Goal: Task Accomplishment & Management: Manage account settings

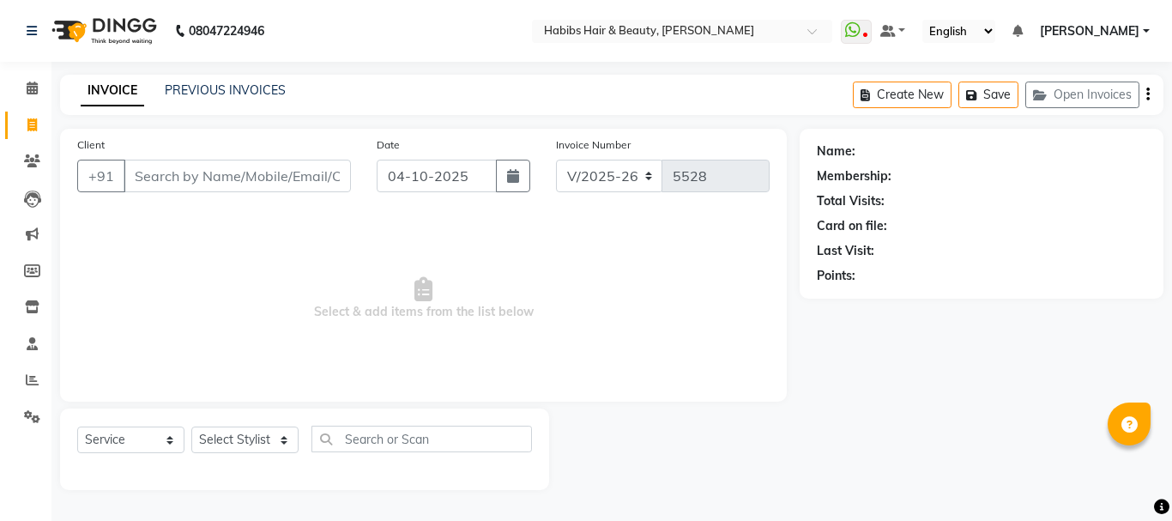
select select "3712"
select select "service"
click at [1119, 86] on button "Open Invoices" at bounding box center [1082, 95] width 114 height 27
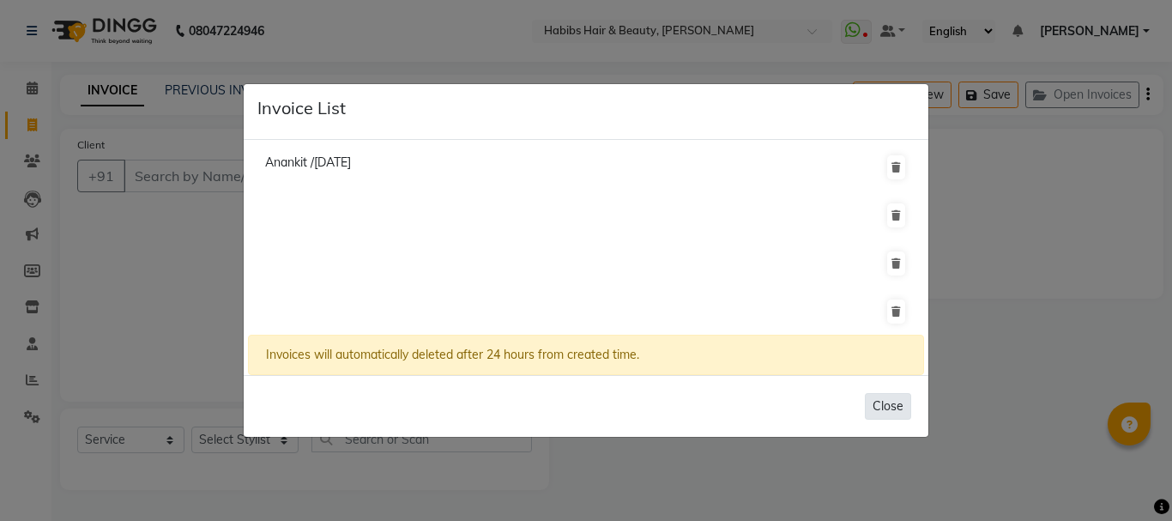
click at [899, 407] on button "Close" at bounding box center [888, 406] width 46 height 27
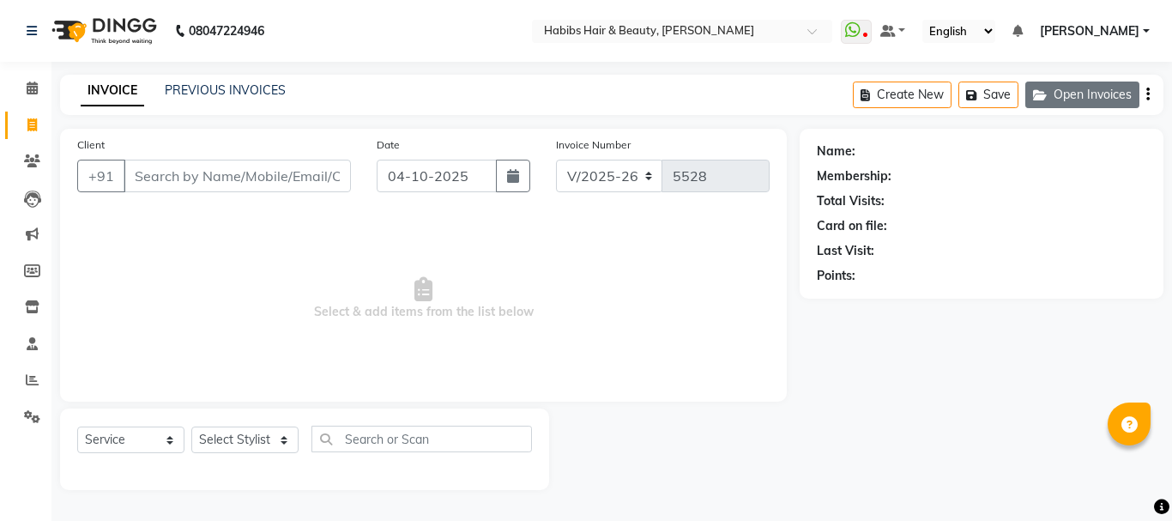
click at [1079, 86] on button "Open Invoices" at bounding box center [1082, 95] width 114 height 27
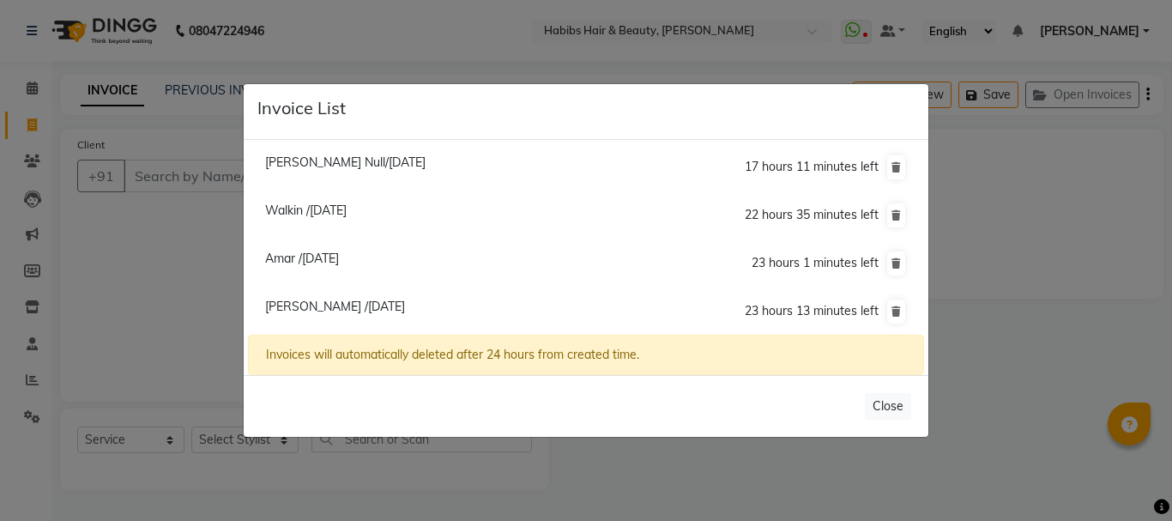
click at [327, 314] on span "[PERSON_NAME] /[DATE]" at bounding box center [335, 306] width 140 height 15
type input "77******83"
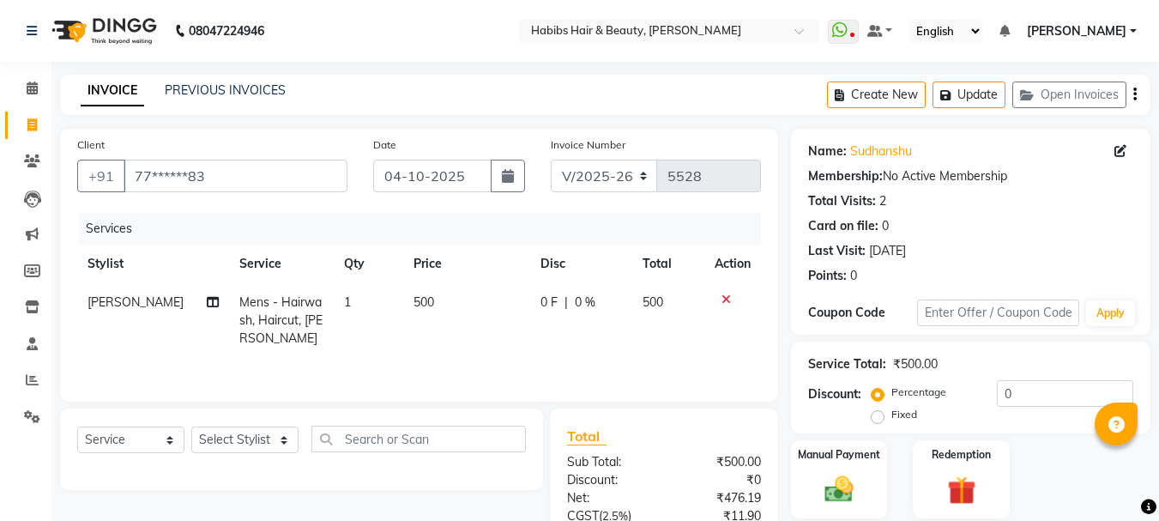
click at [414, 307] on span "500" at bounding box center [424, 301] width 21 height 15
select select "17830"
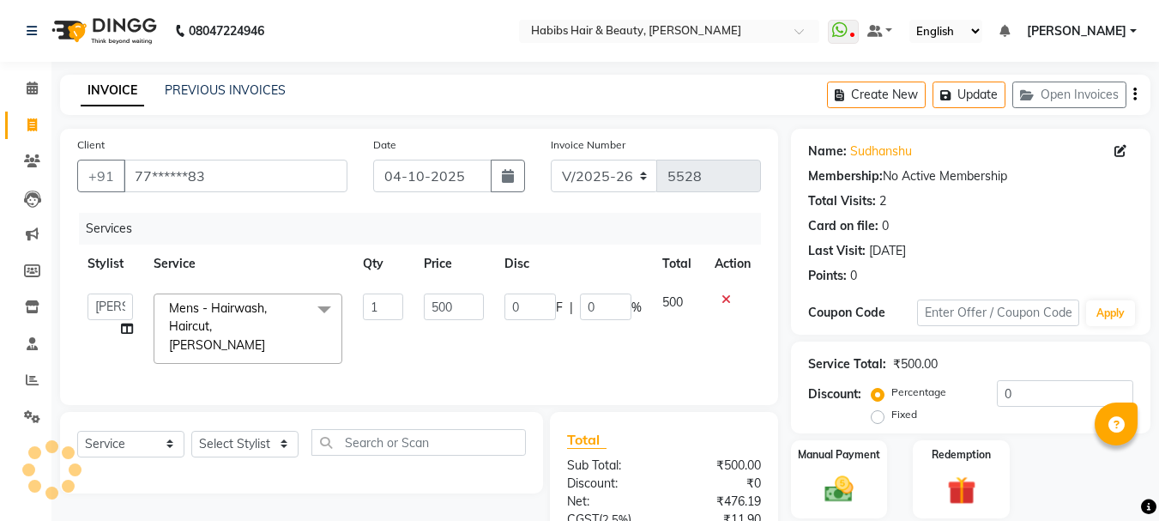
click at [408, 307] on td "1" at bounding box center [384, 328] width 62 height 91
click at [433, 313] on input "500" at bounding box center [453, 306] width 59 height 27
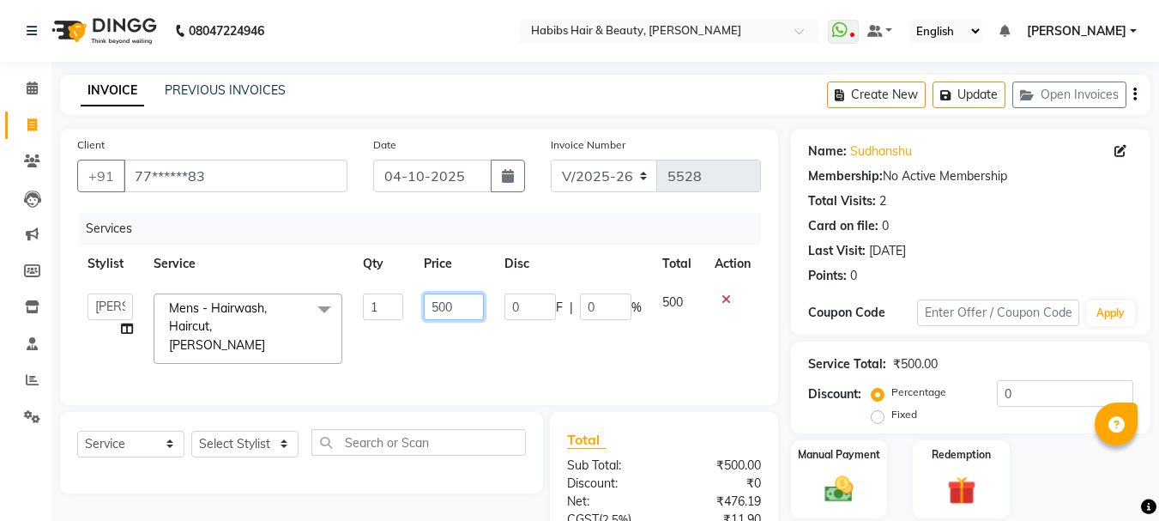
click at [433, 313] on input "500" at bounding box center [453, 306] width 59 height 27
type input "550"
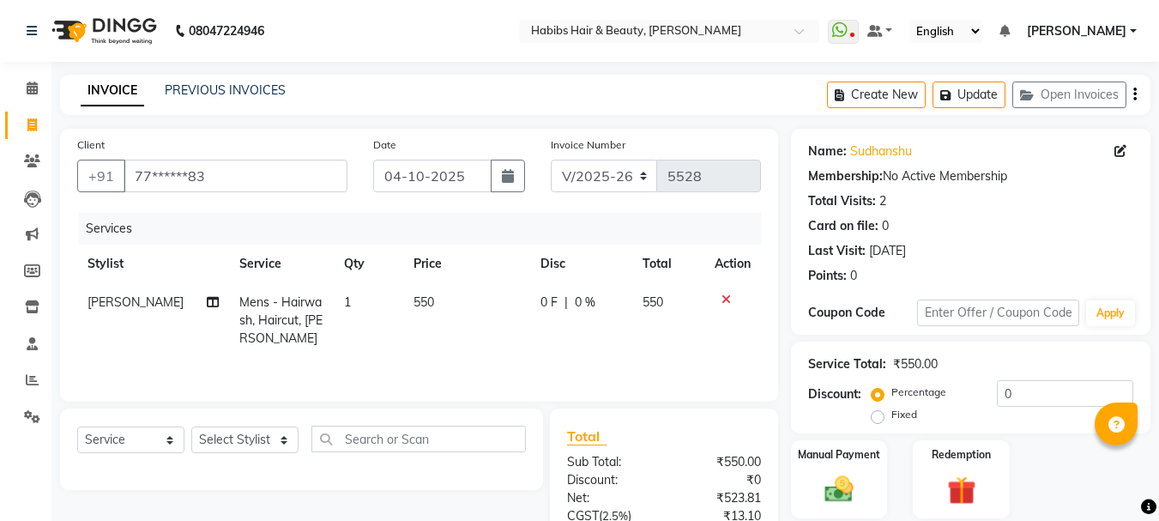
click at [517, 252] on tr "Stylist Service Qty Price Disc Total Action" at bounding box center [419, 264] width 684 height 39
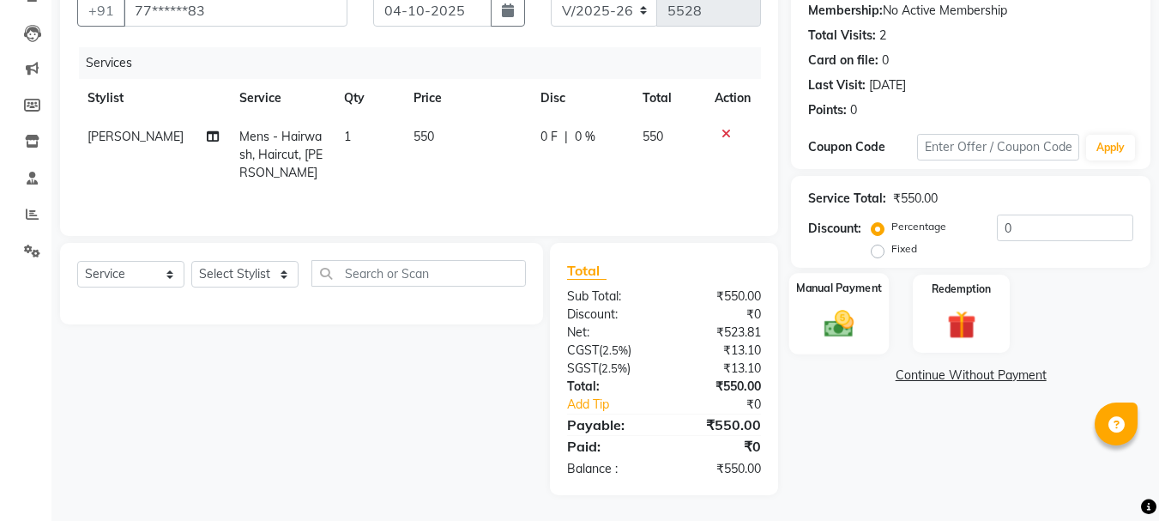
click at [851, 329] on img at bounding box center [839, 323] width 48 height 34
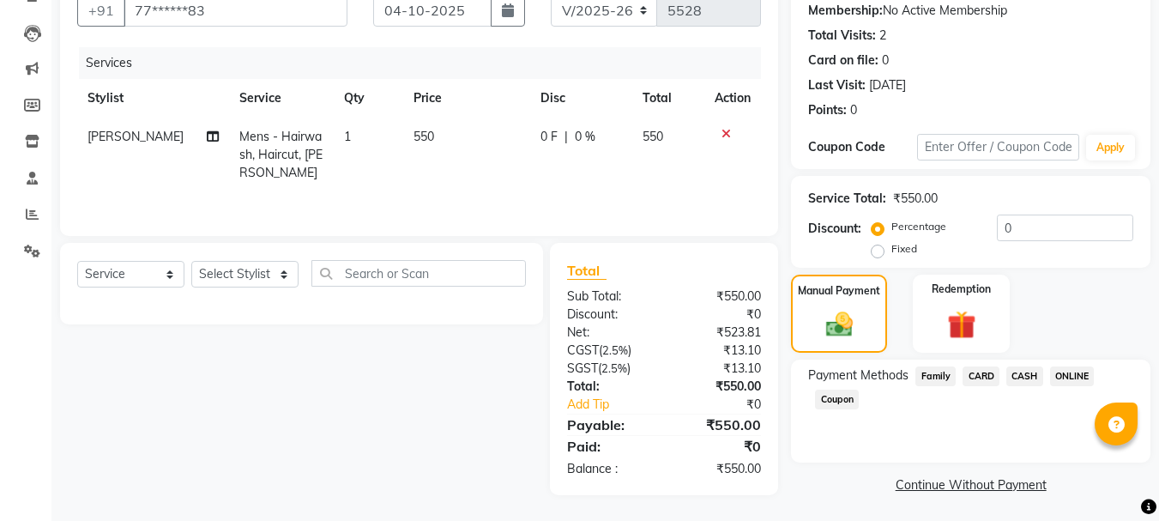
click at [1072, 381] on span "ONLINE" at bounding box center [1072, 376] width 45 height 20
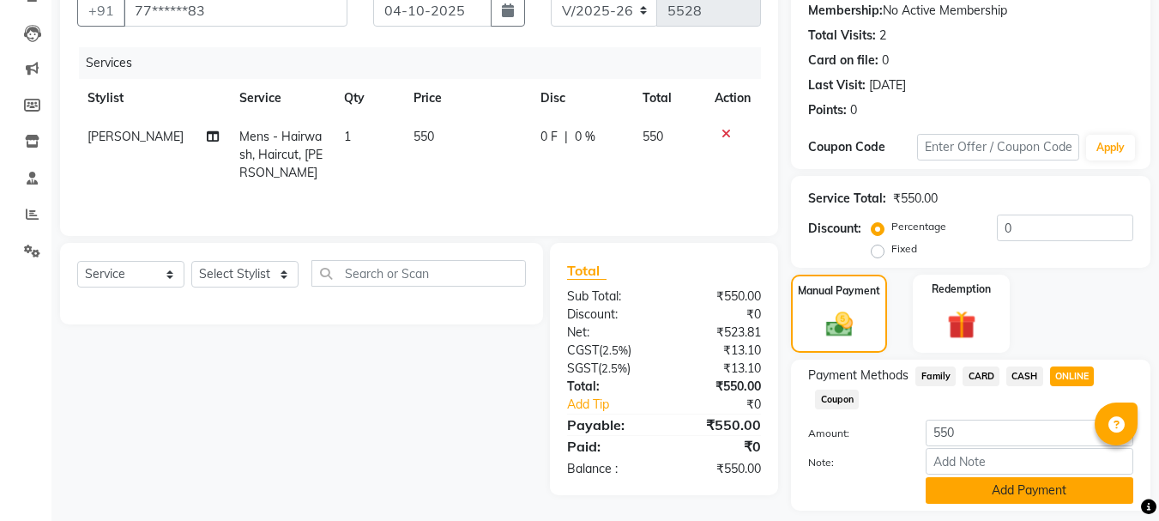
click at [1017, 487] on button "Add Payment" at bounding box center [1030, 490] width 208 height 27
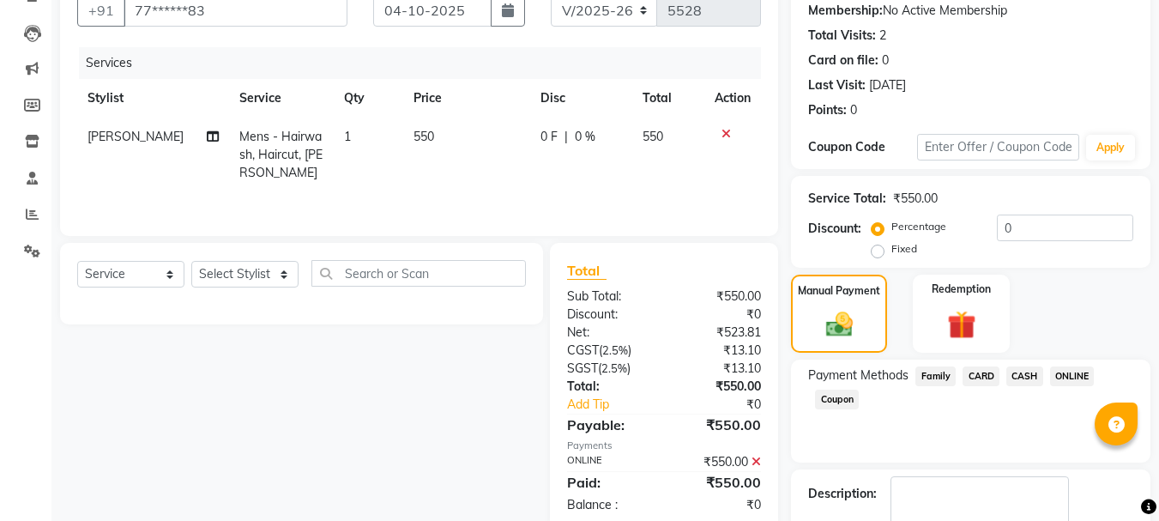
scroll to position [265, 0]
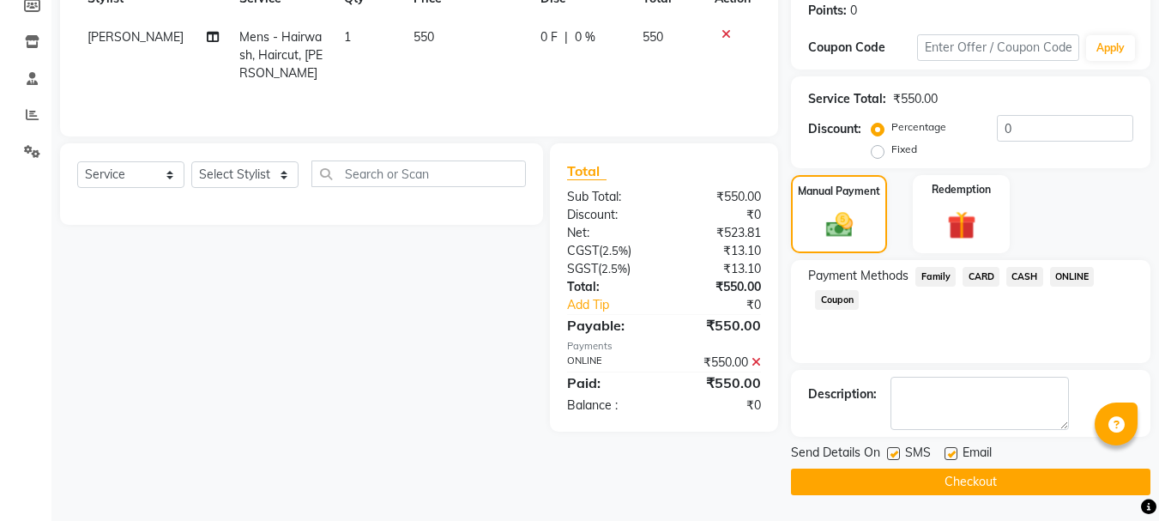
click at [972, 491] on button "Checkout" at bounding box center [971, 482] width 360 height 27
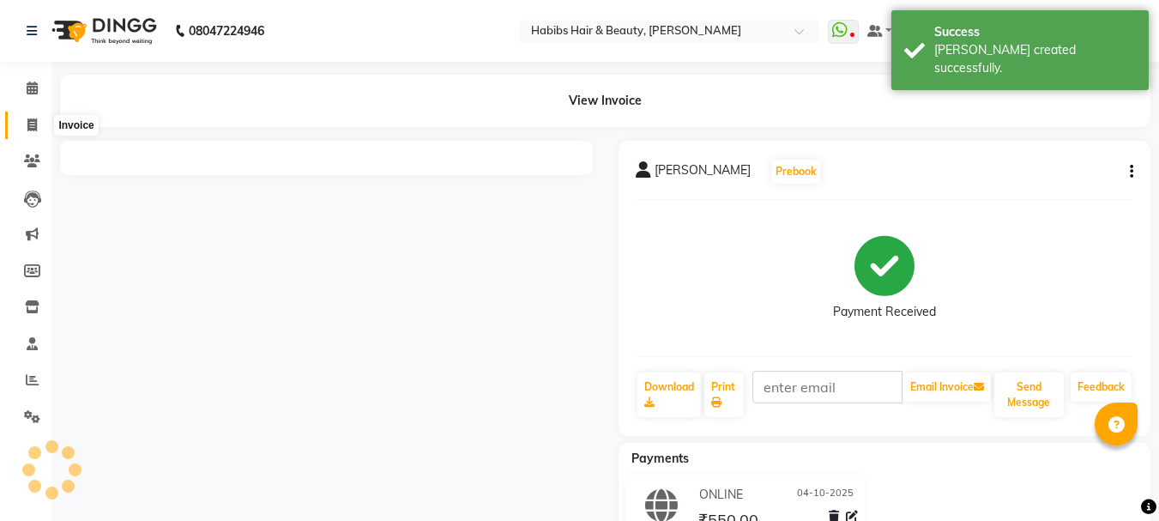
click at [27, 125] on icon at bounding box center [31, 124] width 9 height 13
select select "service"
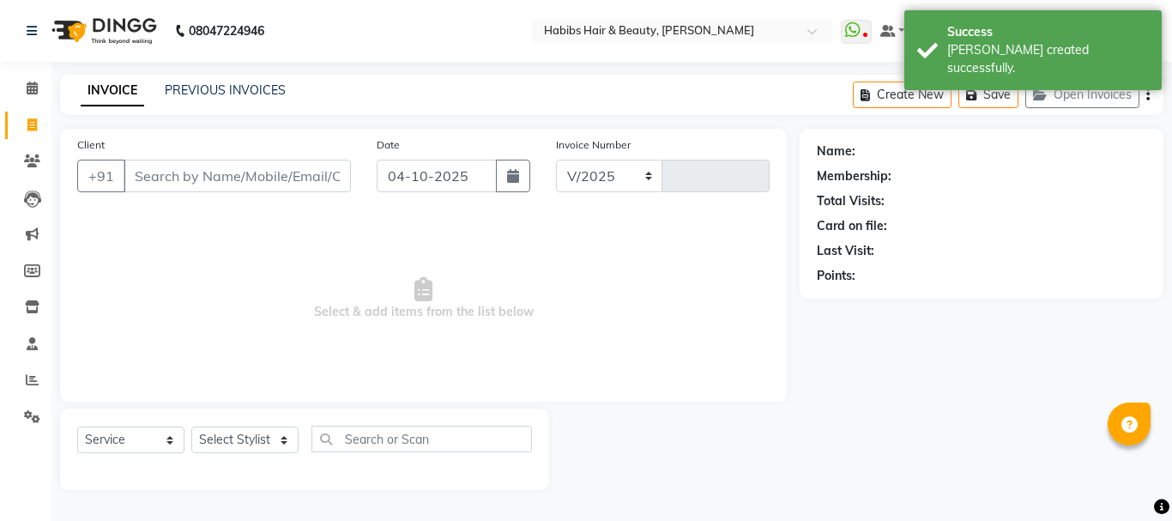
select select "3712"
type input "5529"
click at [278, 181] on input "Client" at bounding box center [237, 176] width 227 height 33
click at [1096, 100] on button "Open Invoices" at bounding box center [1082, 95] width 114 height 27
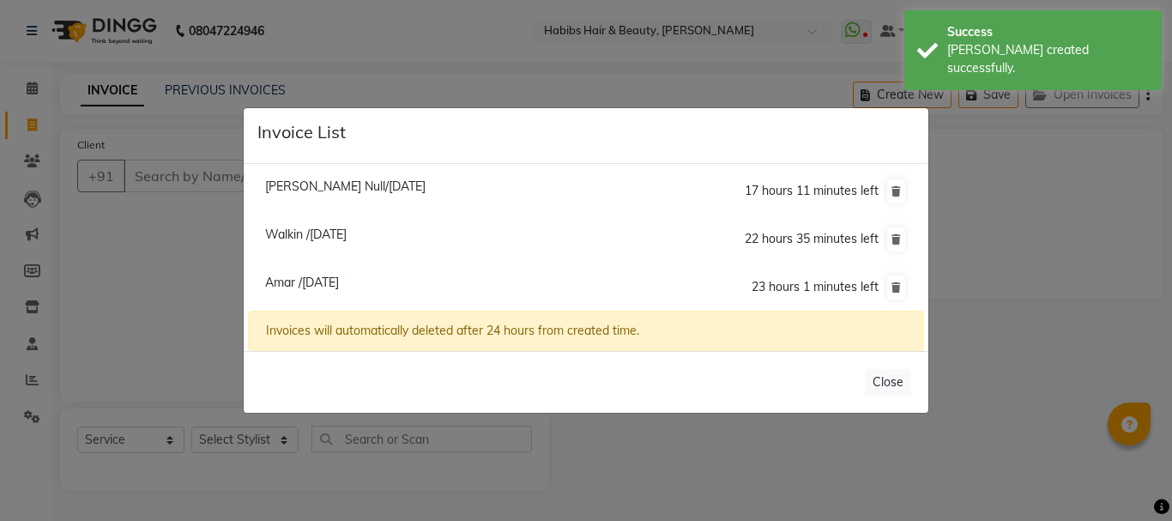
click at [339, 279] on span "Amar /[DATE]" at bounding box center [302, 282] width 74 height 15
type input "96******83"
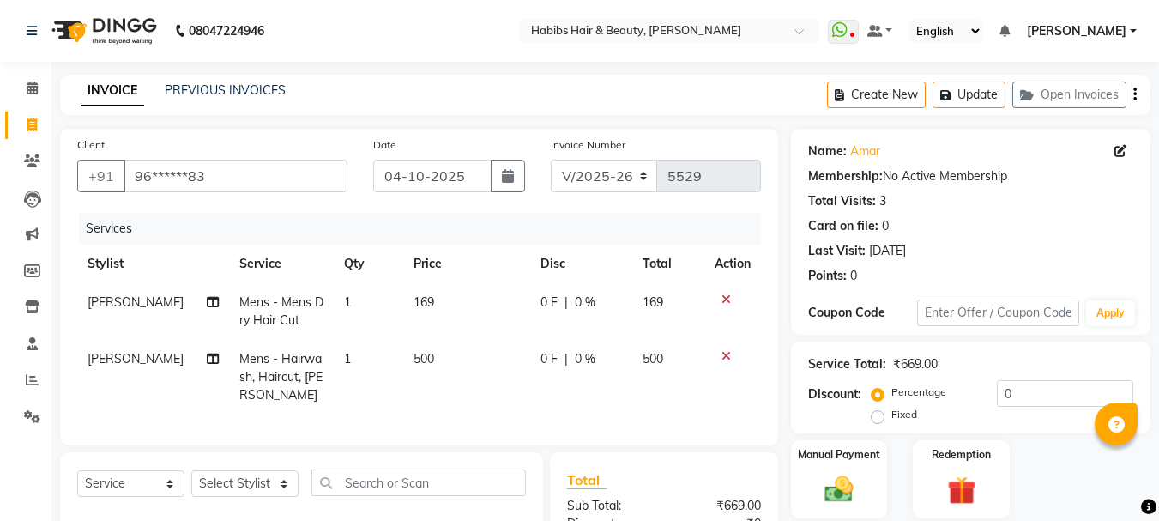
click at [725, 298] on icon at bounding box center [726, 299] width 9 height 12
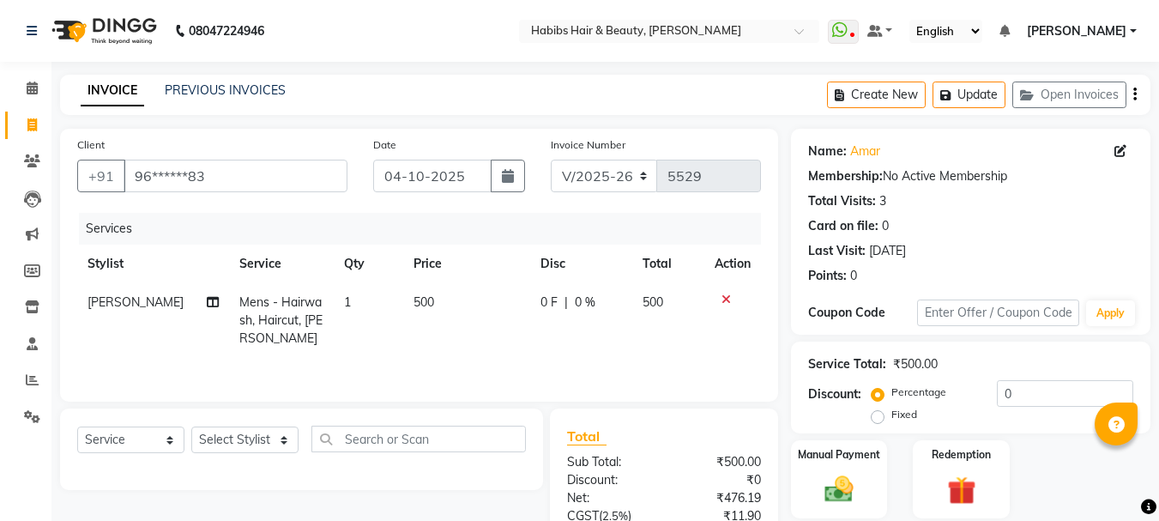
click at [419, 295] on span "500" at bounding box center [424, 301] width 21 height 15
click at [419, 295] on td "500" at bounding box center [466, 320] width 127 height 75
select select "17833"
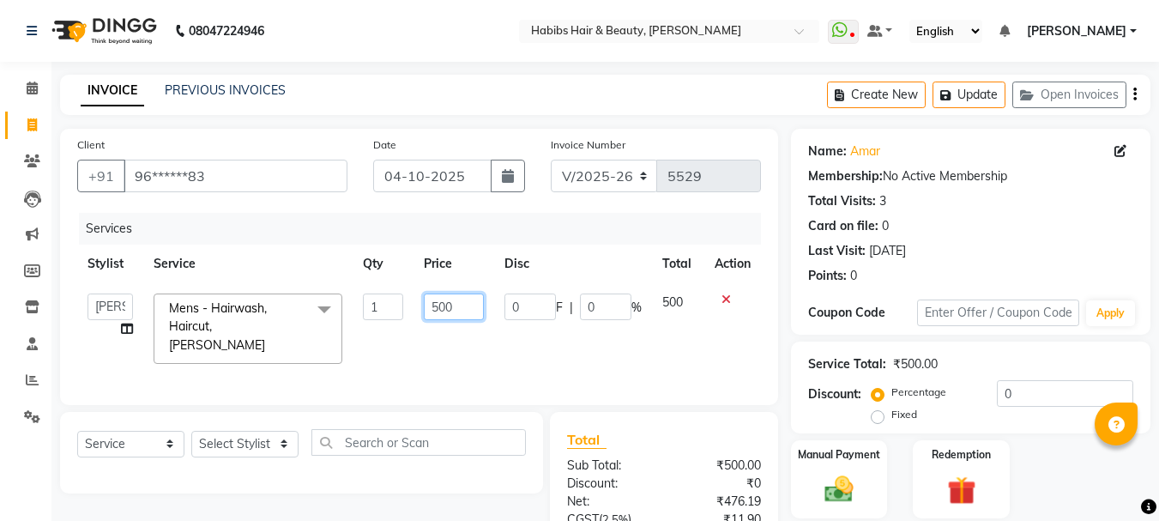
click at [442, 305] on input "500" at bounding box center [453, 306] width 59 height 27
type input "550"
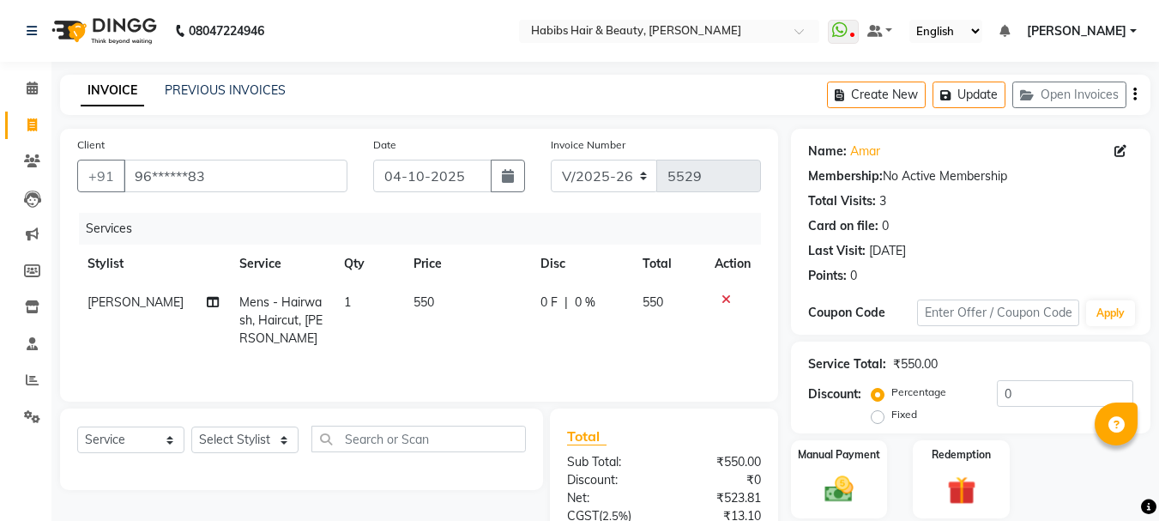
click at [532, 252] on th "Disc" at bounding box center [581, 264] width 102 height 39
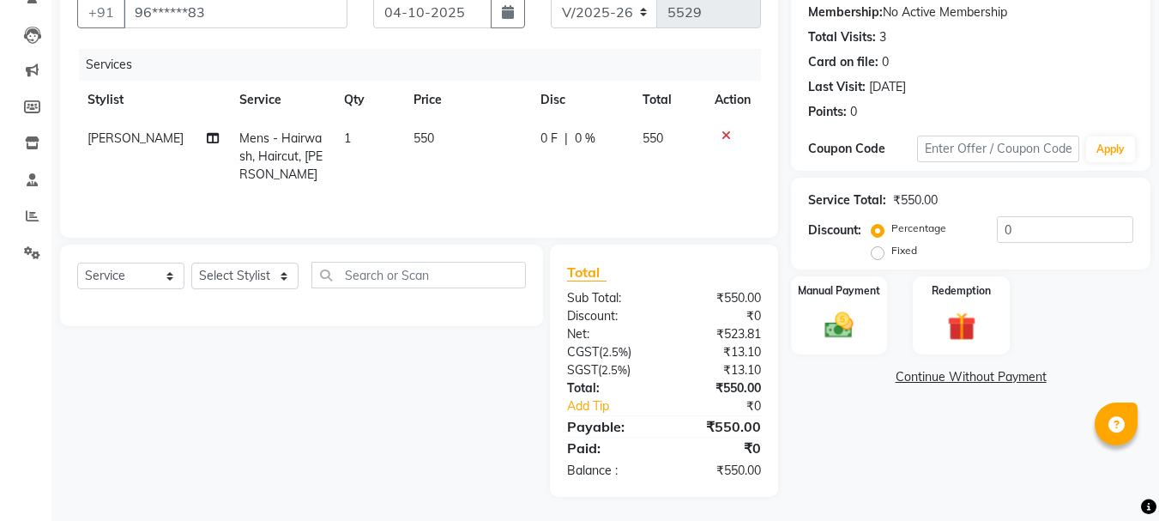
scroll to position [166, 0]
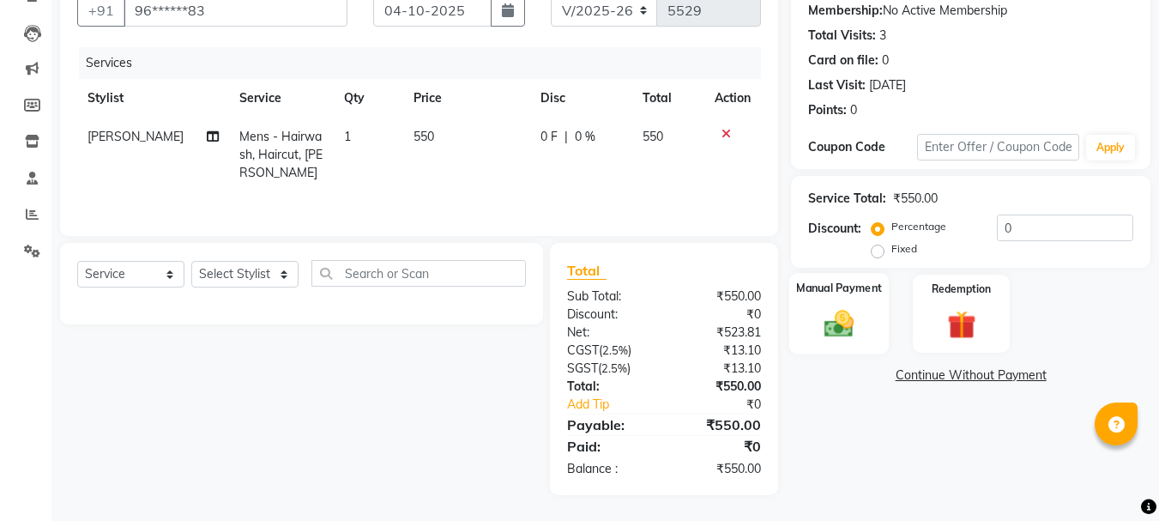
click at [857, 330] on img at bounding box center [839, 323] width 48 height 34
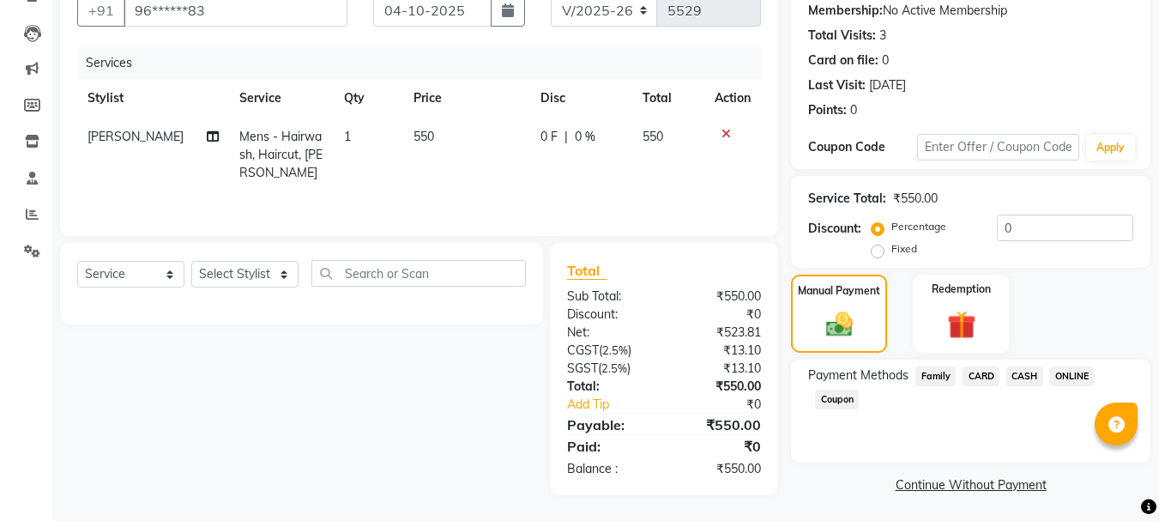
click at [1063, 376] on span "ONLINE" at bounding box center [1072, 376] width 45 height 20
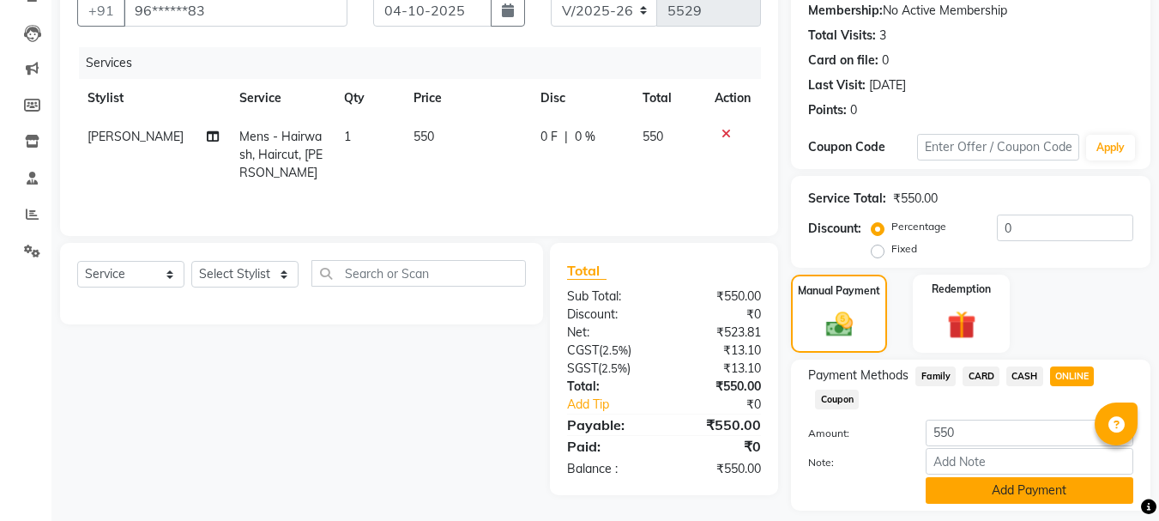
click at [1028, 492] on button "Add Payment" at bounding box center [1030, 490] width 208 height 27
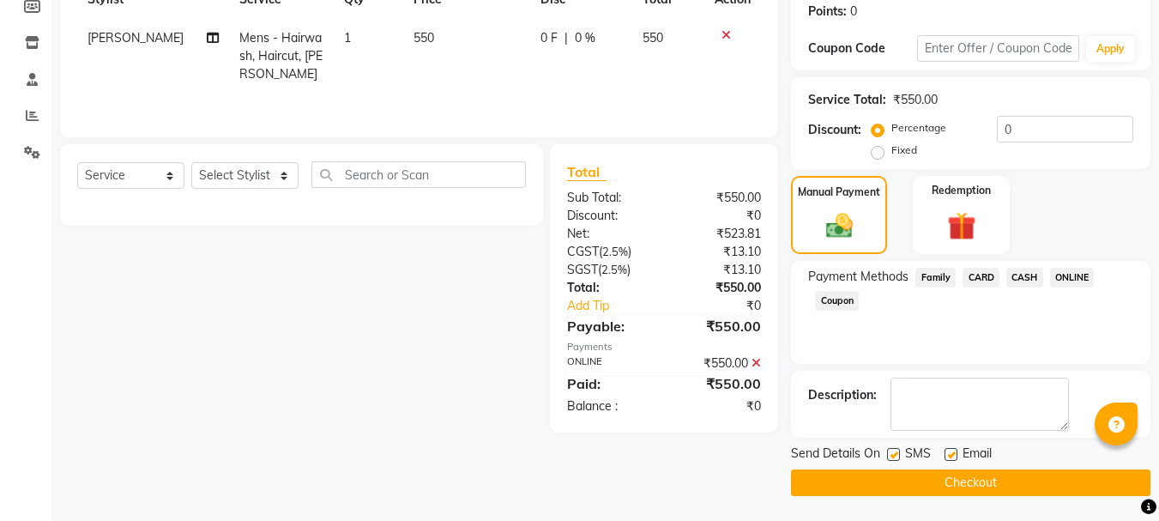
scroll to position [265, 0]
click at [965, 485] on button "Checkout" at bounding box center [971, 482] width 360 height 27
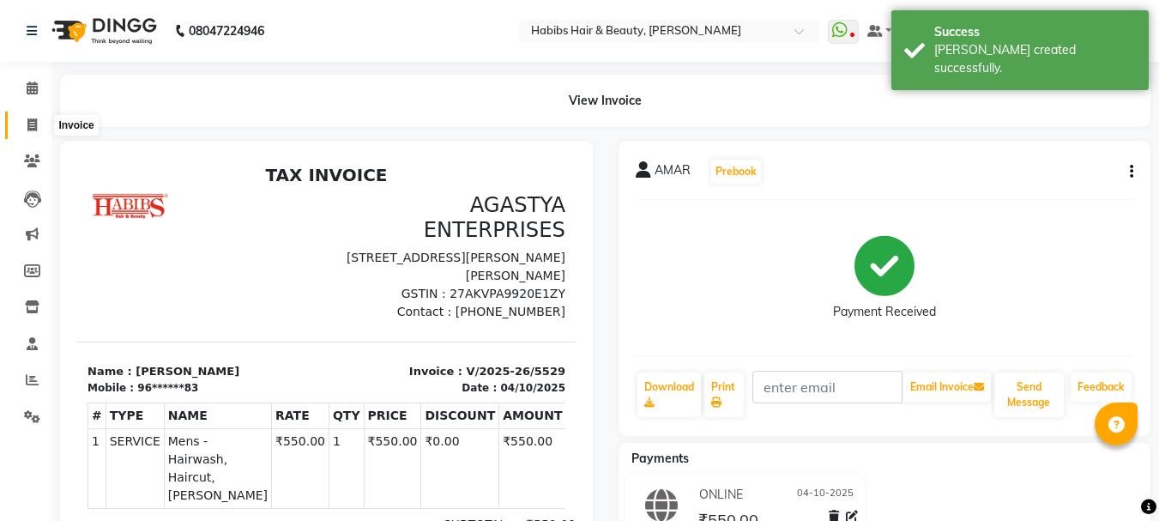
click at [29, 127] on icon at bounding box center [31, 124] width 9 height 13
select select "service"
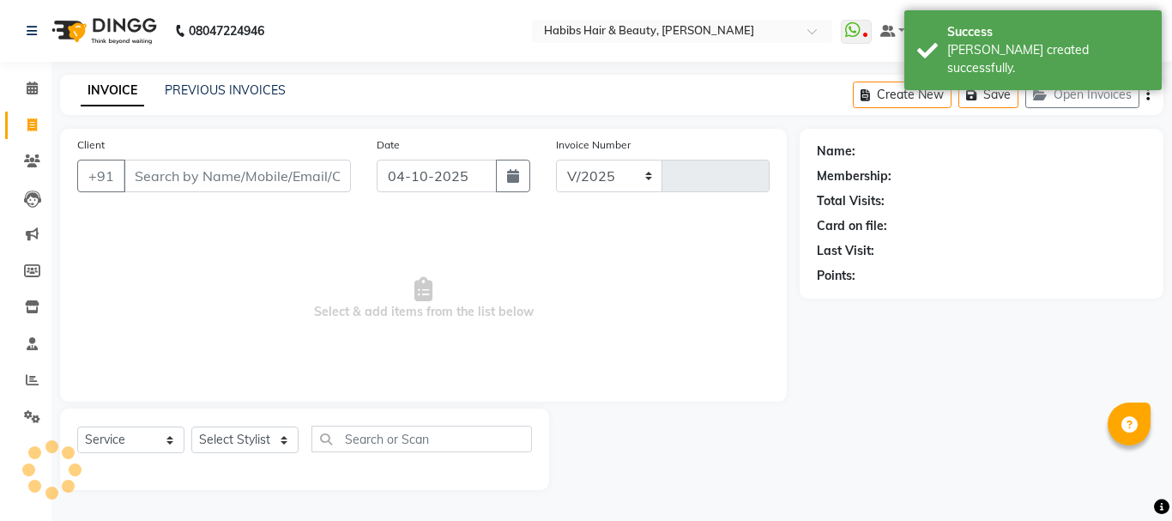
select select "3712"
type input "5530"
click at [153, 178] on input "Client" at bounding box center [237, 176] width 227 height 33
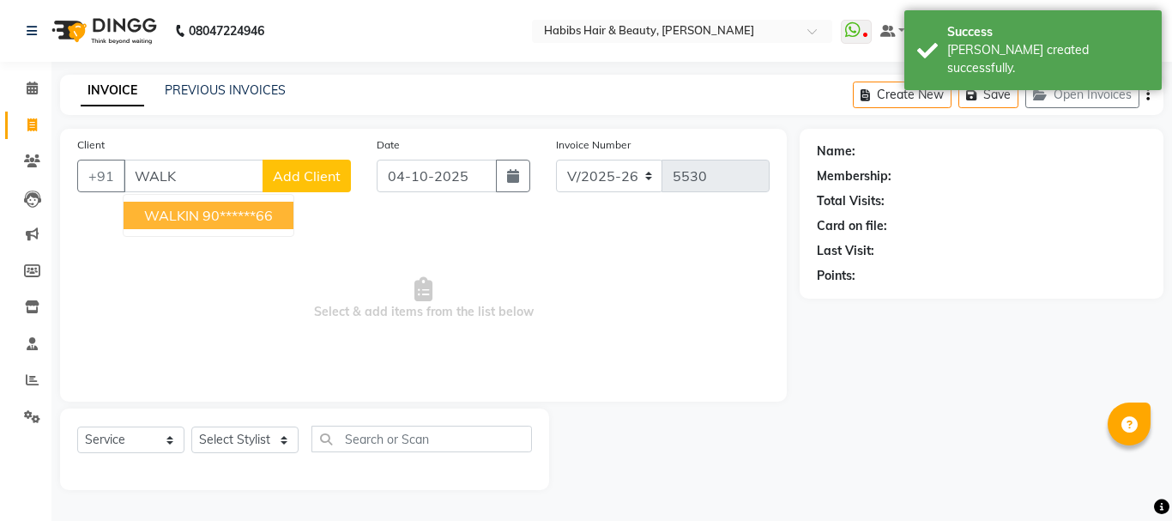
click at [188, 212] on span "WALKIN" at bounding box center [171, 215] width 55 height 17
type input "90******66"
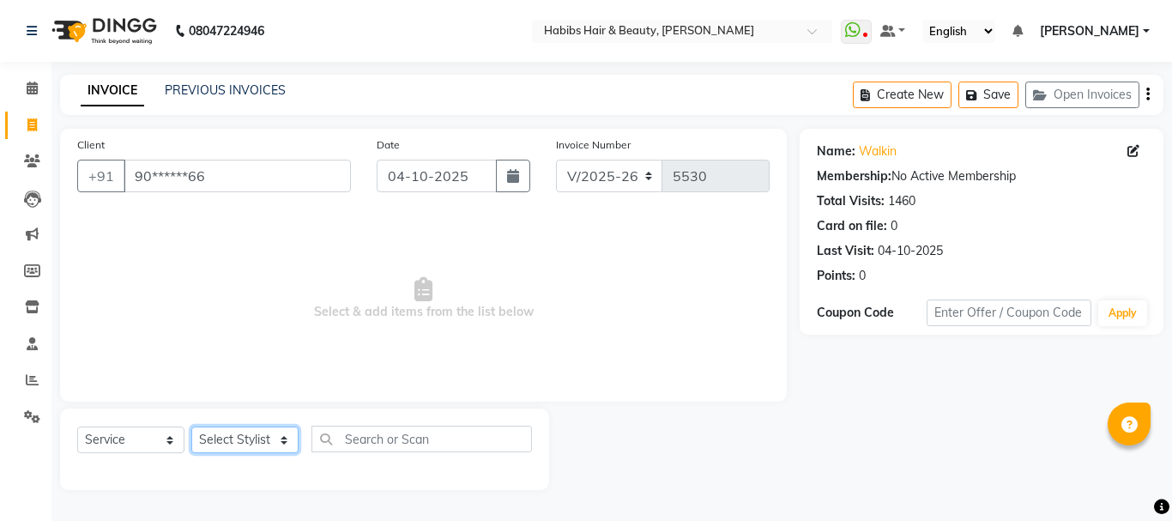
click at [260, 436] on select "Select Stylist Admin Akshay [PERSON_NAME] [PERSON_NAME] Pallavi [PERSON_NAME] […" at bounding box center [244, 439] width 107 height 27
select select "46991"
click at [191, 426] on select "Select Stylist Admin Akshay [PERSON_NAME] [PERSON_NAME] Pallavi [PERSON_NAME] […" at bounding box center [244, 439] width 107 height 27
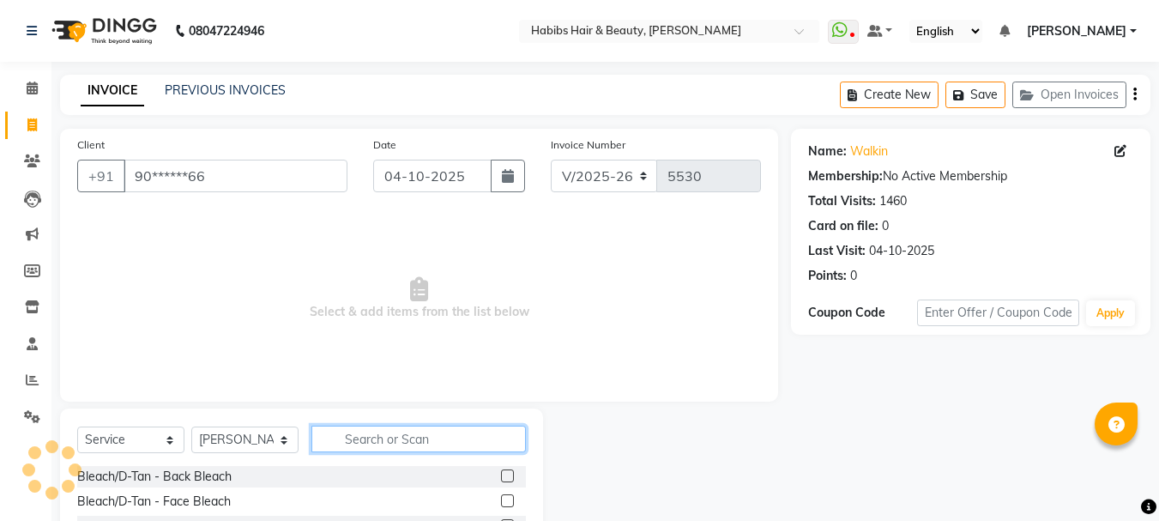
click at [396, 445] on input "text" at bounding box center [418, 439] width 215 height 27
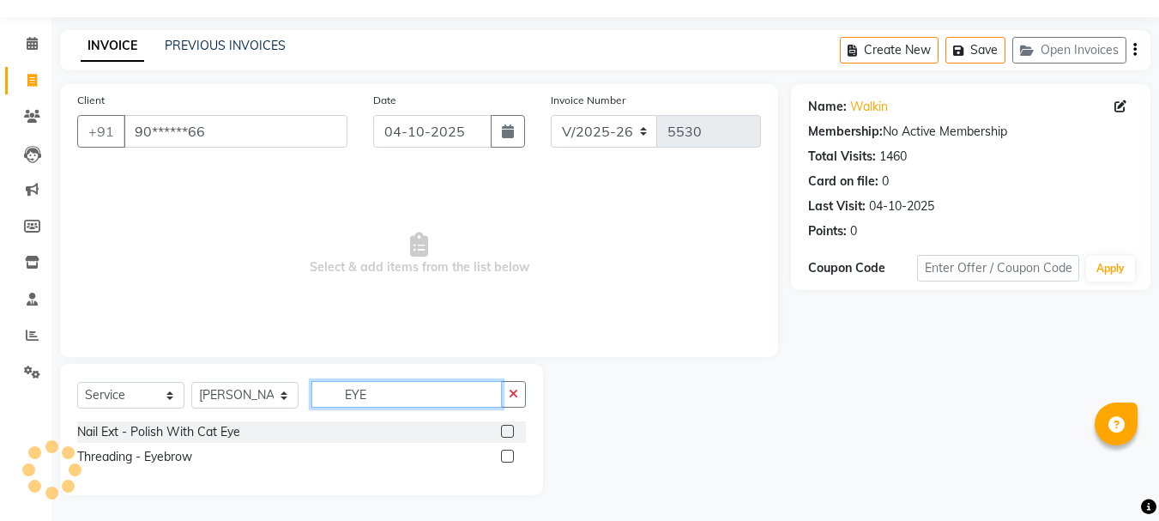
type input "EYE"
click at [511, 453] on label at bounding box center [507, 456] width 13 height 13
click at [511, 453] on input "checkbox" at bounding box center [506, 456] width 11 height 11
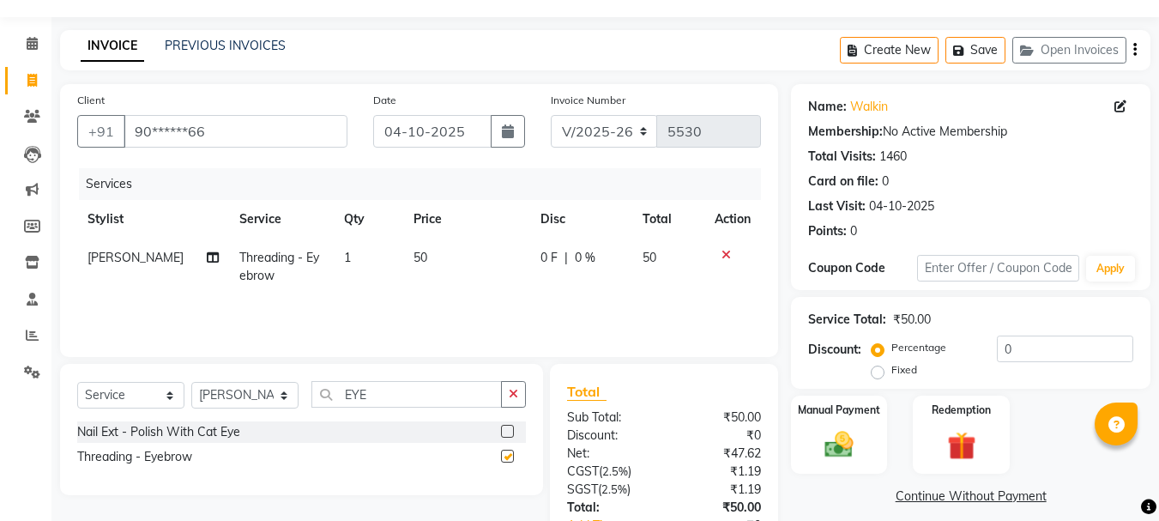
checkbox input "false"
click at [414, 260] on span "50" at bounding box center [421, 257] width 14 height 15
click at [414, 260] on td "50" at bounding box center [466, 267] width 127 height 57
select select "46991"
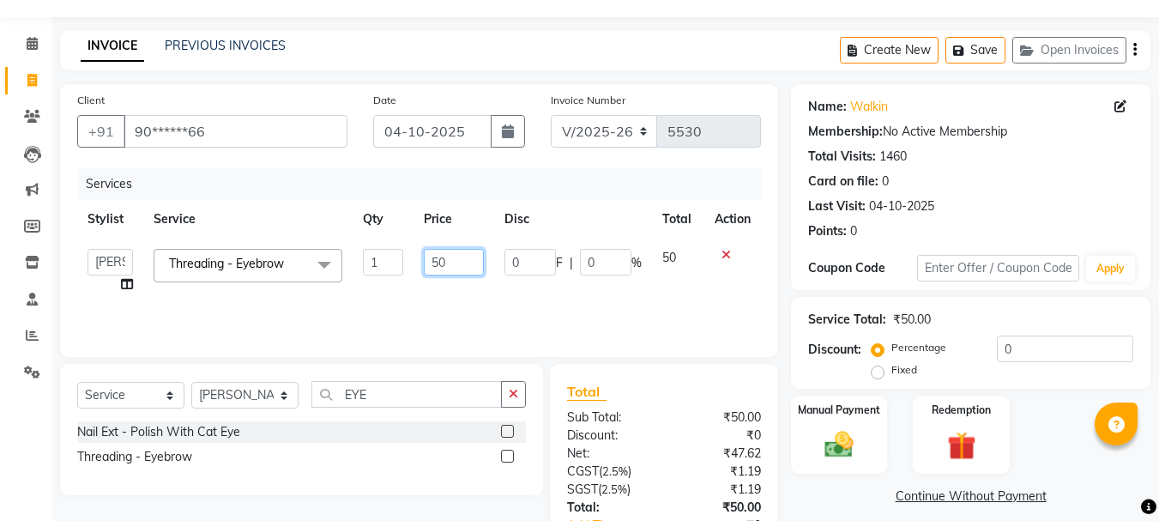
click at [435, 267] on input "50" at bounding box center [453, 262] width 59 height 27
type input "130"
click at [487, 221] on th "Price" at bounding box center [454, 219] width 80 height 39
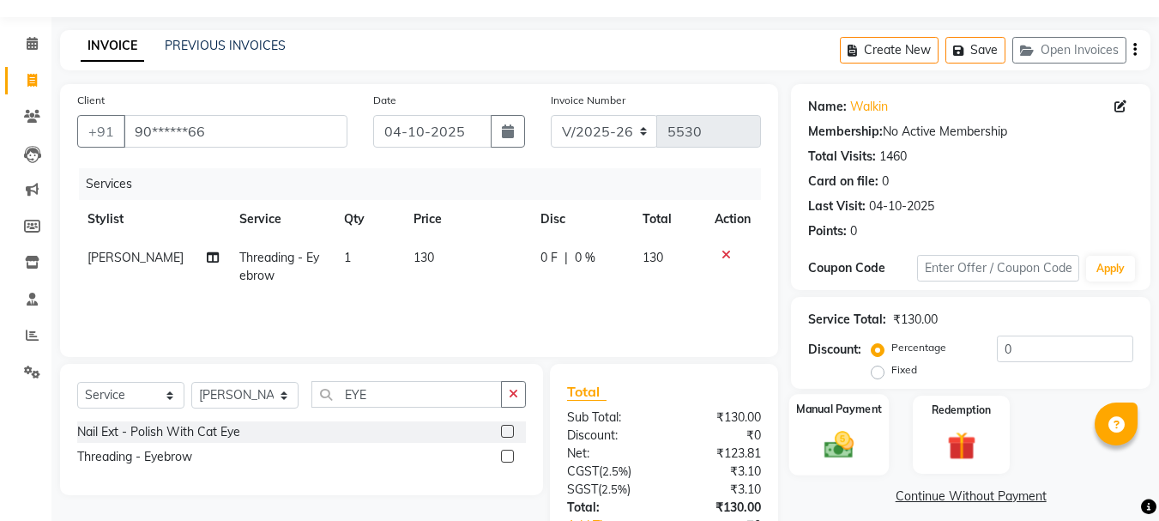
click at [852, 420] on div "Manual Payment" at bounding box center [839, 435] width 100 height 82
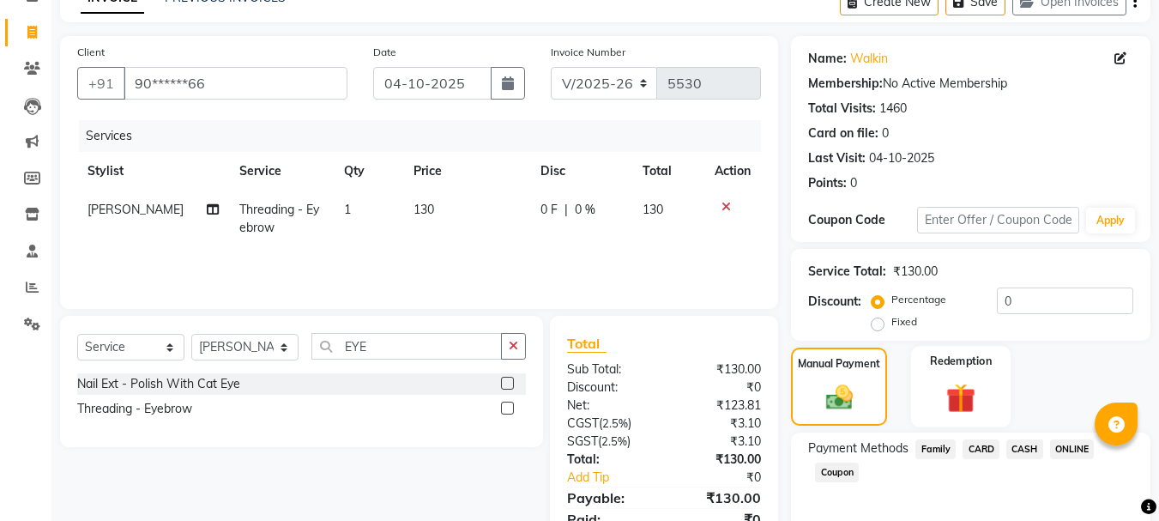
scroll to position [168, 0]
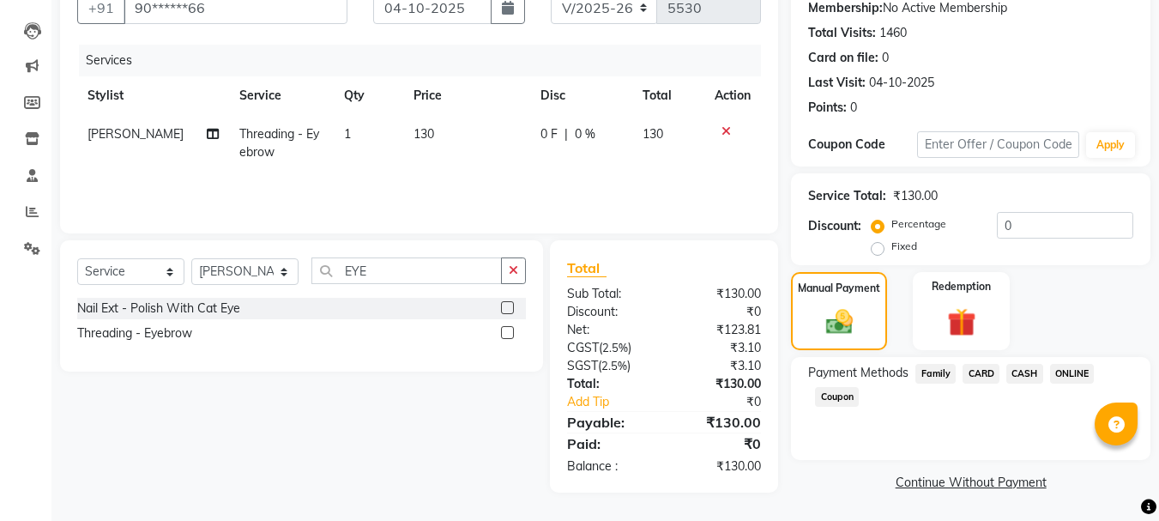
click at [1070, 373] on span "ONLINE" at bounding box center [1072, 374] width 45 height 20
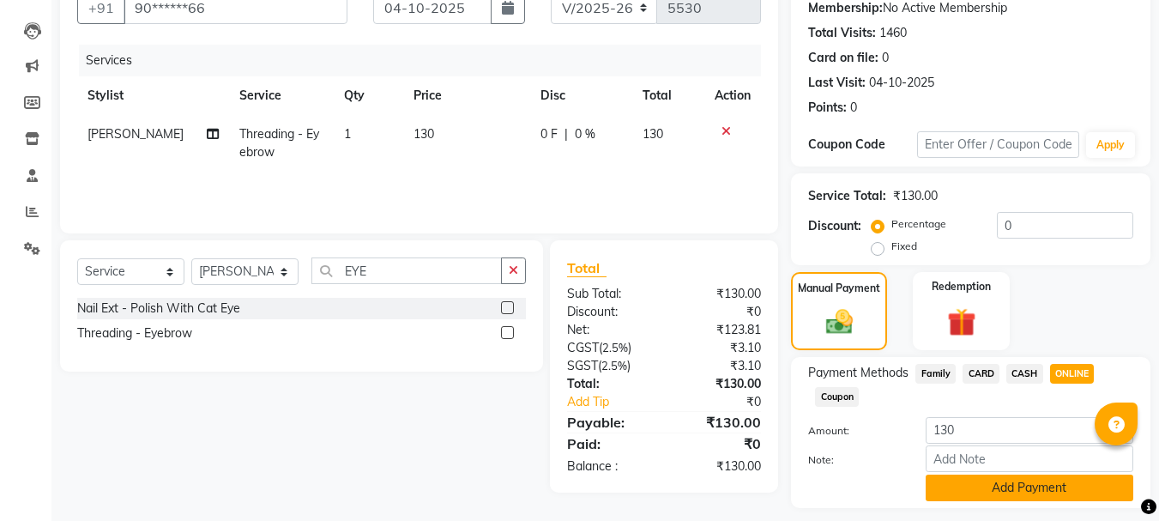
click at [1018, 487] on button "Add Payment" at bounding box center [1030, 488] width 208 height 27
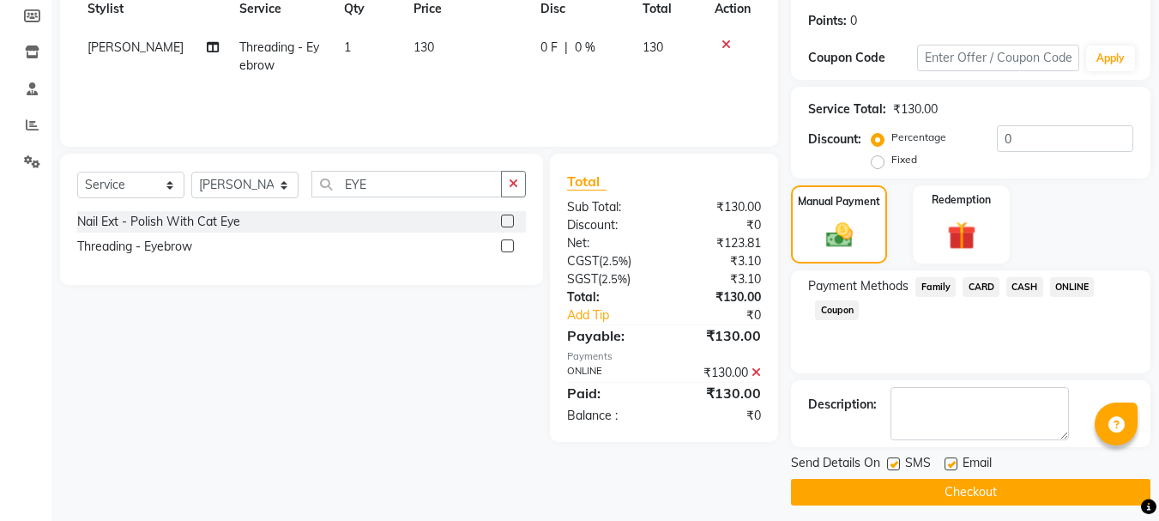
scroll to position [265, 0]
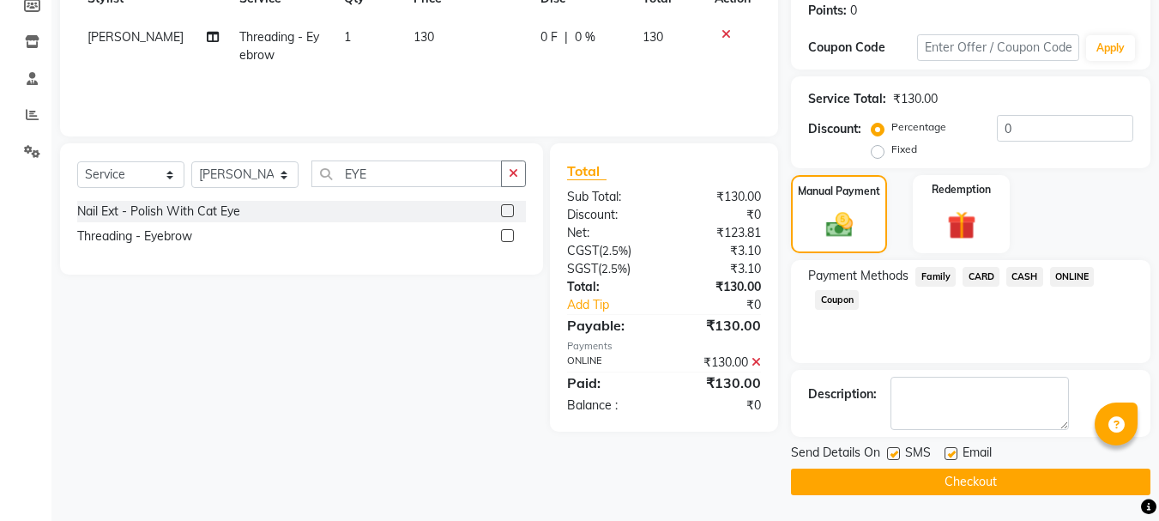
click at [985, 476] on button "Checkout" at bounding box center [971, 482] width 360 height 27
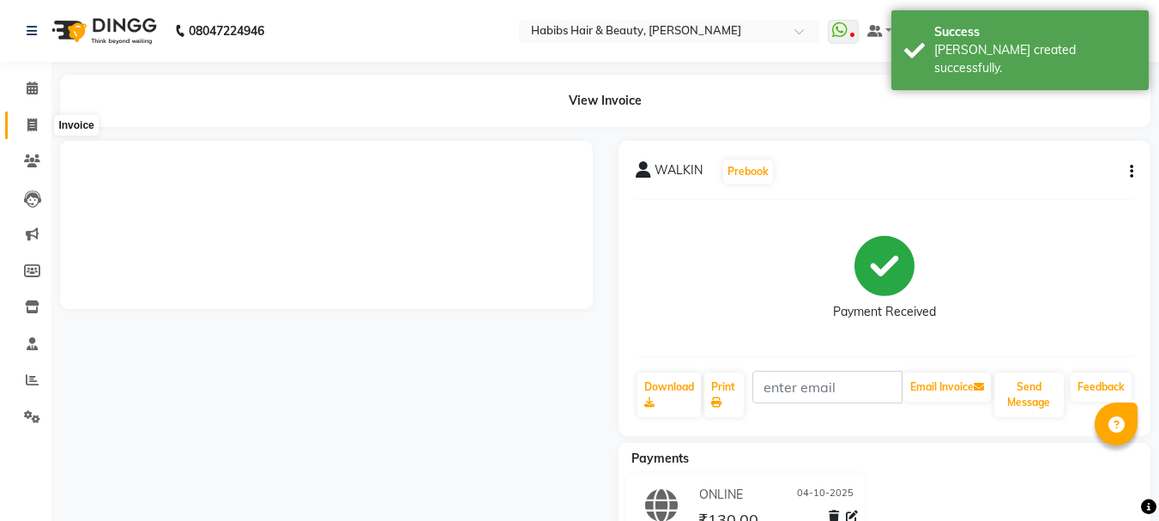
click at [31, 123] on icon at bounding box center [31, 124] width 9 height 13
select select "service"
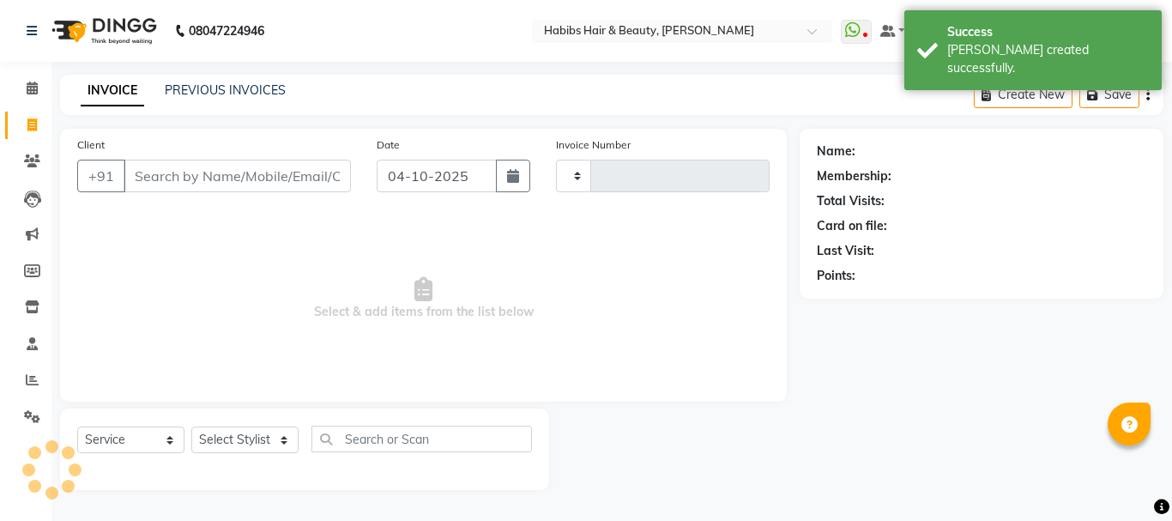
type input "5531"
select select "3712"
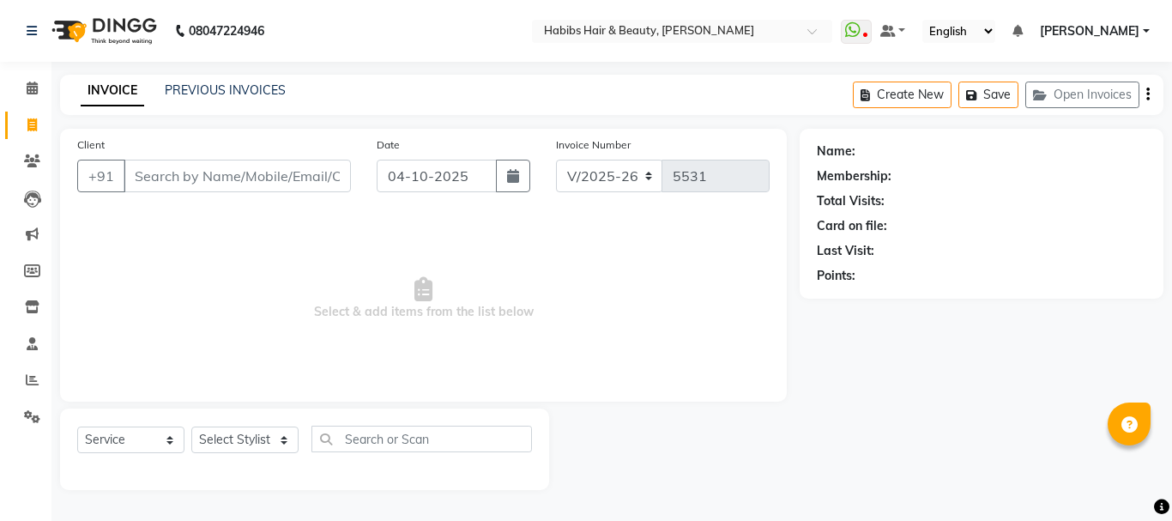
click at [239, 167] on input "Client" at bounding box center [237, 176] width 227 height 33
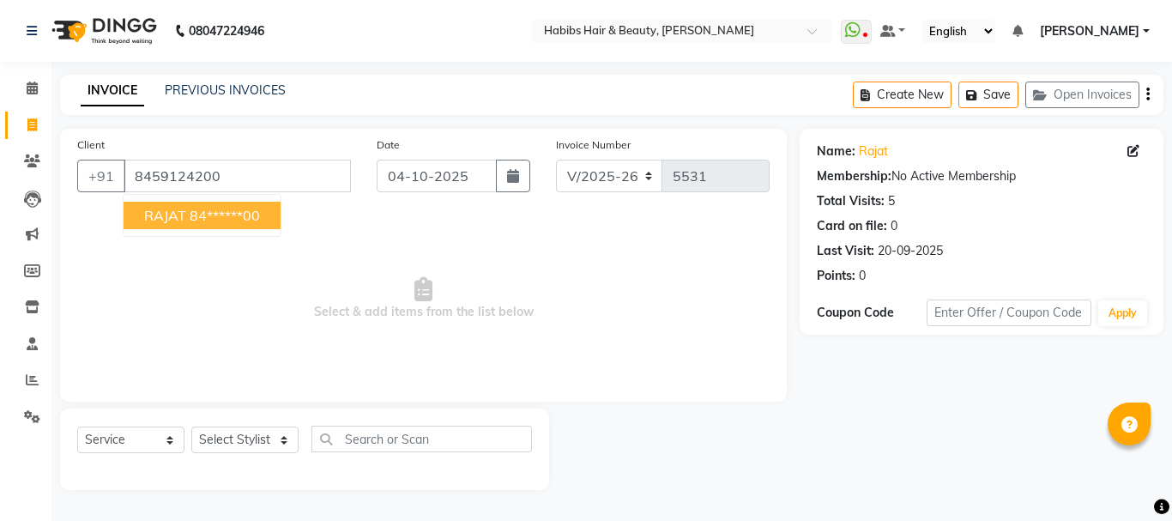
click at [241, 212] on ngb-highlight "84******00" at bounding box center [225, 215] width 70 height 17
type input "84******00"
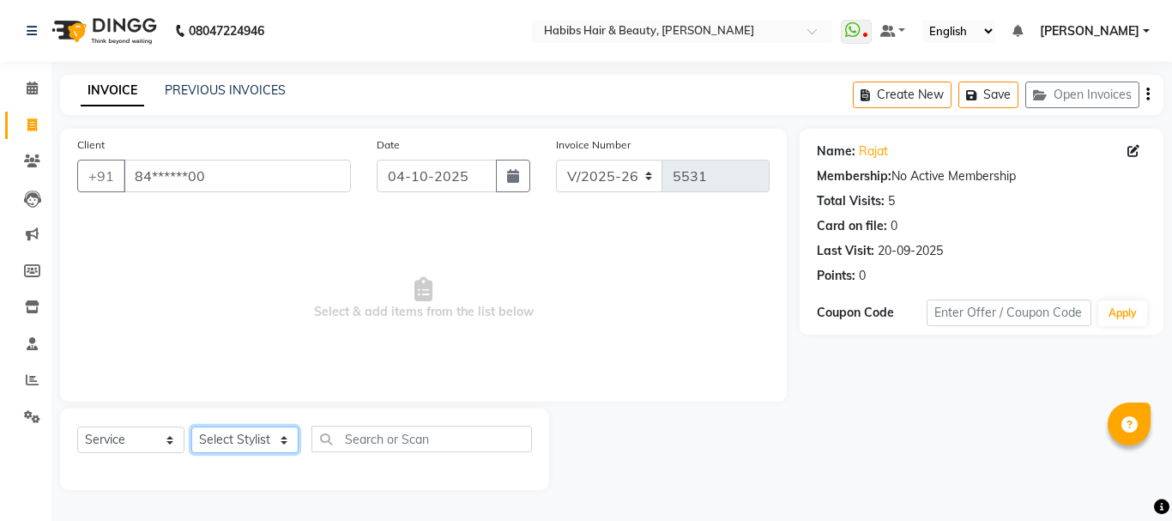
click at [233, 432] on select "Select Stylist Admin Akshay [PERSON_NAME] [PERSON_NAME] Pallavi [PERSON_NAME] […" at bounding box center [244, 439] width 107 height 27
select select "53779"
click at [191, 426] on select "Select Stylist Admin Akshay [PERSON_NAME] [PERSON_NAME] Pallavi [PERSON_NAME] […" at bounding box center [244, 439] width 107 height 27
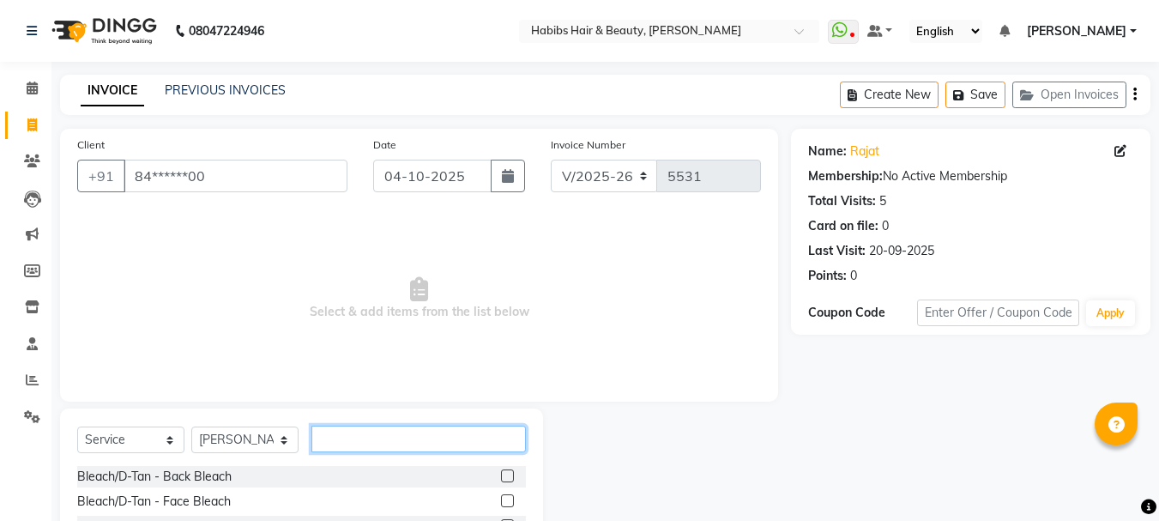
click at [351, 428] on input "text" at bounding box center [418, 439] width 215 height 27
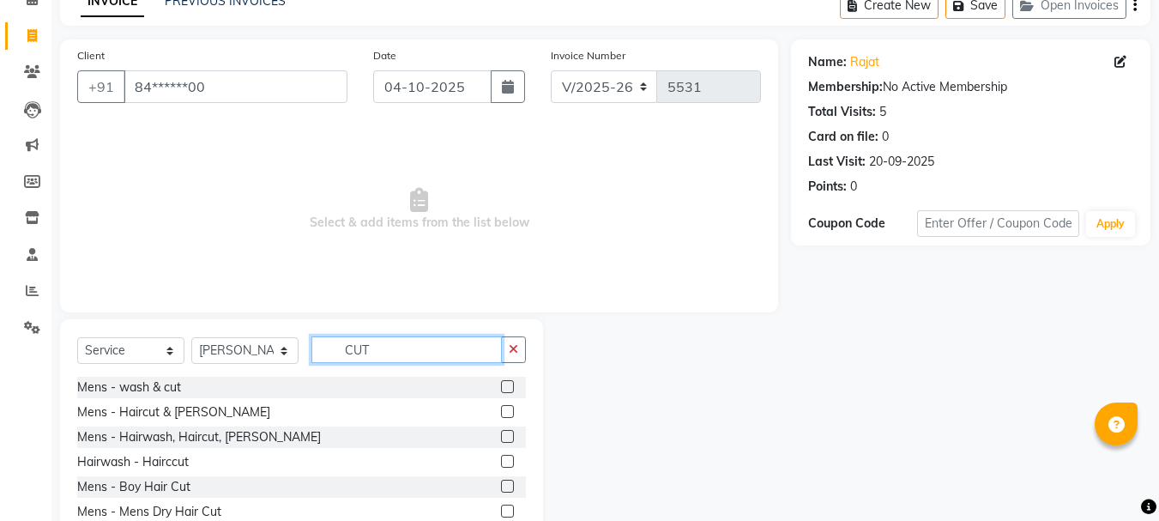
scroll to position [166, 0]
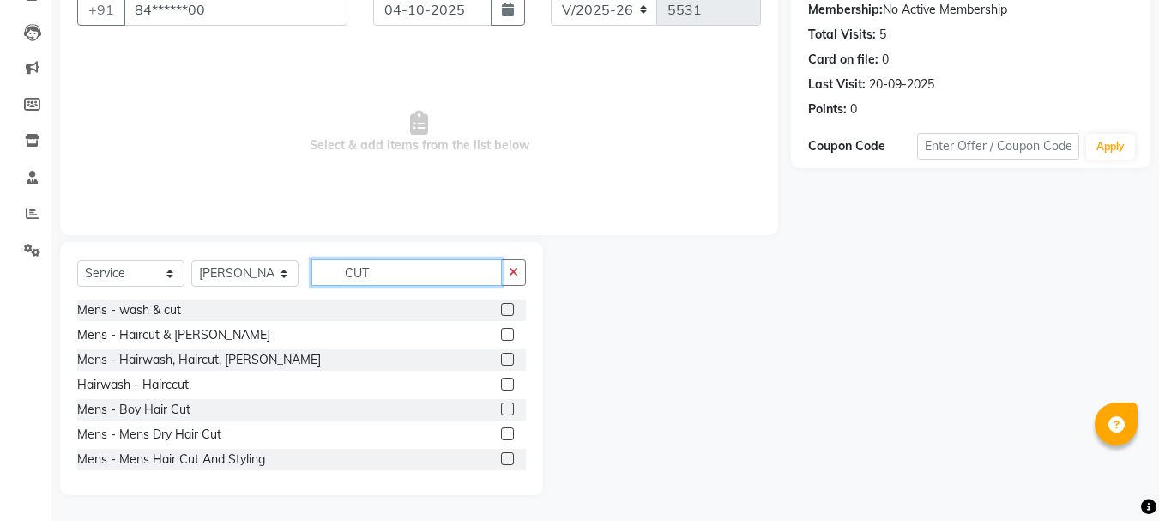
type input "CUT"
click at [501, 365] on label at bounding box center [507, 359] width 13 height 13
click at [501, 365] on input "checkbox" at bounding box center [506, 359] width 11 height 11
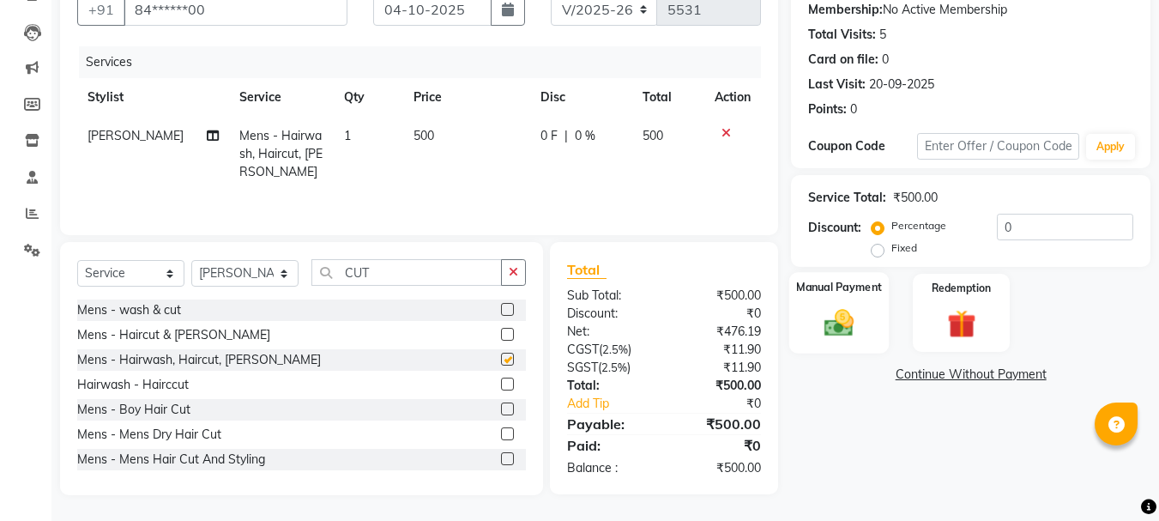
checkbox input "false"
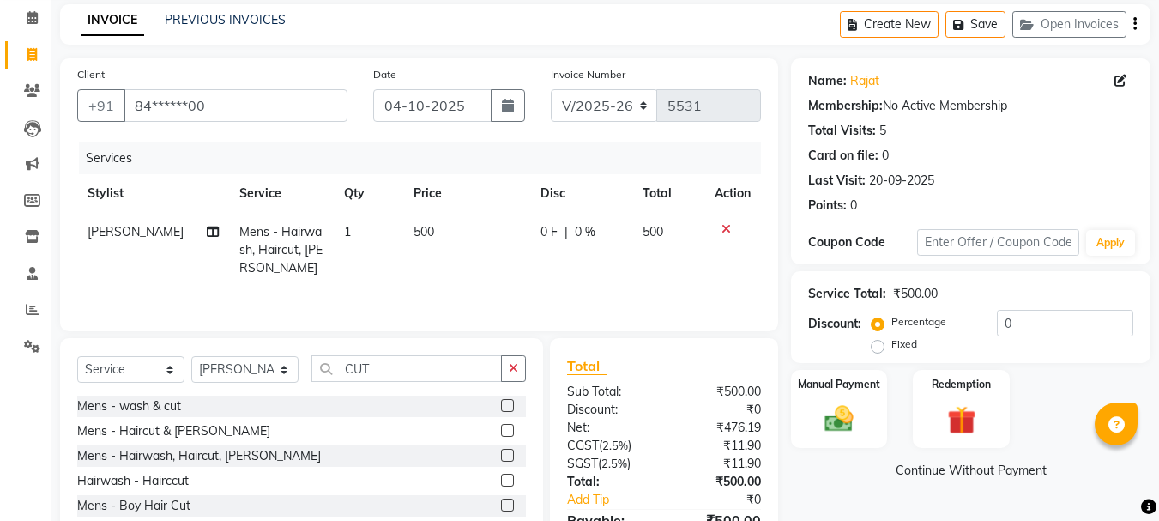
scroll to position [0, 0]
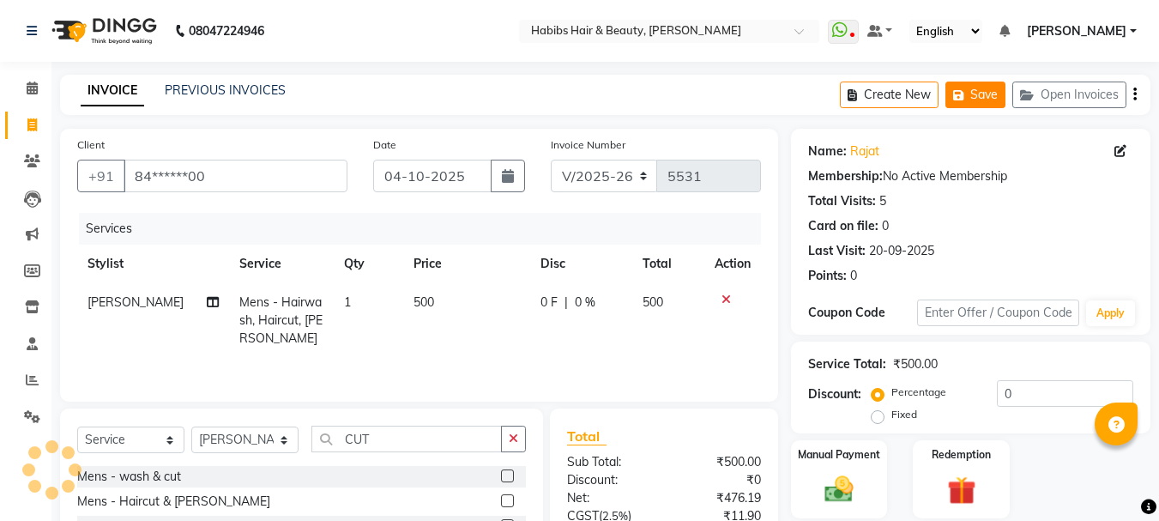
click at [978, 85] on button "Save" at bounding box center [976, 95] width 60 height 27
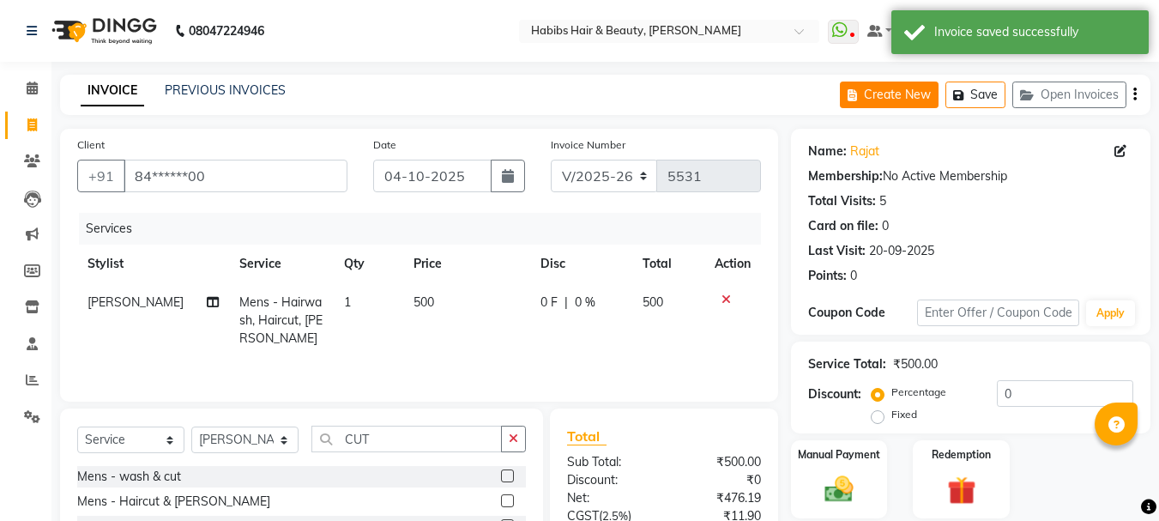
click at [912, 82] on button "Create New" at bounding box center [889, 95] width 99 height 27
select select "service"
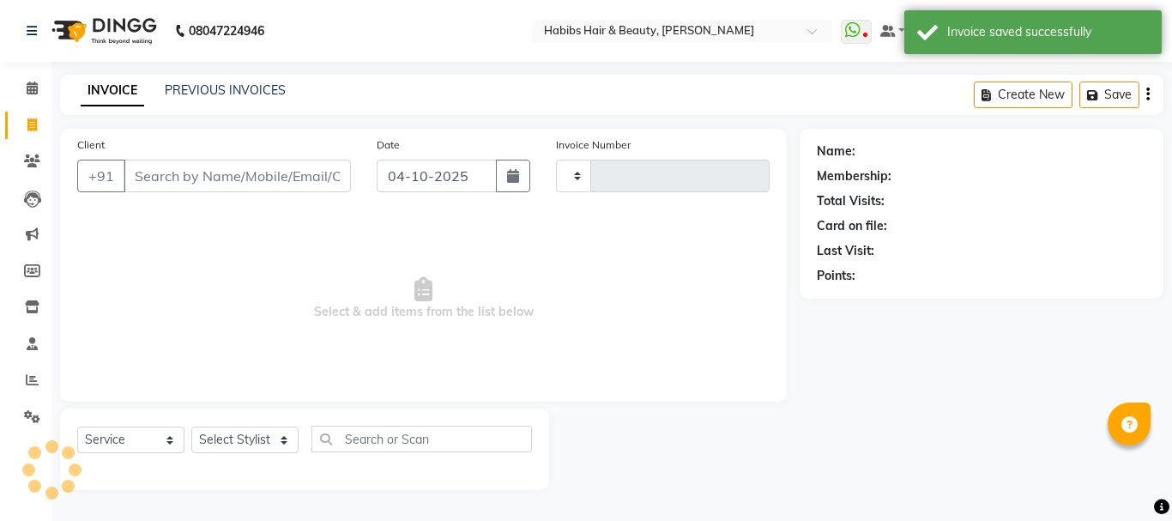
type input "5531"
select select "3712"
click at [251, 169] on input "Client" at bounding box center [237, 176] width 227 height 33
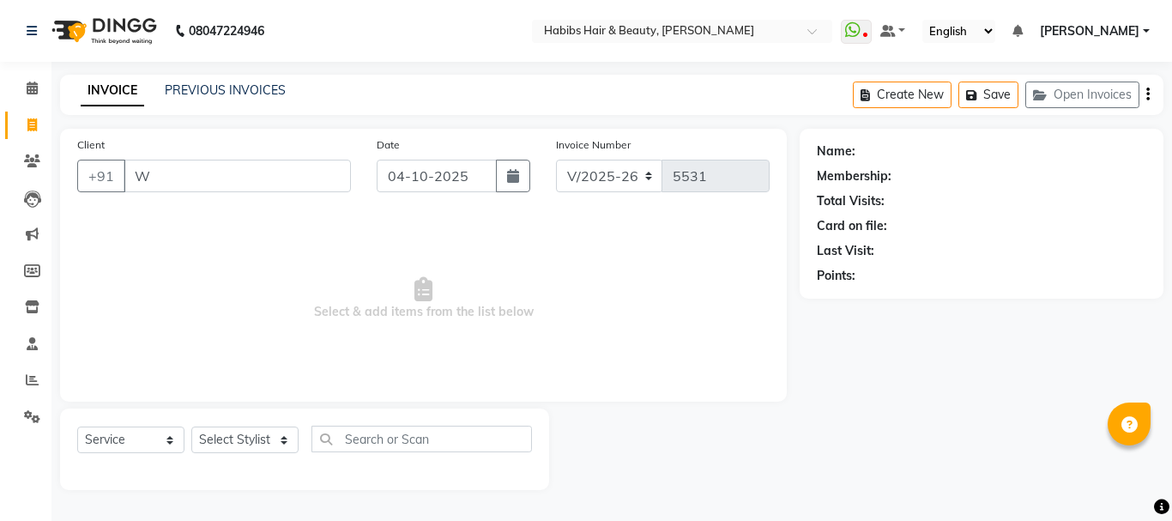
click at [239, 178] on input "W" at bounding box center [237, 176] width 227 height 33
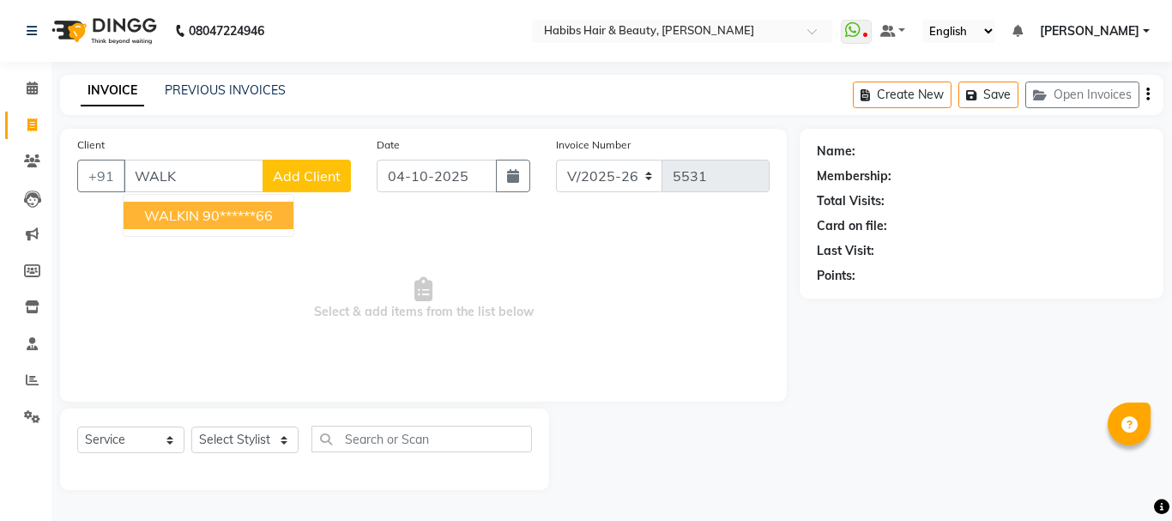
click at [233, 204] on button "WALKIN 90******66" at bounding box center [209, 215] width 170 height 27
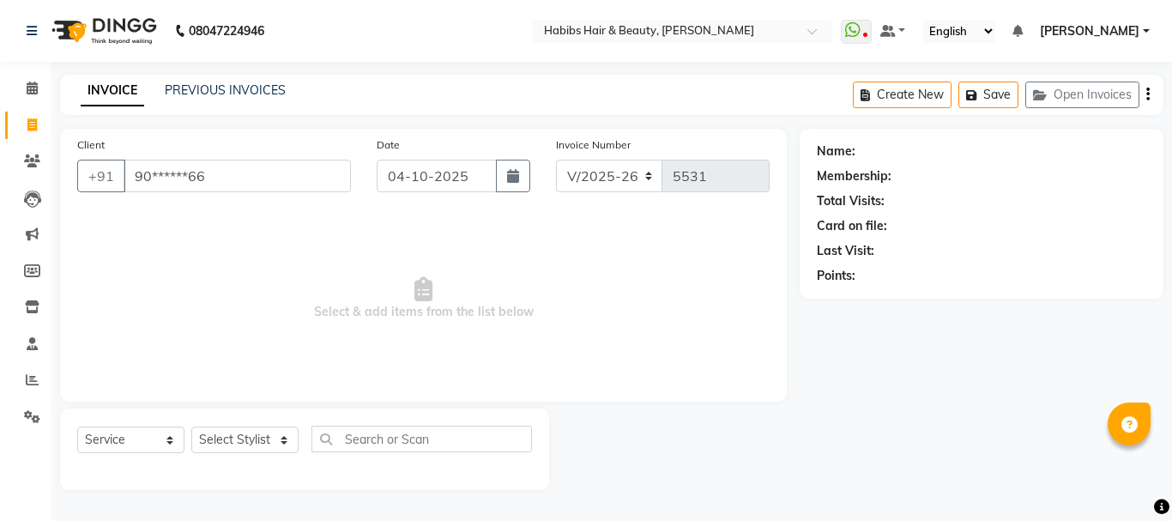
type input "90******66"
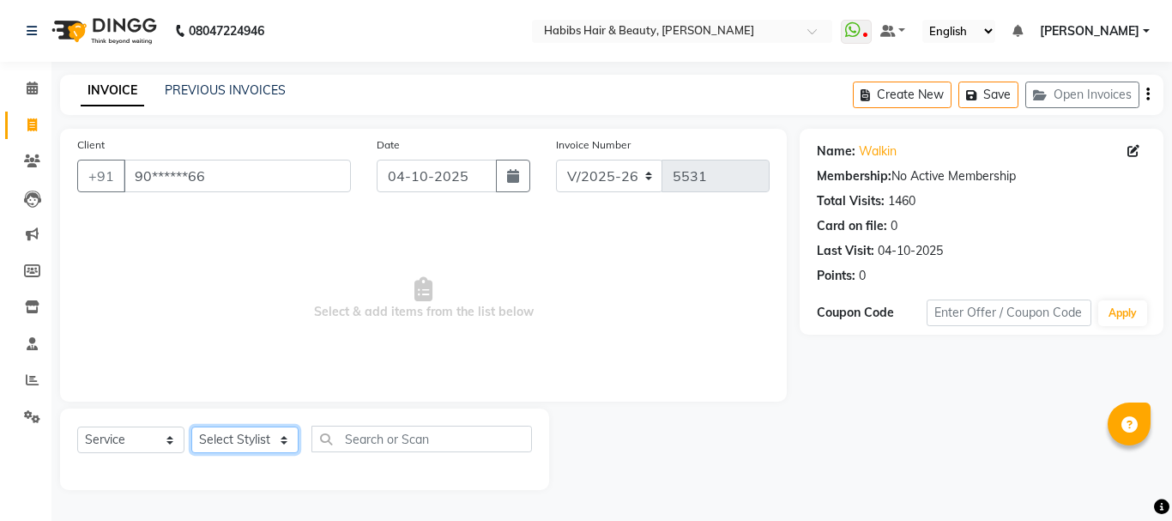
click at [254, 429] on select "Select Stylist Admin Akshay [PERSON_NAME] [PERSON_NAME] Pallavi [PERSON_NAME] […" at bounding box center [244, 439] width 107 height 27
select select "17830"
click at [191, 426] on select "Select Stylist Admin Akshay [PERSON_NAME] [PERSON_NAME] Pallavi [PERSON_NAME] […" at bounding box center [244, 439] width 107 height 27
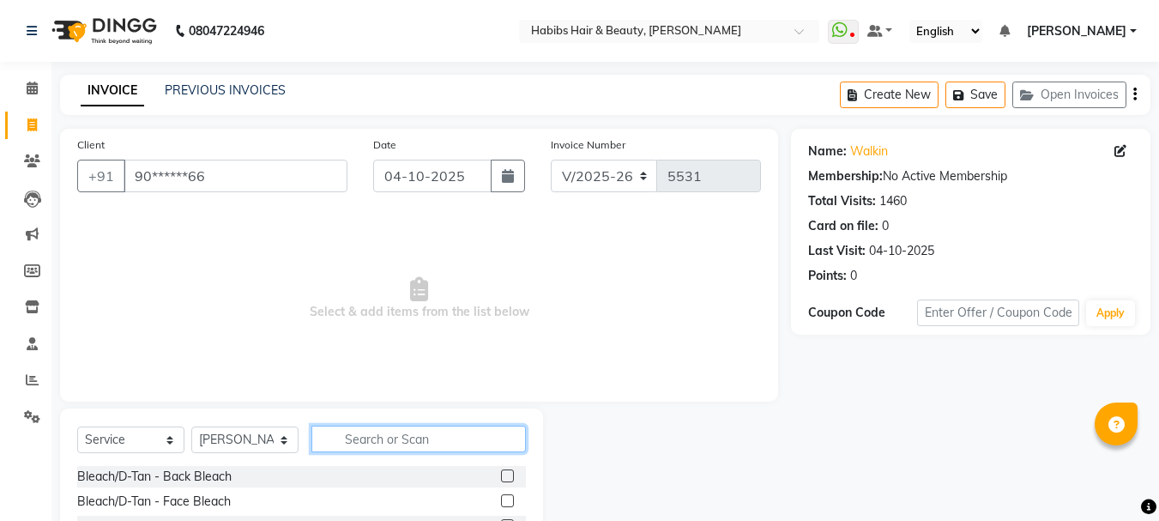
click at [400, 445] on input "text" at bounding box center [418, 439] width 215 height 27
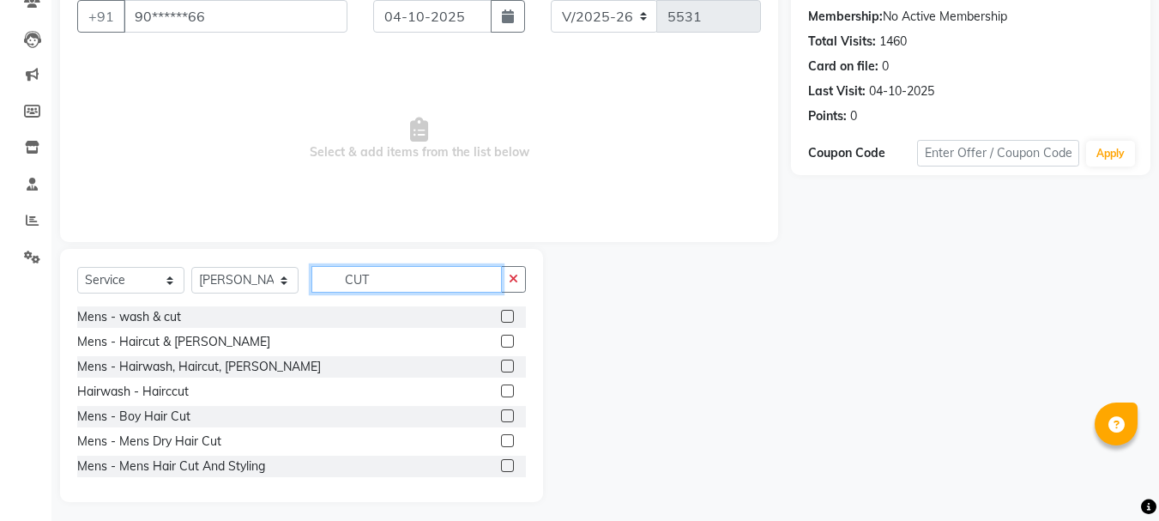
scroll to position [166, 0]
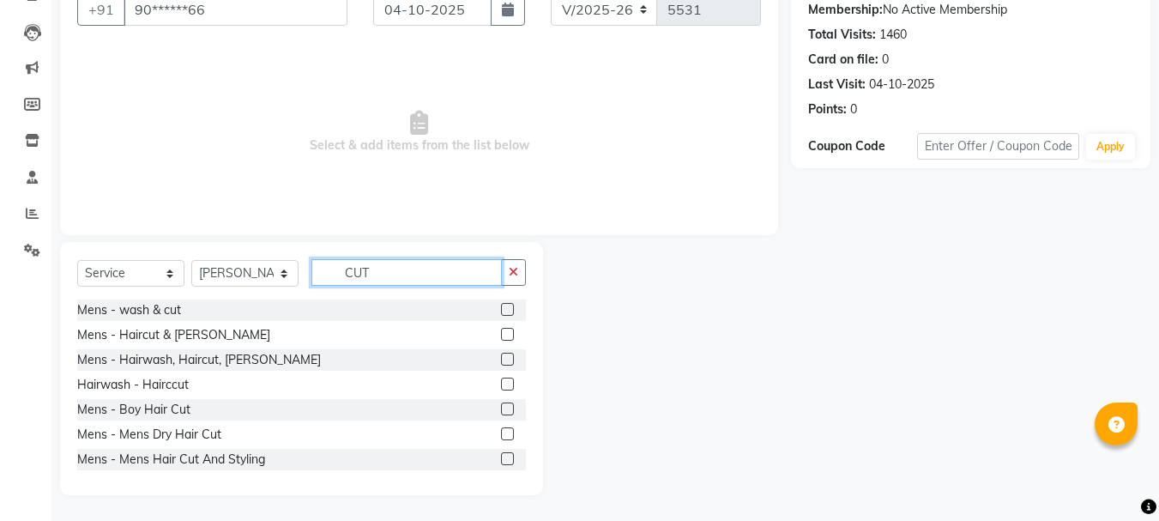
type input "CUT"
click at [501, 434] on label at bounding box center [507, 433] width 13 height 13
click at [501, 434] on input "checkbox" at bounding box center [506, 434] width 11 height 11
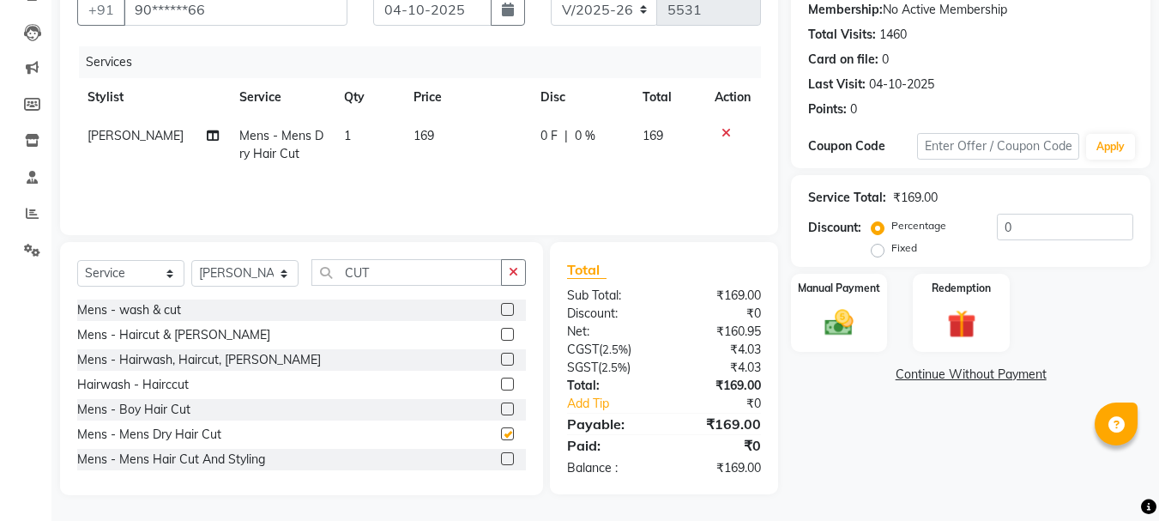
checkbox input "false"
click at [415, 143] on td "169" at bounding box center [466, 145] width 127 height 57
select select "17830"
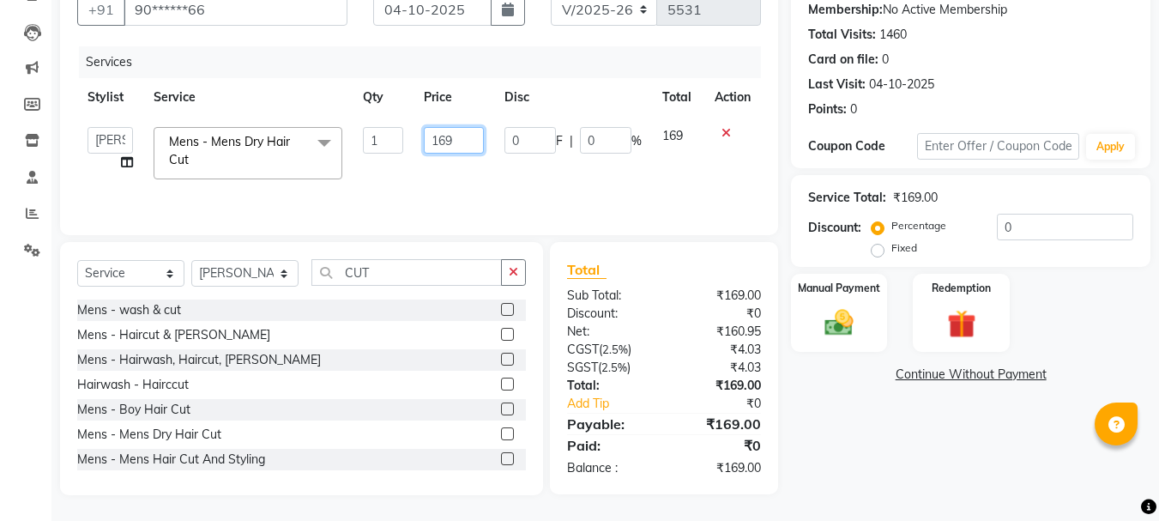
click at [438, 145] on input "169" at bounding box center [453, 140] width 59 height 27
type input "350"
click at [481, 122] on td "350" at bounding box center [454, 153] width 80 height 73
select select "17830"
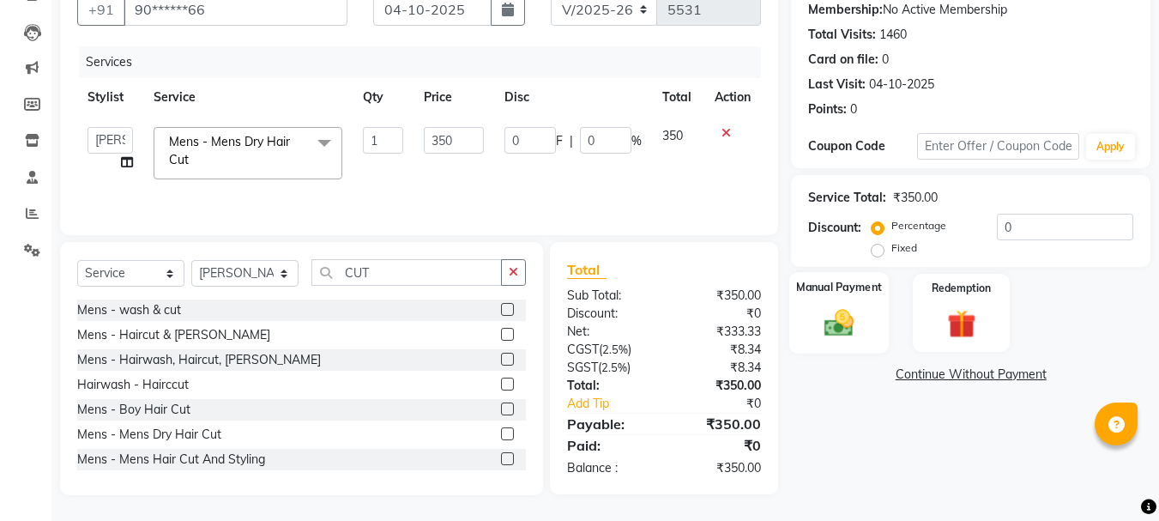
click at [863, 311] on img at bounding box center [839, 322] width 48 height 34
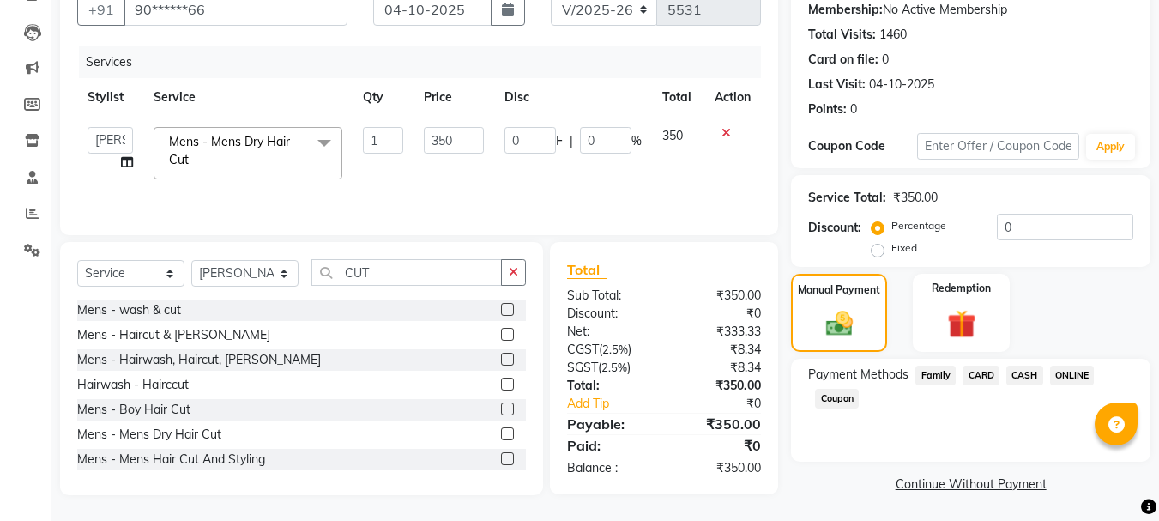
click at [1034, 376] on span "CASH" at bounding box center [1025, 376] width 37 height 20
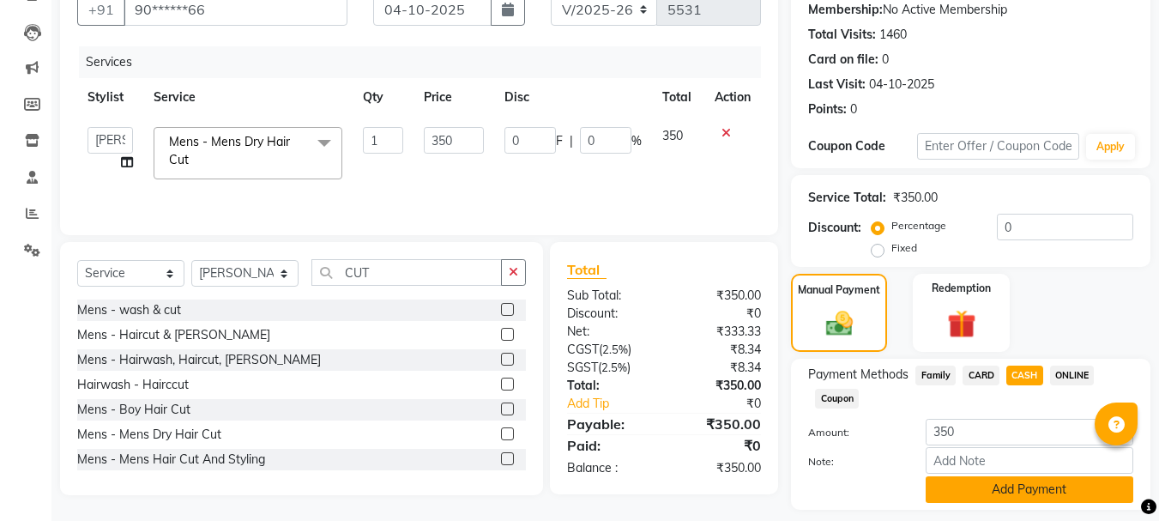
click at [986, 489] on button "Add Payment" at bounding box center [1030, 489] width 208 height 27
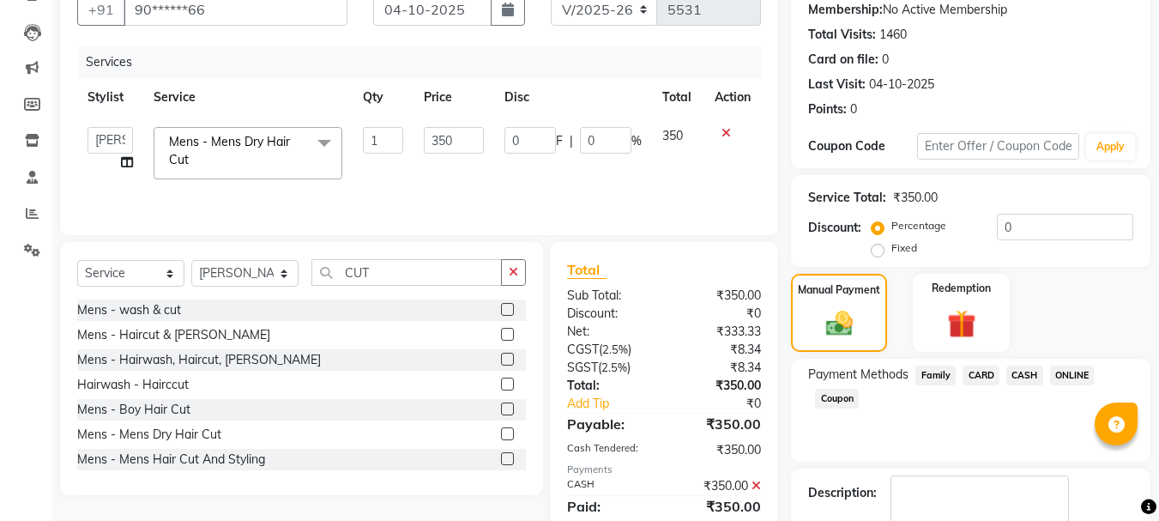
scroll to position [265, 0]
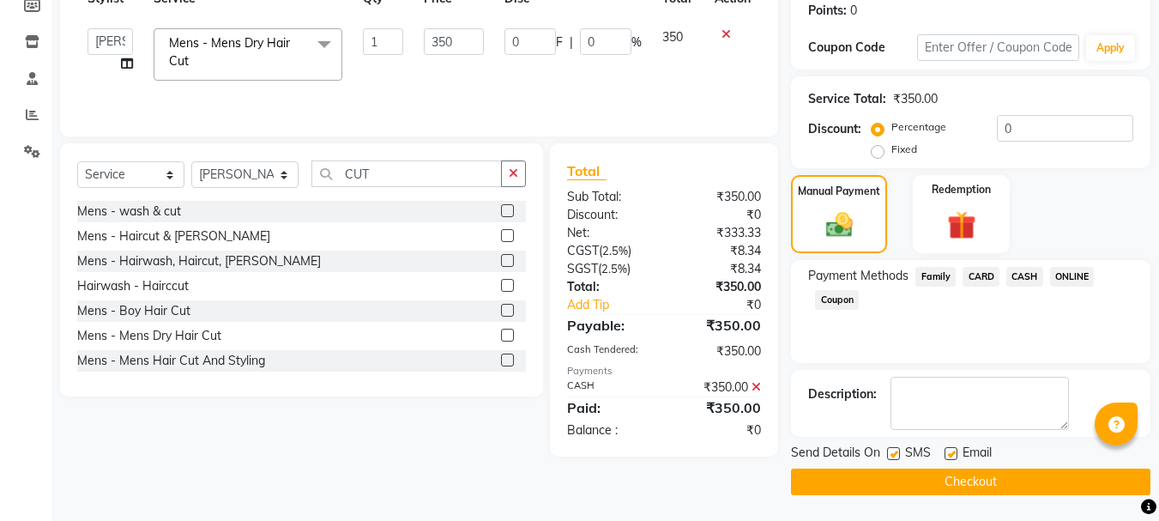
click at [985, 480] on button "Checkout" at bounding box center [971, 482] width 360 height 27
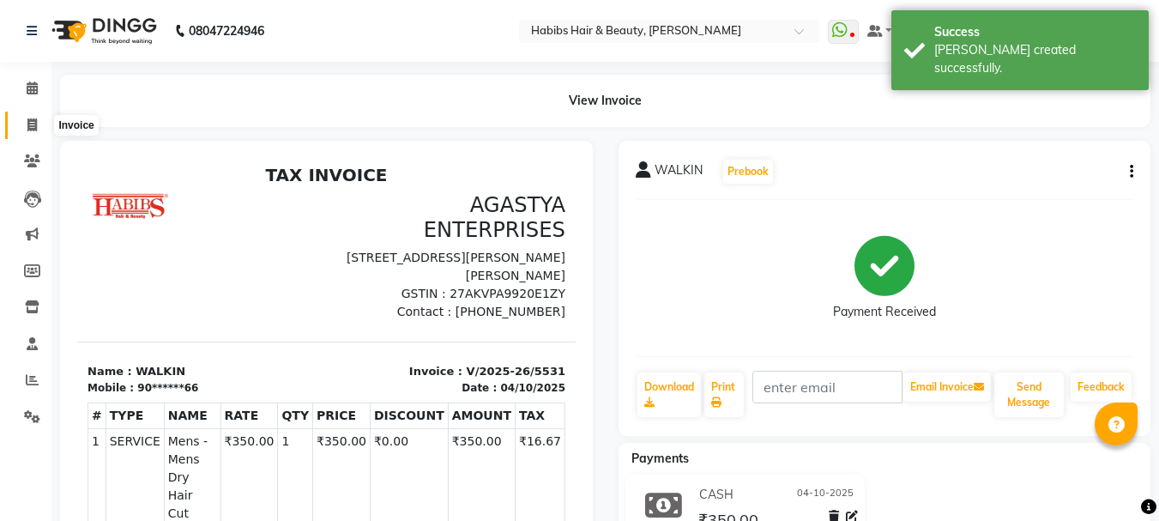
click at [33, 118] on icon at bounding box center [31, 124] width 9 height 13
select select "service"
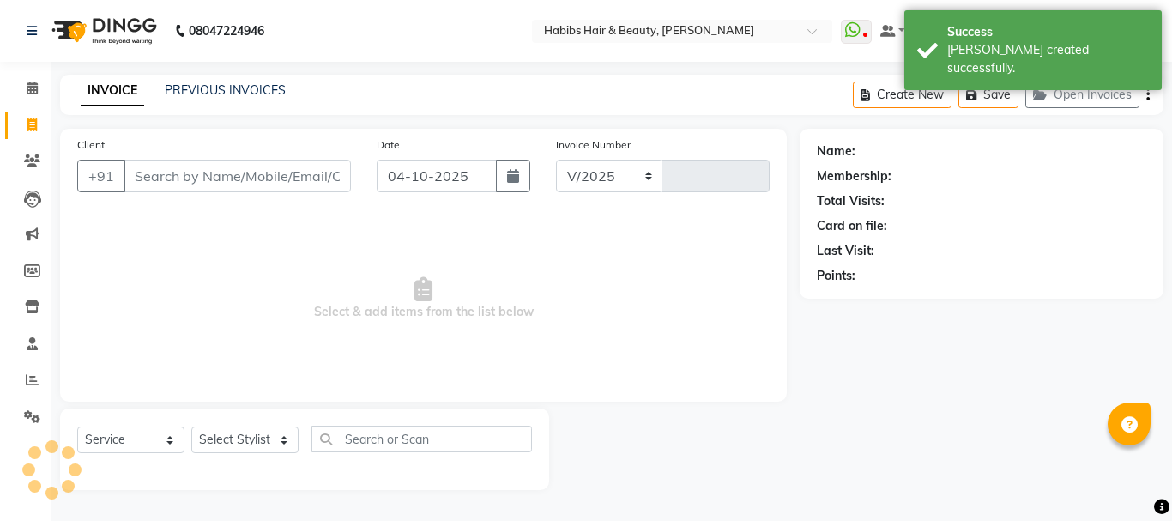
select select "3712"
type input "5532"
click at [241, 180] on input "Client" at bounding box center [237, 176] width 227 height 33
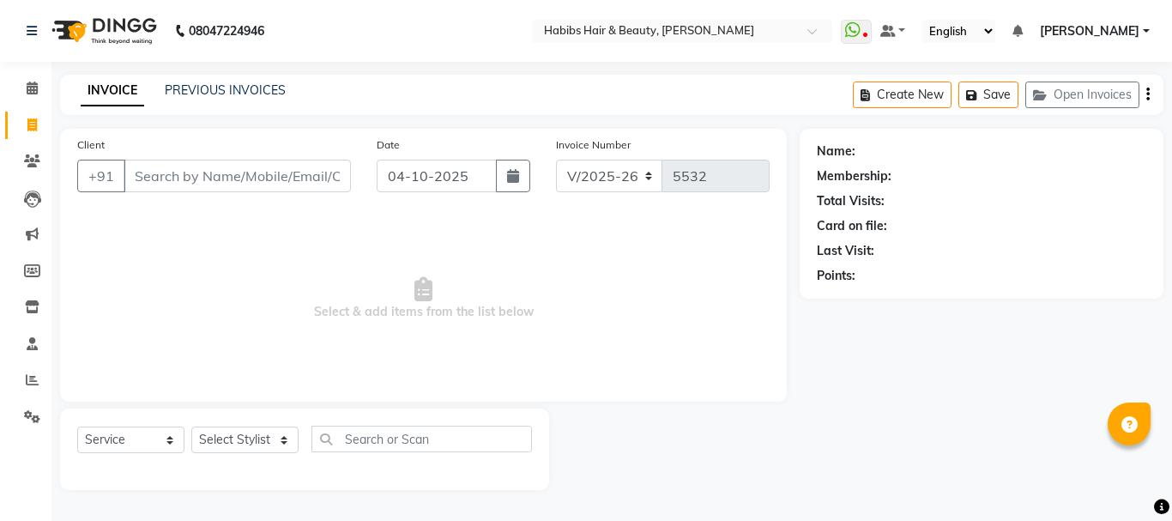
click at [234, 173] on input "Client" at bounding box center [237, 176] width 227 height 33
click at [247, 438] on select "Select Stylist Admin Akshay [PERSON_NAME] [PERSON_NAME] Pallavi [PERSON_NAME] […" at bounding box center [244, 439] width 107 height 27
select select "91170"
click at [191, 426] on select "Select Stylist Admin Akshay [PERSON_NAME] [PERSON_NAME] Pallavi [PERSON_NAME] […" at bounding box center [244, 439] width 107 height 27
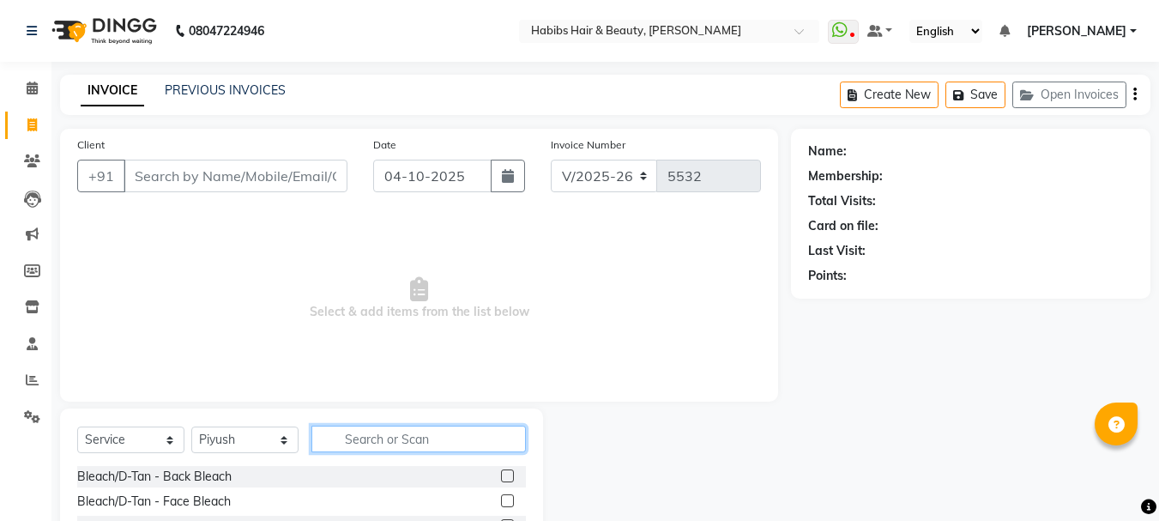
click at [356, 446] on input "text" at bounding box center [418, 439] width 215 height 27
type input "WASH"
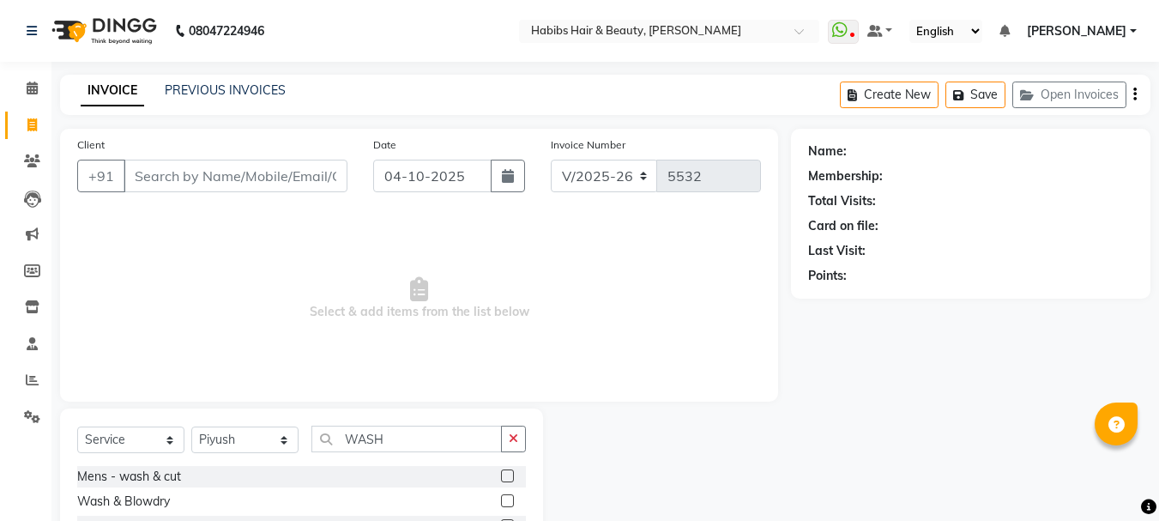
click at [501, 496] on label at bounding box center [507, 500] width 13 height 13
click at [501, 496] on input "checkbox" at bounding box center [506, 501] width 11 height 11
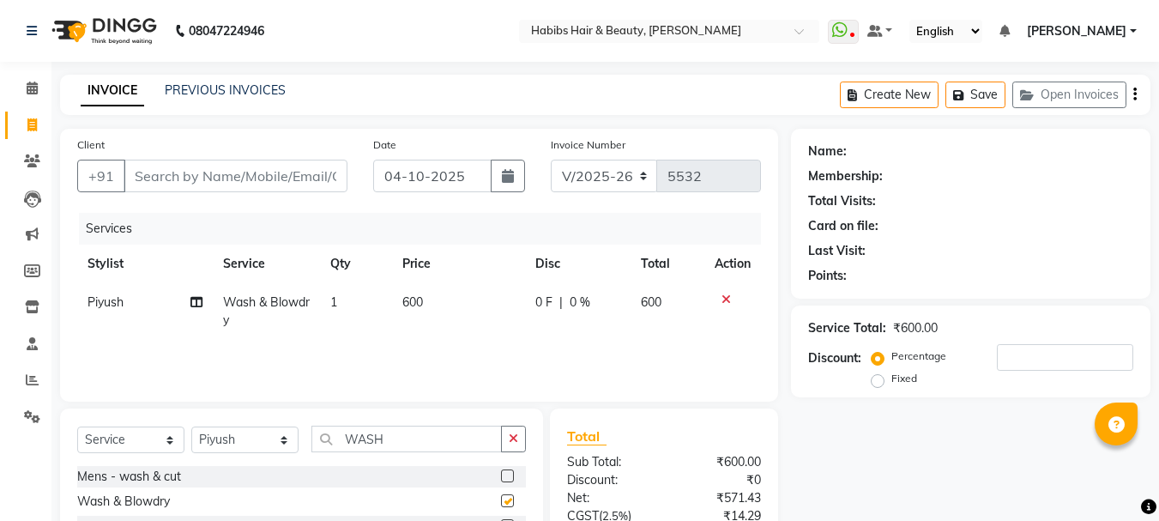
checkbox input "false"
click at [414, 308] on span "600" at bounding box center [412, 301] width 21 height 15
click at [414, 308] on td "600" at bounding box center [458, 311] width 133 height 57
select select "91170"
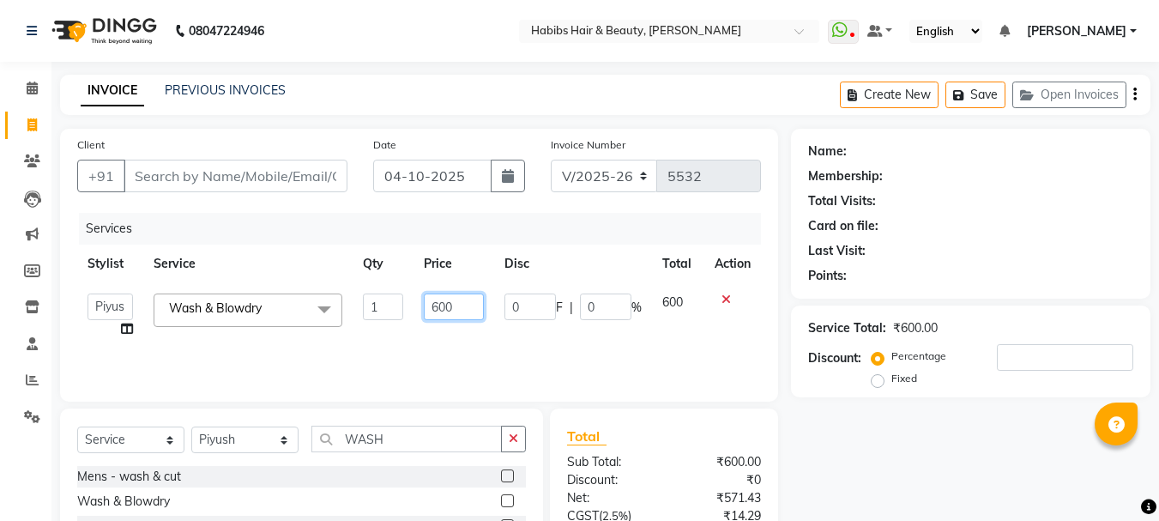
click at [444, 305] on input "600" at bounding box center [453, 306] width 59 height 27
type input "700"
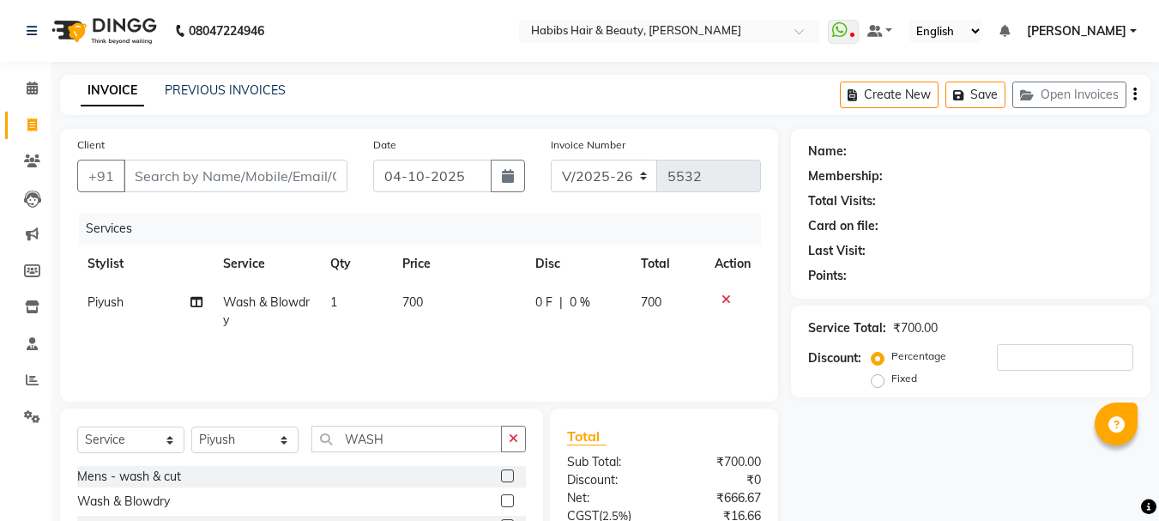
click at [479, 270] on th "Price" at bounding box center [458, 264] width 133 height 39
click at [314, 188] on input "Client" at bounding box center [236, 176] width 224 height 33
click at [291, 179] on input "Client" at bounding box center [236, 176] width 224 height 33
type input "9"
type input "0"
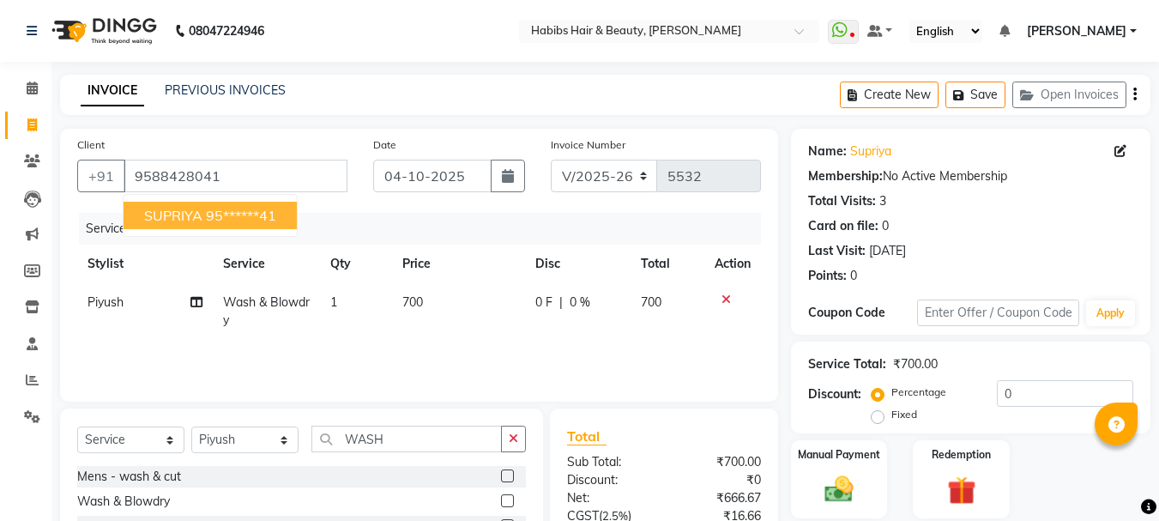
click at [272, 209] on ngb-highlight "95******41" at bounding box center [241, 215] width 70 height 17
type input "95******41"
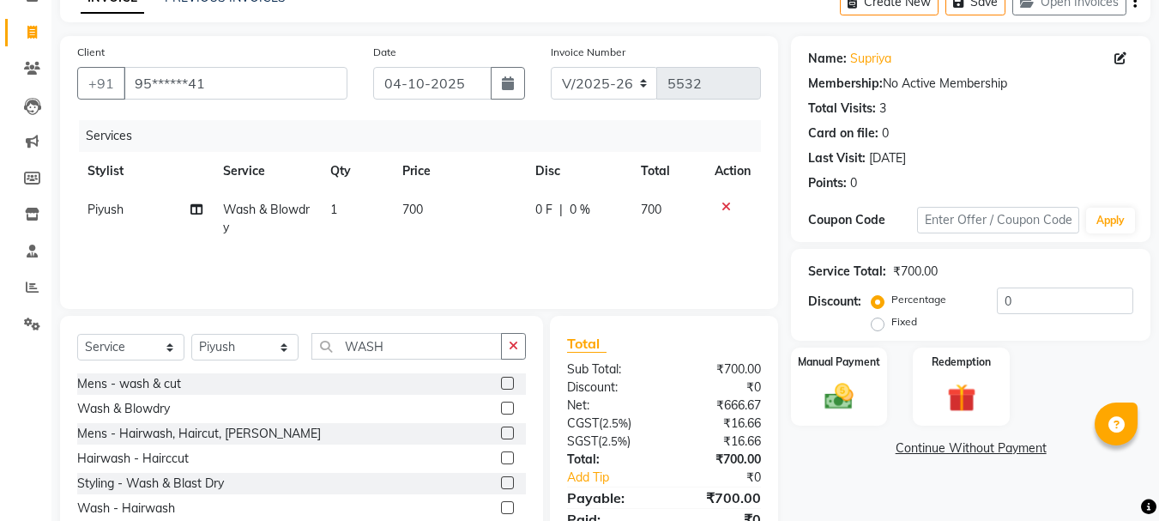
scroll to position [166, 0]
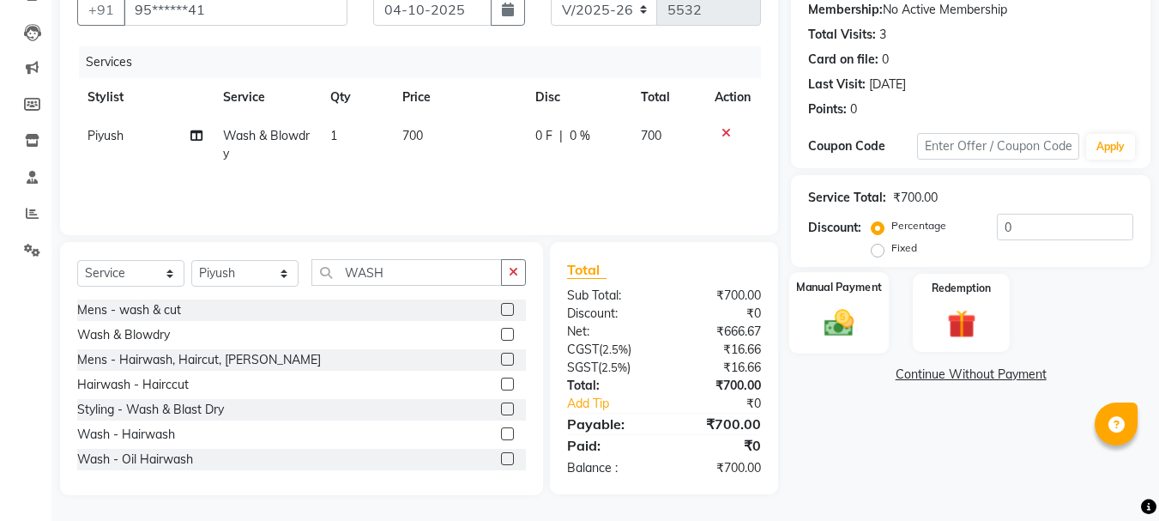
click at [825, 325] on img at bounding box center [839, 322] width 48 height 34
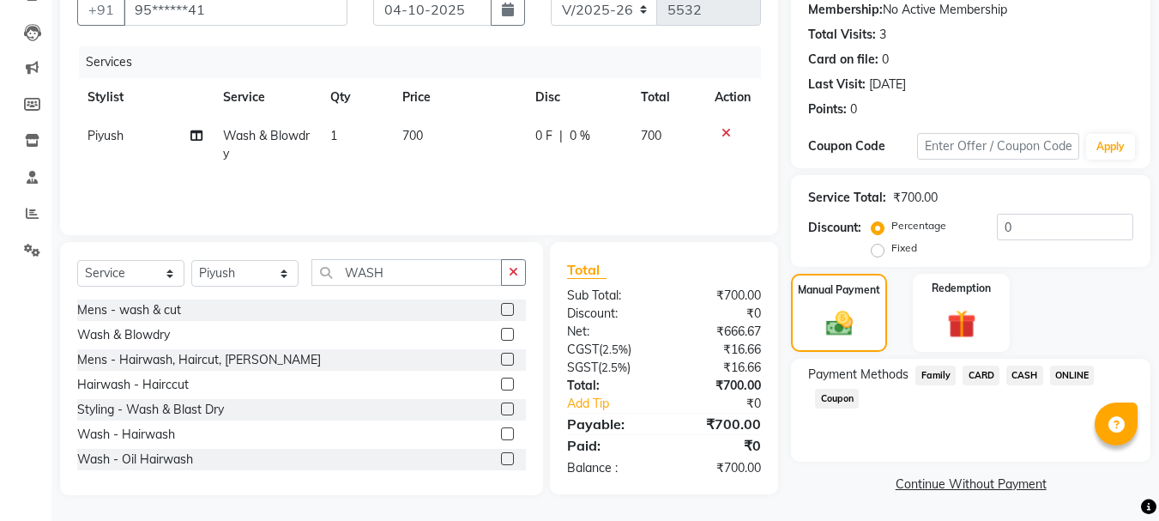
click at [1031, 374] on span "CASH" at bounding box center [1025, 376] width 37 height 20
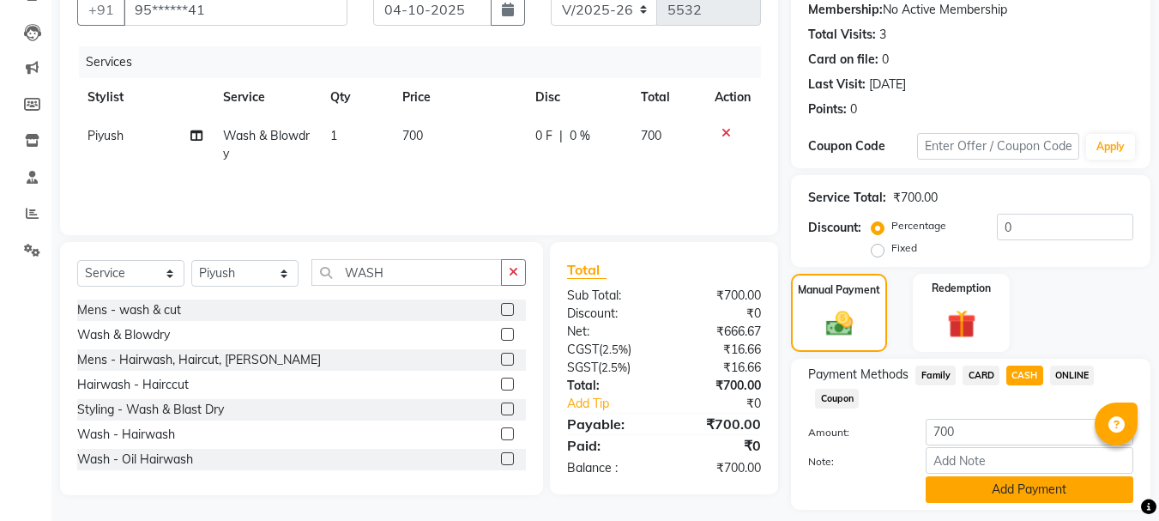
click at [985, 493] on button "Add Payment" at bounding box center [1030, 489] width 208 height 27
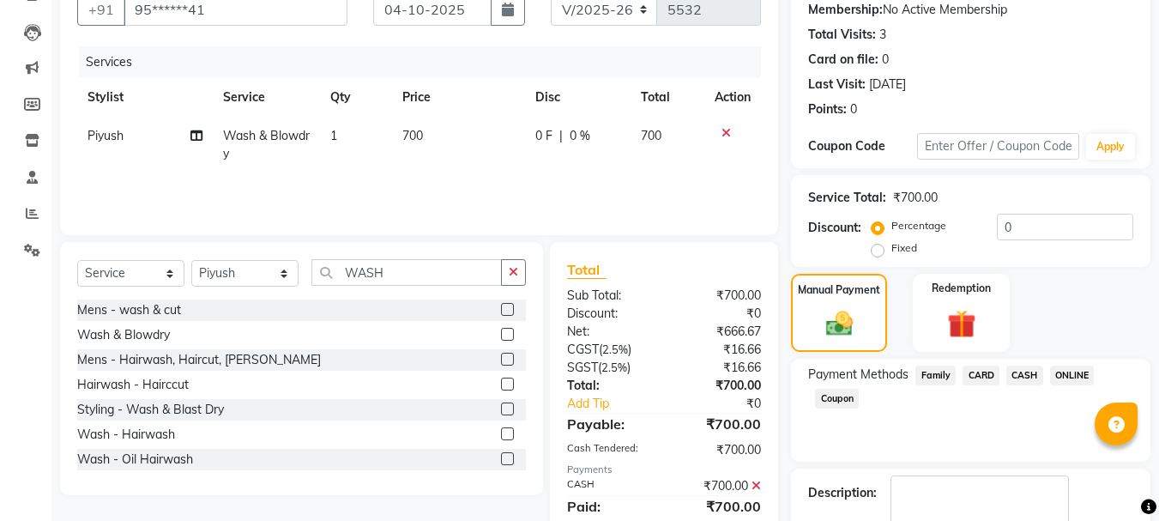
scroll to position [265, 0]
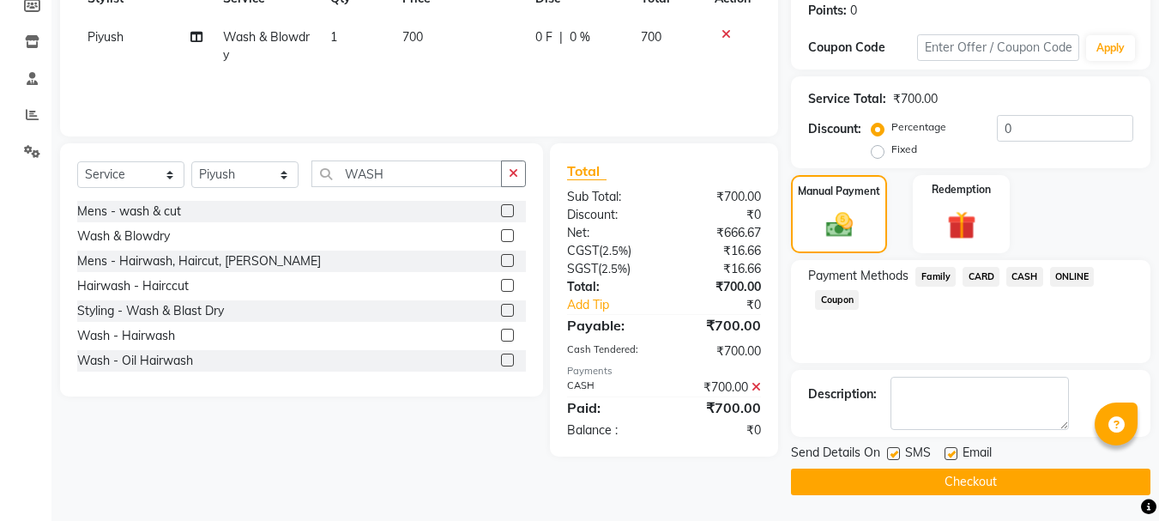
click at [973, 484] on button "Checkout" at bounding box center [971, 482] width 360 height 27
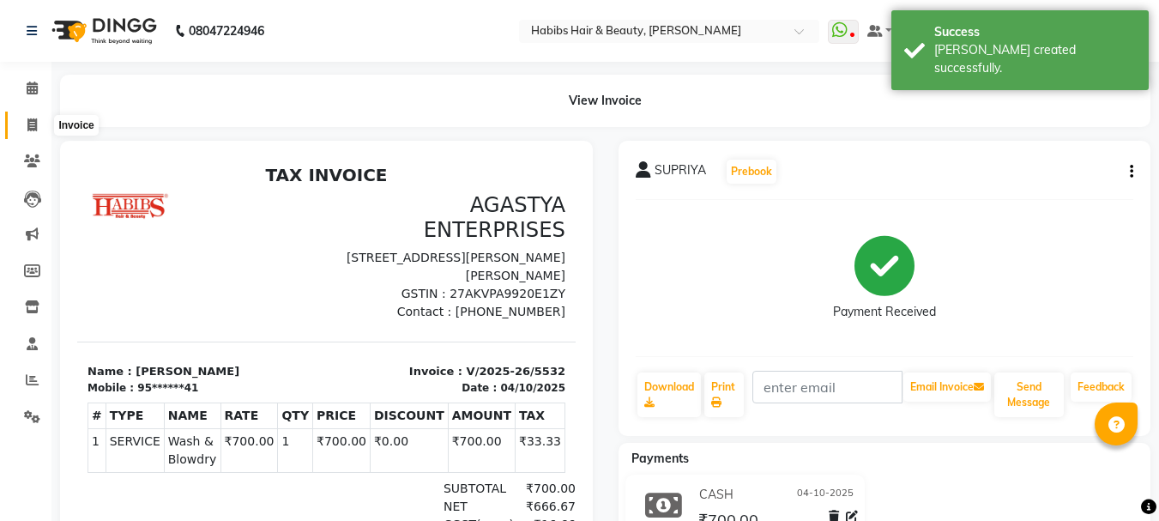
click at [35, 123] on icon at bounding box center [31, 124] width 9 height 13
select select "service"
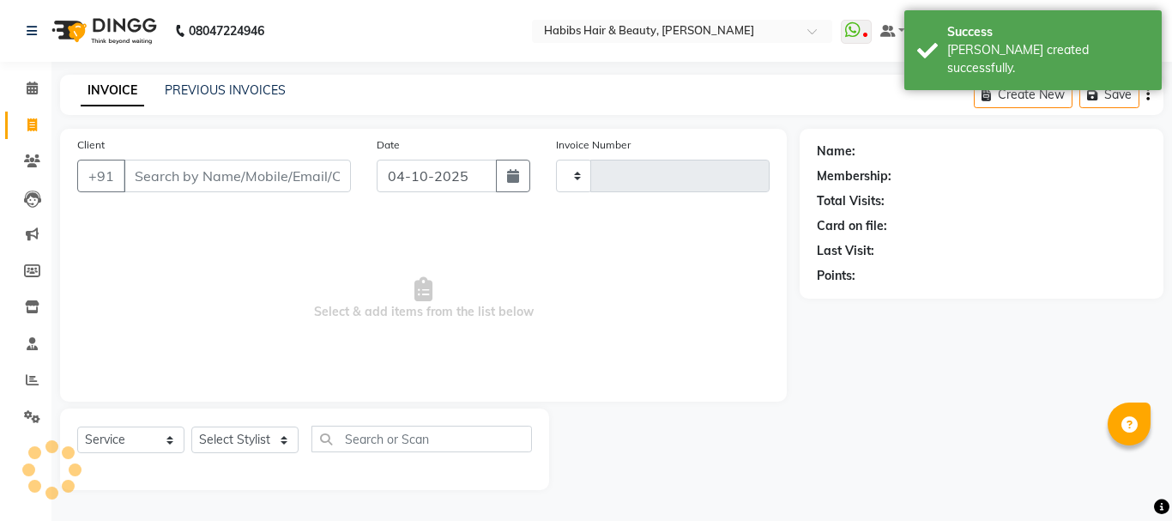
type input "5533"
select select "3712"
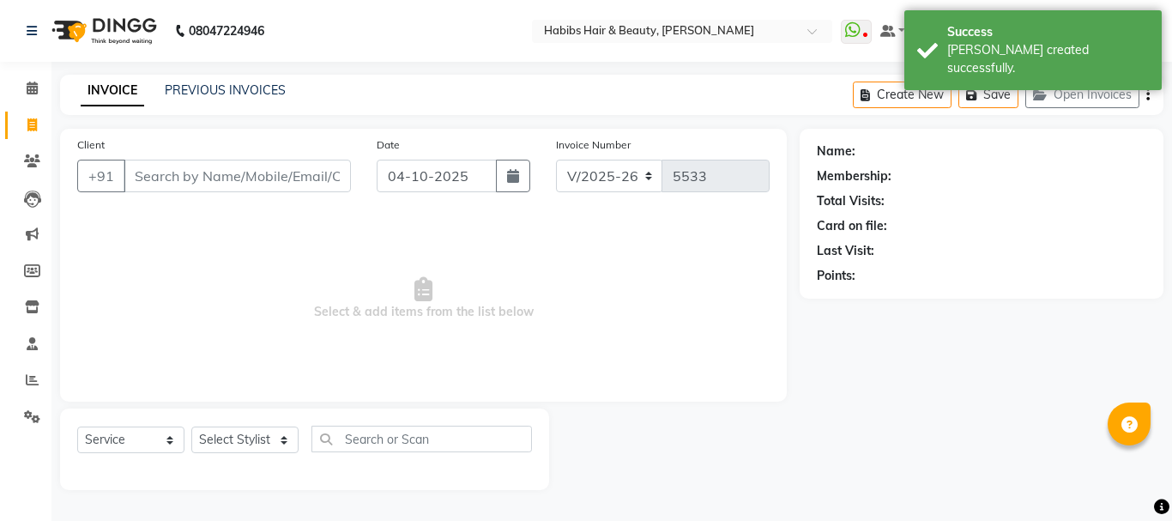
click at [203, 171] on input "Client" at bounding box center [237, 176] width 227 height 33
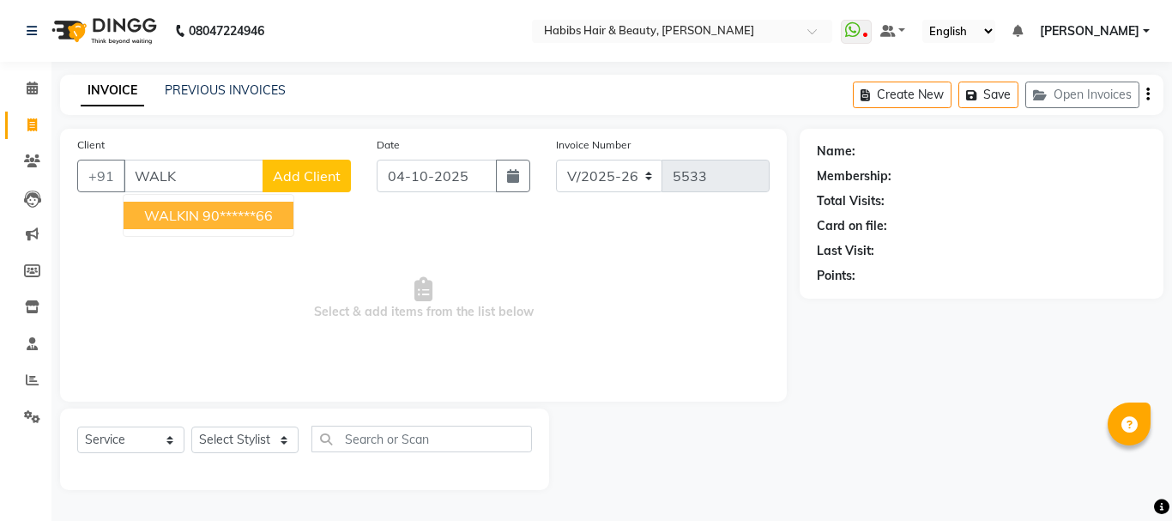
click at [189, 221] on span "WALKIN" at bounding box center [171, 215] width 55 height 17
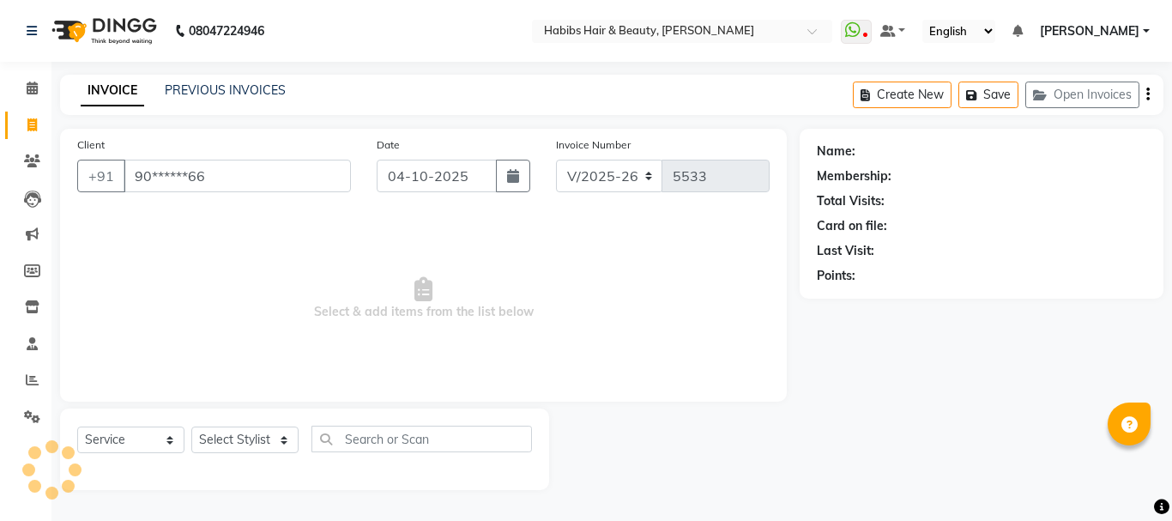
type input "90******66"
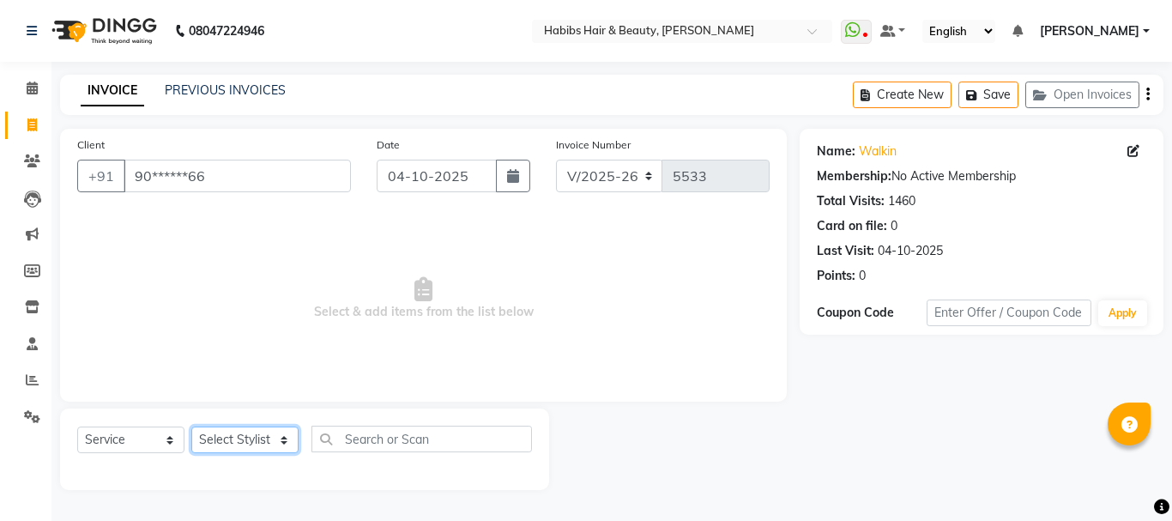
click at [233, 447] on select "Select Stylist Admin Akshay [PERSON_NAME] [PERSON_NAME] Pallavi [PERSON_NAME] […" at bounding box center [244, 439] width 107 height 27
select select "23452"
click at [191, 426] on select "Select Stylist Admin Akshay [PERSON_NAME] [PERSON_NAME] Pallavi [PERSON_NAME] […" at bounding box center [244, 439] width 107 height 27
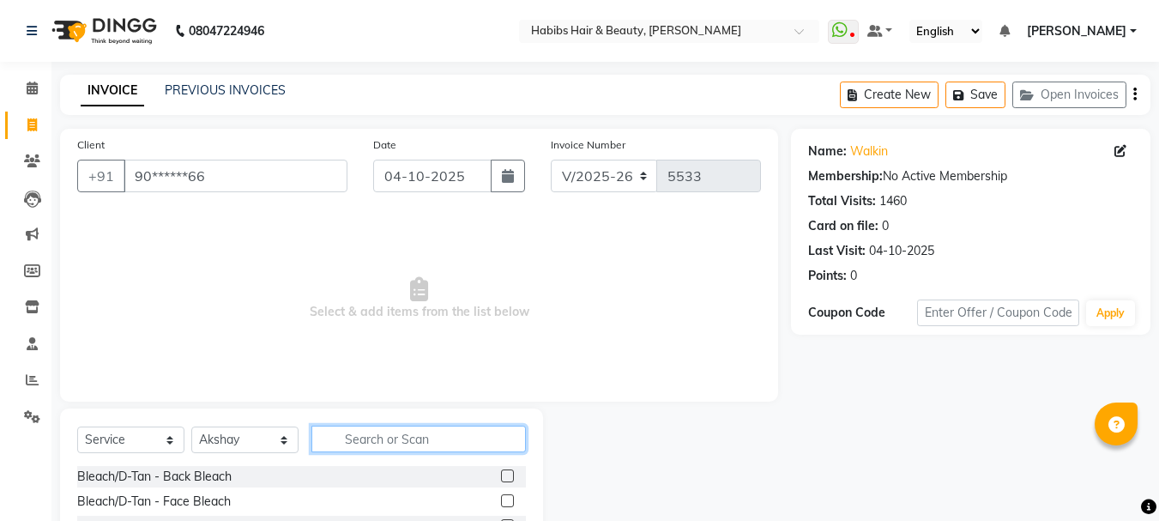
click at [384, 440] on input "text" at bounding box center [418, 439] width 215 height 27
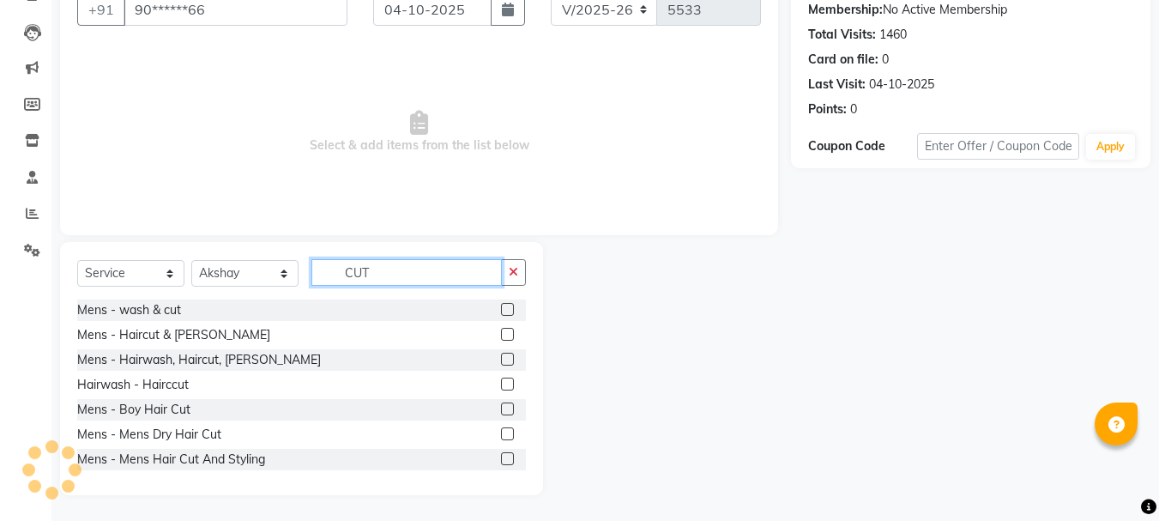
type input "CUT"
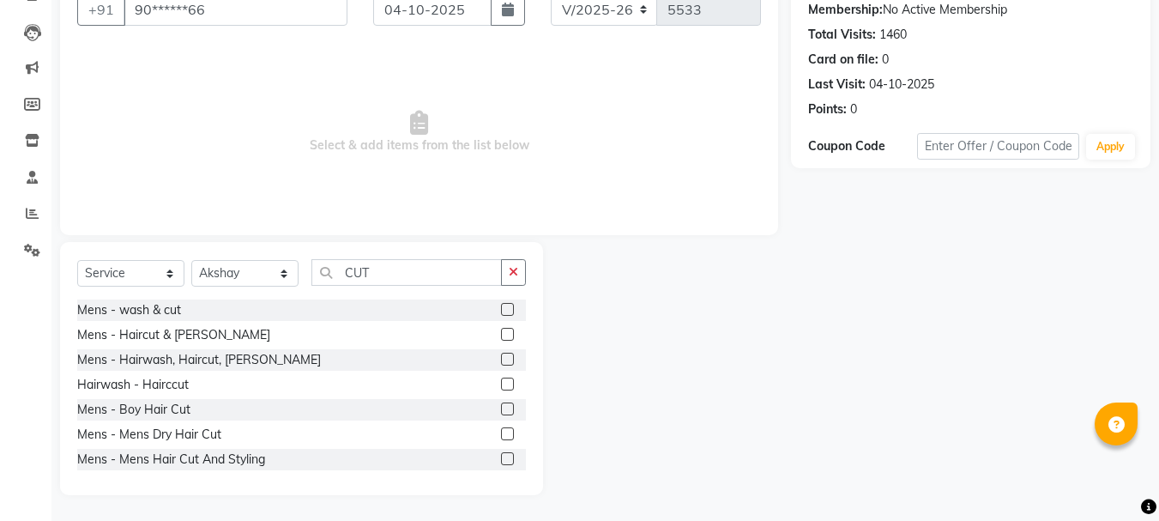
click at [501, 429] on label at bounding box center [507, 433] width 13 height 13
click at [501, 429] on input "checkbox" at bounding box center [506, 434] width 11 height 11
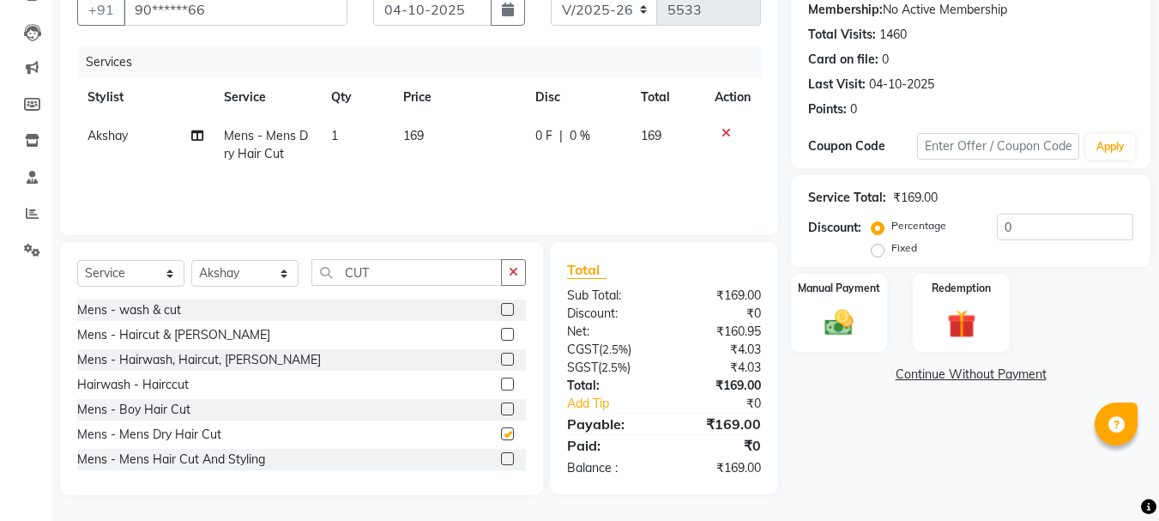
checkbox input "false"
click at [411, 130] on span "169" at bounding box center [413, 135] width 21 height 15
click at [392, 130] on td "1" at bounding box center [356, 145] width 71 height 57
select select "23452"
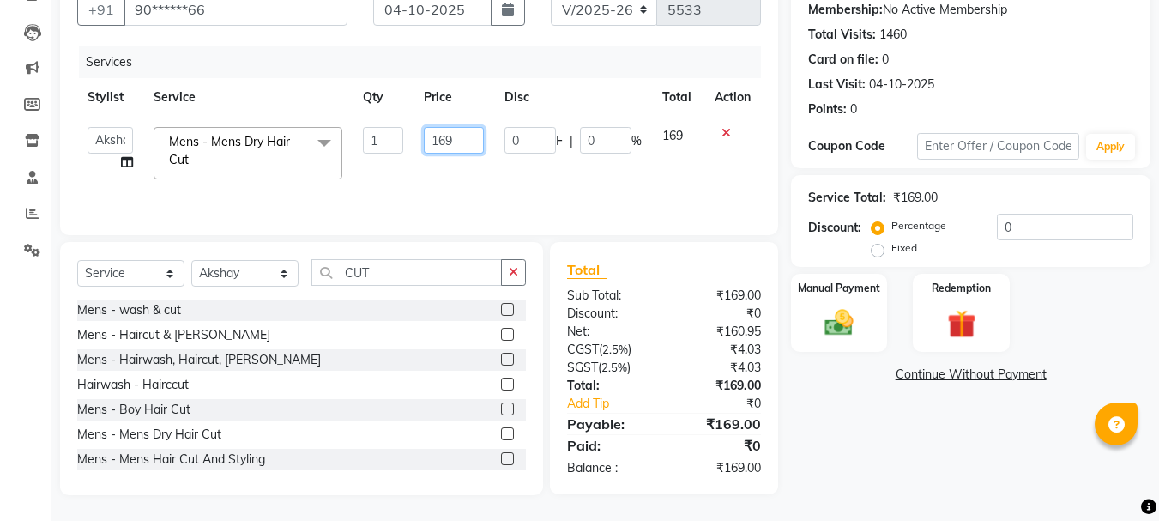
click at [447, 139] on input "169" at bounding box center [453, 140] width 59 height 27
type input "55"
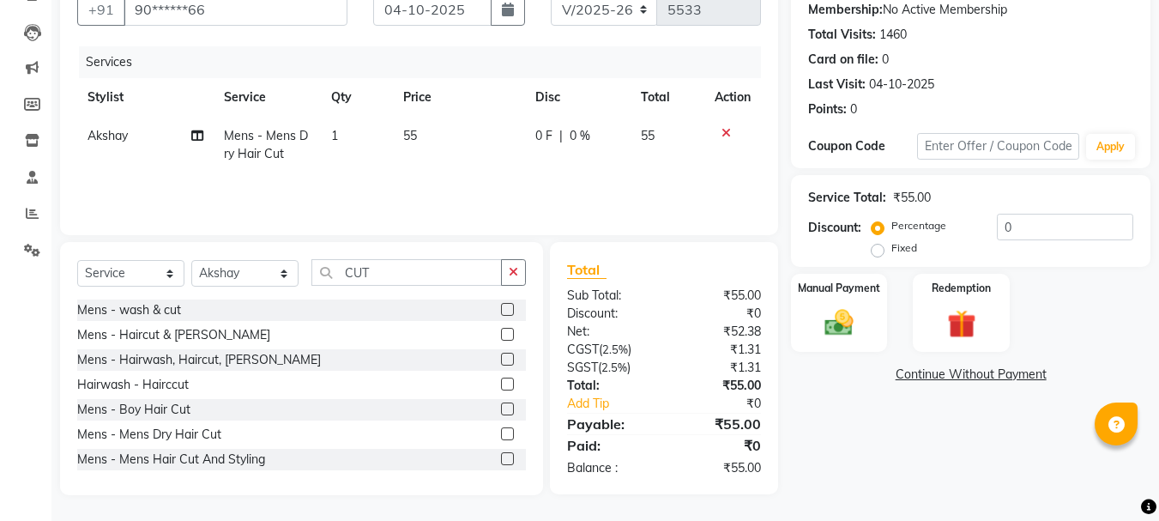
click at [501, 364] on label at bounding box center [507, 359] width 13 height 13
click at [501, 364] on input "checkbox" at bounding box center [506, 359] width 11 height 11
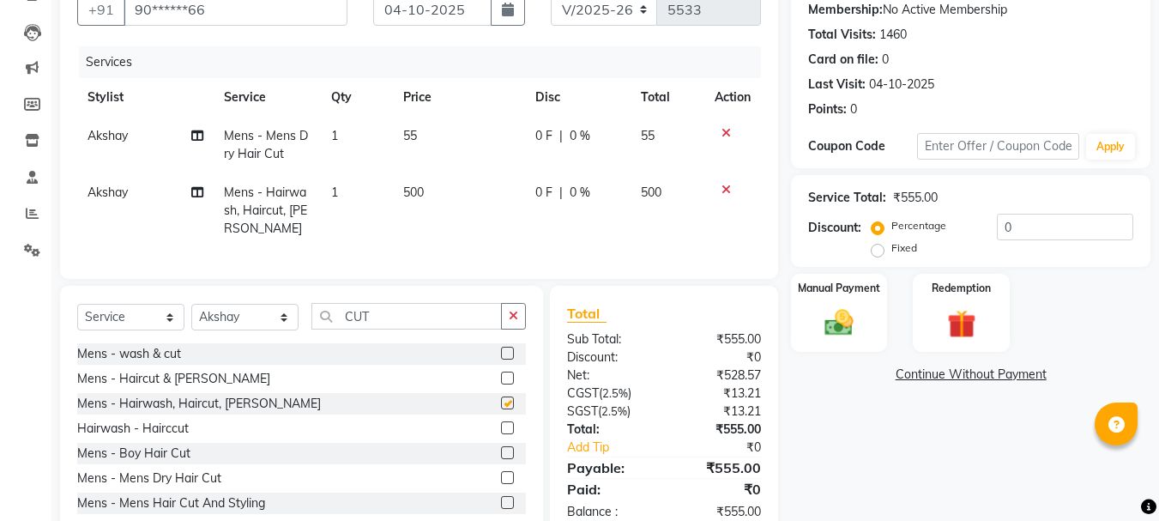
checkbox input "false"
click at [723, 132] on icon at bounding box center [726, 133] width 9 height 12
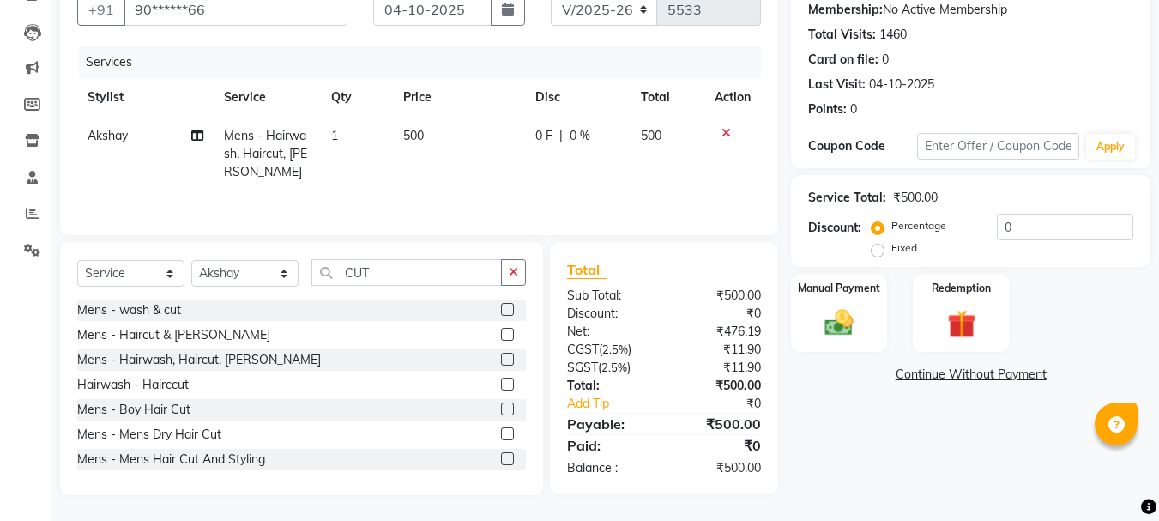
click at [420, 133] on span "500" at bounding box center [413, 135] width 21 height 15
select select "23452"
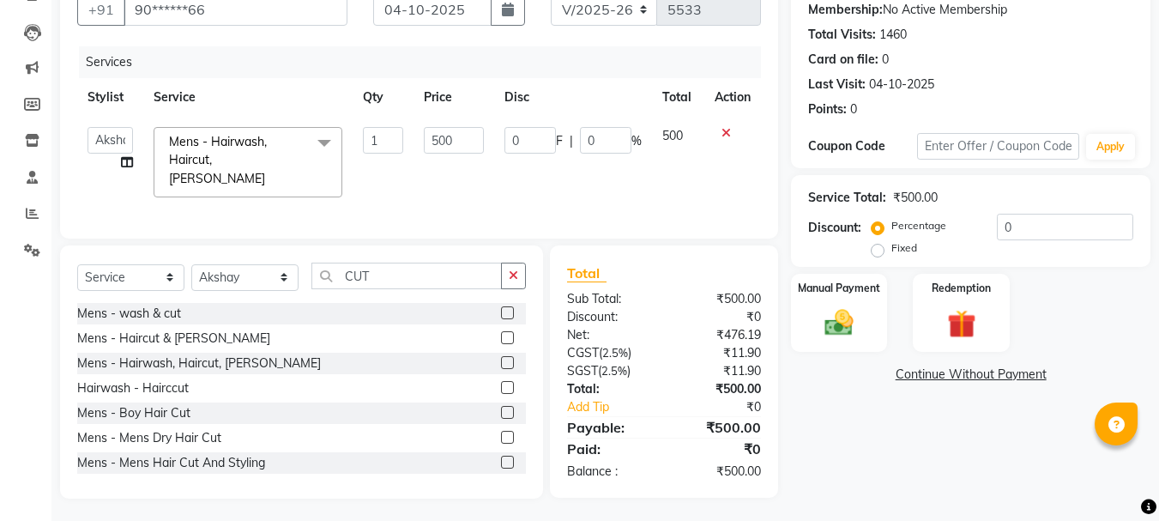
click at [420, 133] on td "500" at bounding box center [454, 162] width 80 height 91
click at [442, 133] on input "500" at bounding box center [453, 140] width 59 height 27
type input "550"
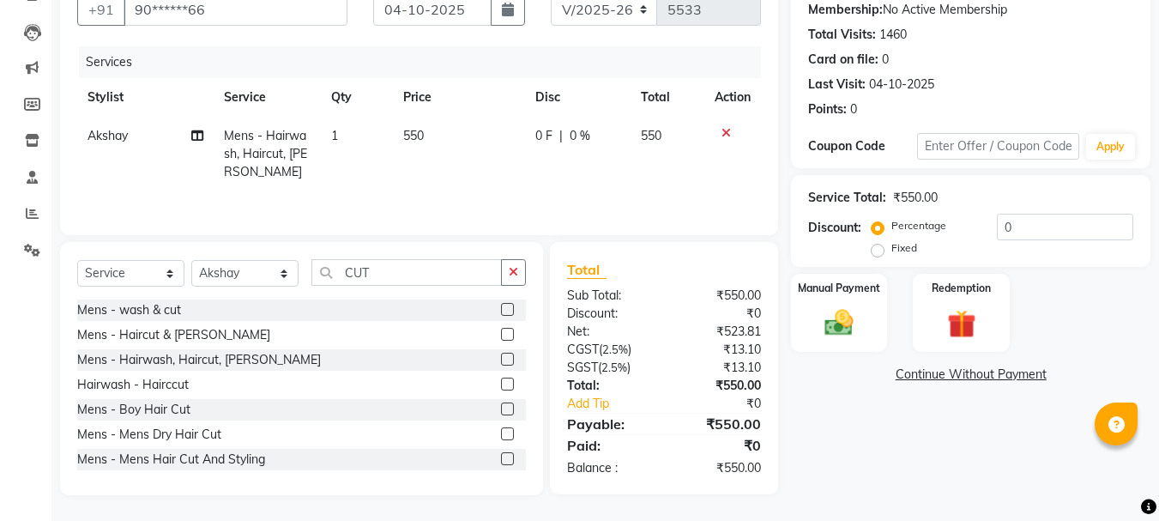
click at [484, 104] on th "Price" at bounding box center [459, 97] width 132 height 39
click at [572, 136] on span "0 %" at bounding box center [580, 136] width 21 height 18
select select "23452"
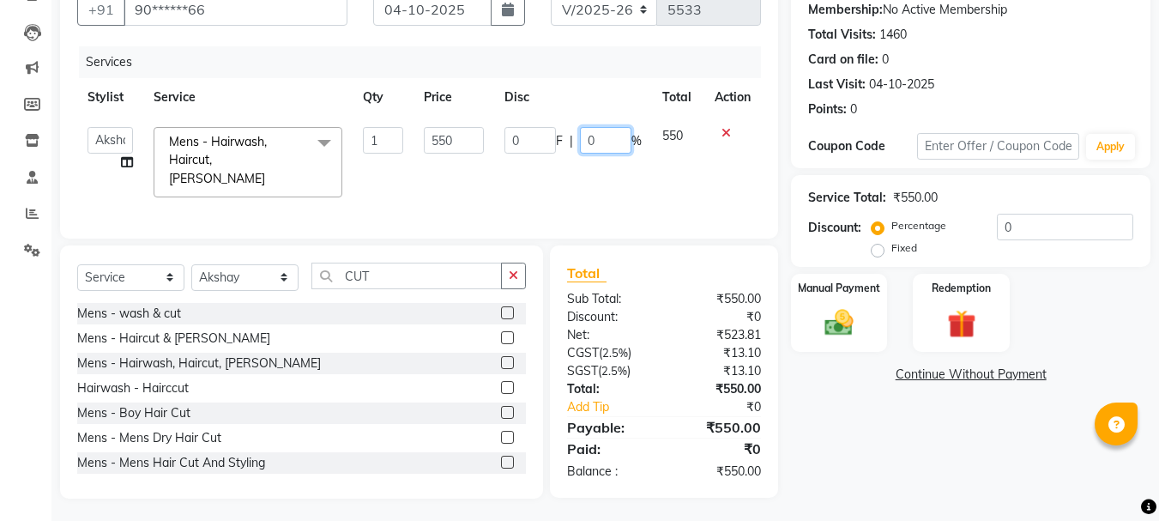
click at [583, 136] on input "0" at bounding box center [605, 140] width 51 height 27
type input "20"
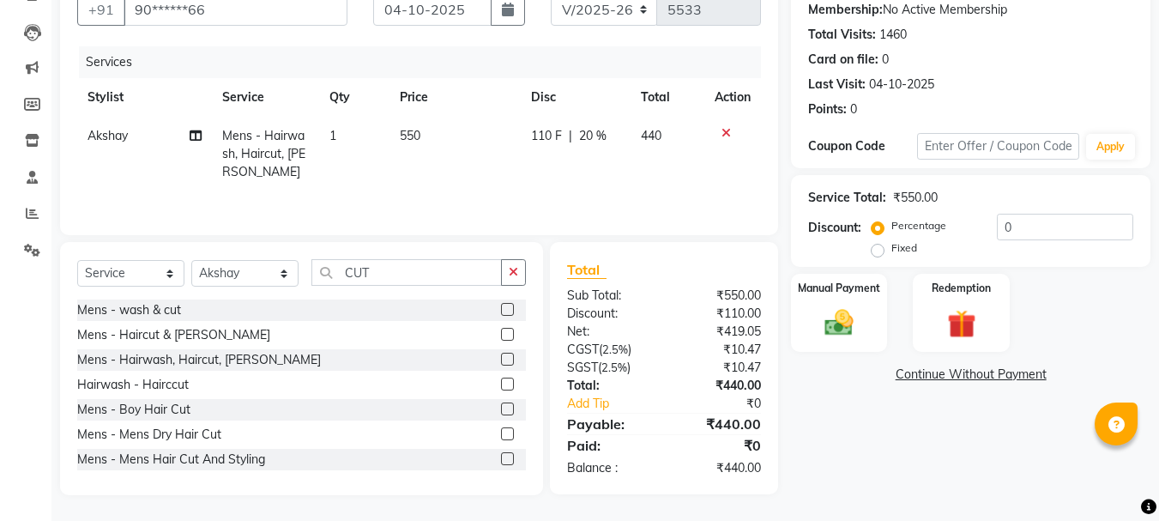
click at [607, 112] on th "Disc" at bounding box center [576, 97] width 110 height 39
click at [858, 290] on label "Manual Payment" at bounding box center [839, 287] width 86 height 16
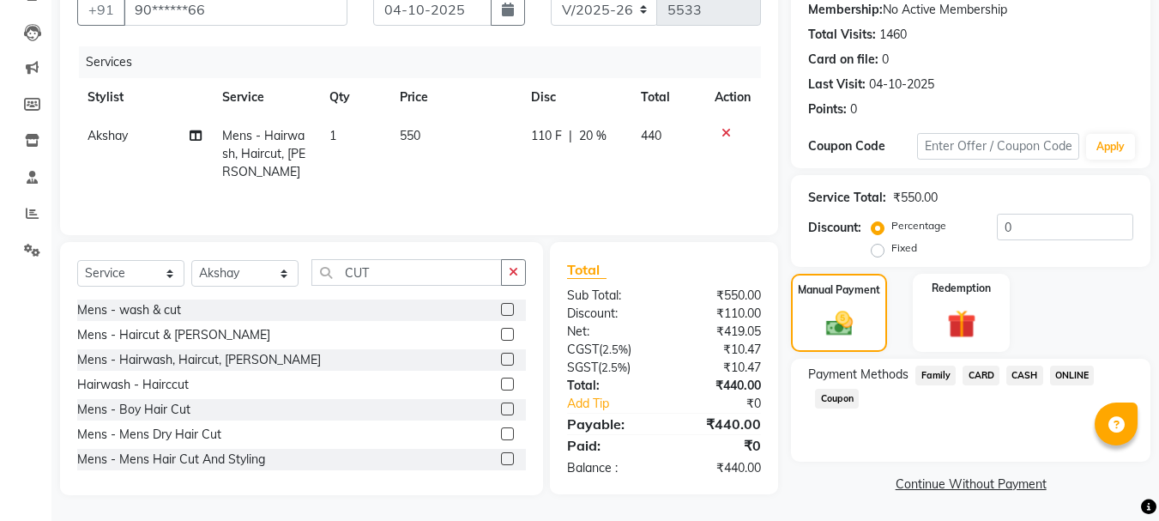
scroll to position [168, 0]
click at [1074, 374] on span "ONLINE" at bounding box center [1072, 374] width 45 height 20
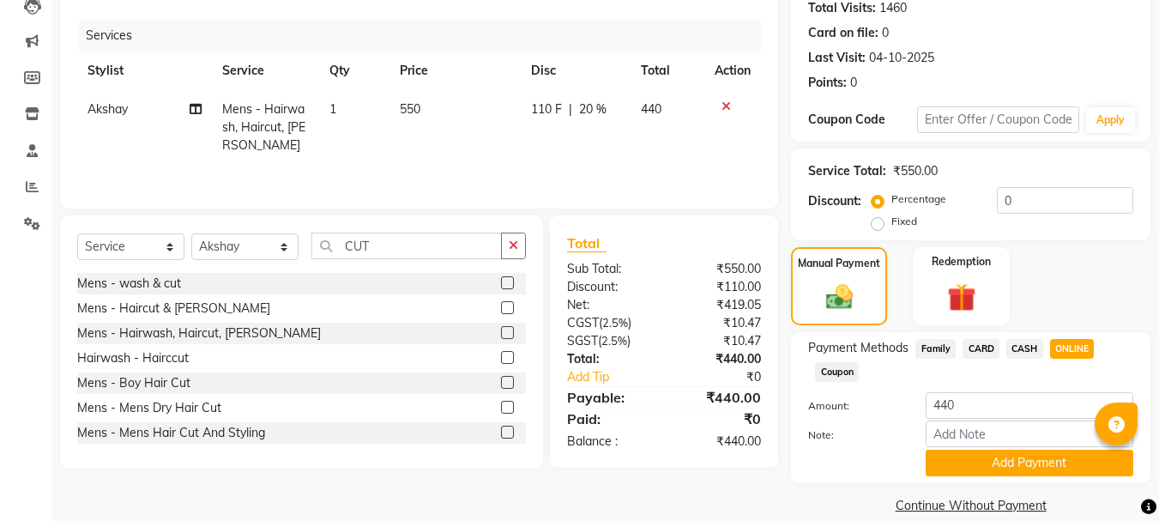
scroll to position [216, 0]
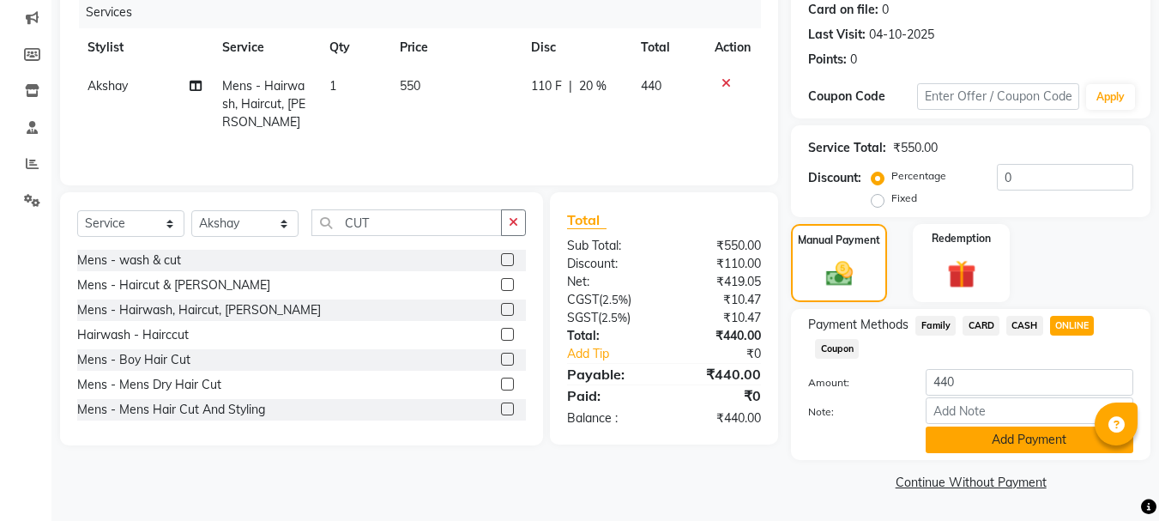
click at [1026, 429] on button "Add Payment" at bounding box center [1030, 439] width 208 height 27
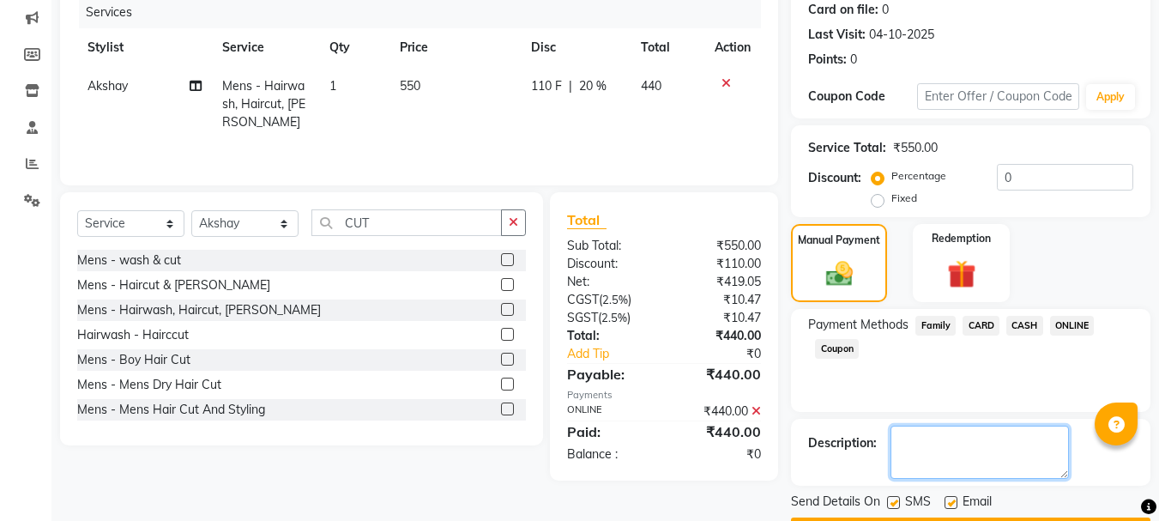
click at [985, 473] on textarea at bounding box center [980, 452] width 178 height 53
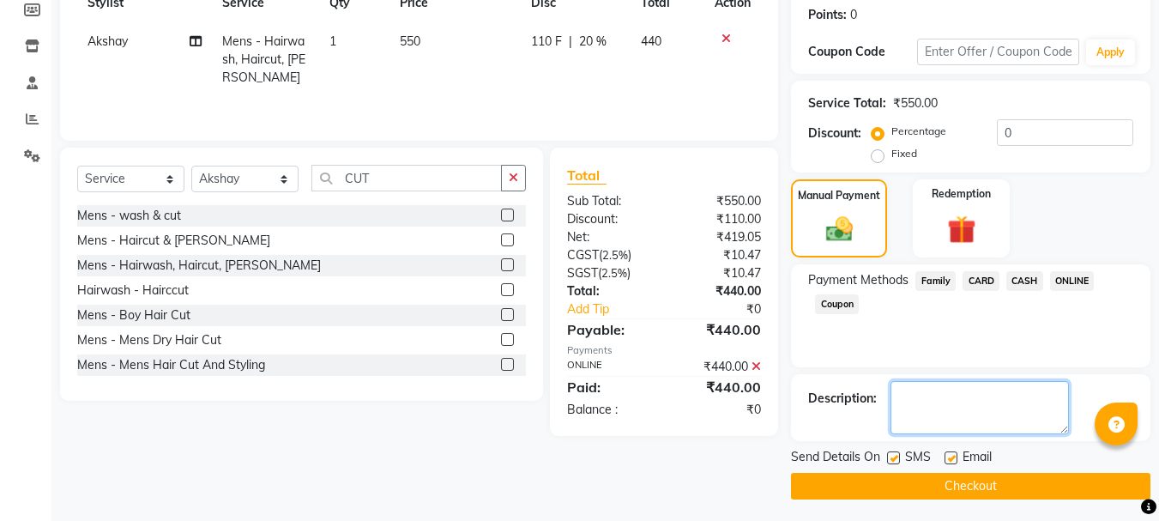
scroll to position [265, 0]
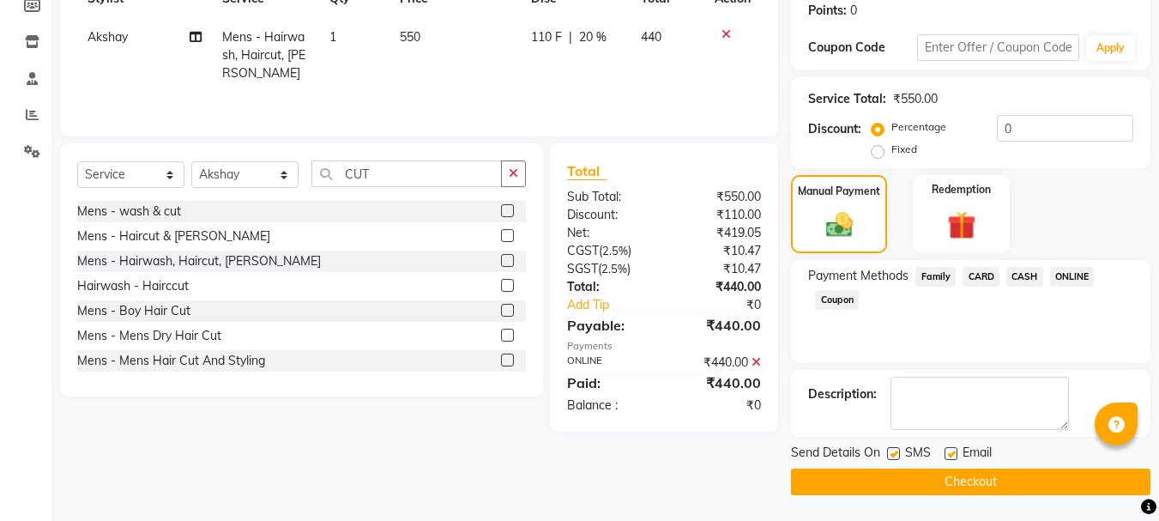
click at [974, 480] on button "Checkout" at bounding box center [971, 482] width 360 height 27
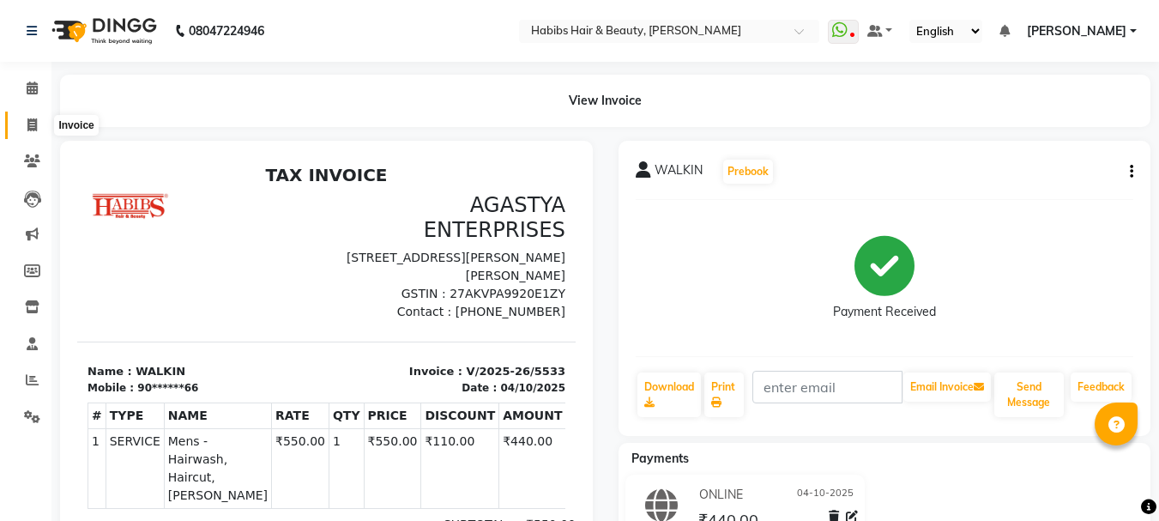
click at [30, 128] on icon at bounding box center [31, 124] width 9 height 13
select select "service"
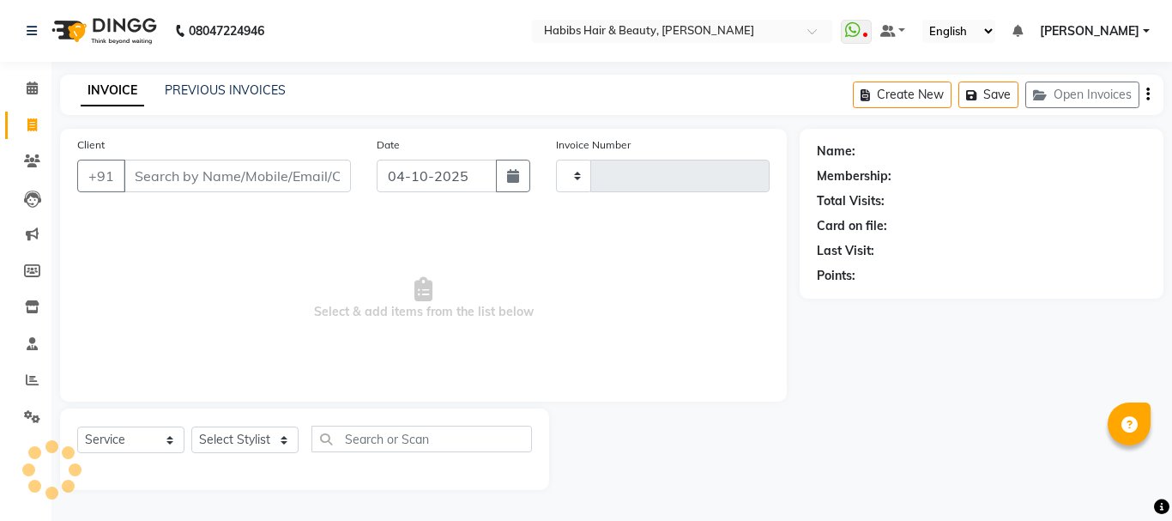
type input "5534"
select select "3712"
click at [241, 171] on input "Client" at bounding box center [237, 176] width 227 height 33
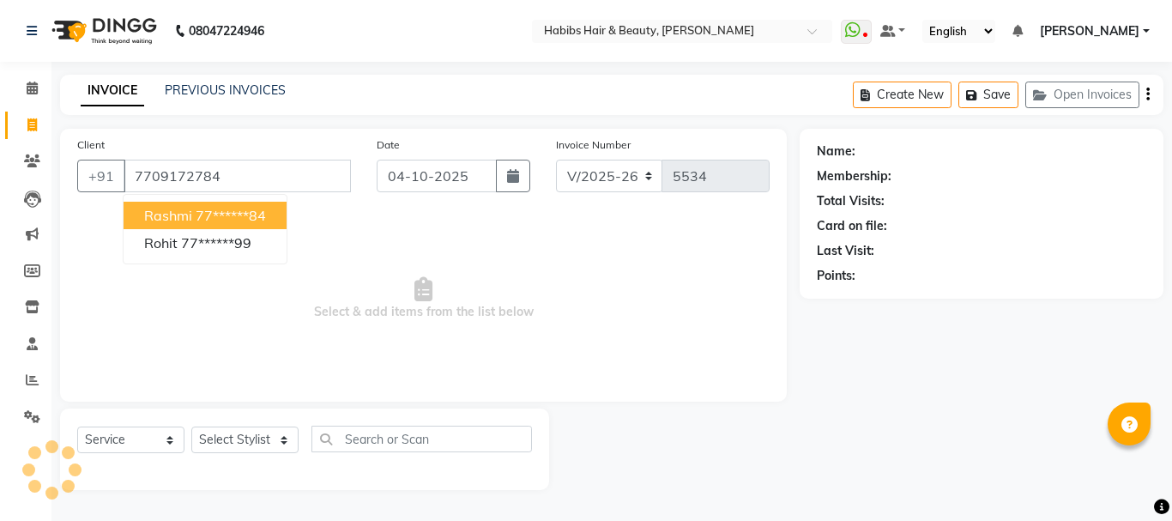
type input "7709172784"
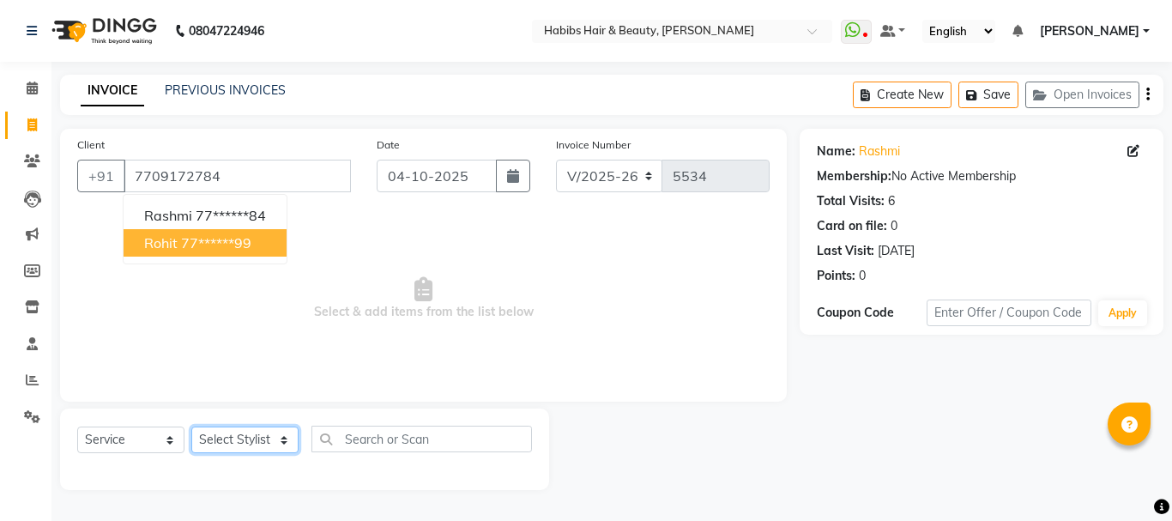
click at [242, 440] on select "Select Stylist Admin Akshay [PERSON_NAME] [PERSON_NAME] Pallavi [PERSON_NAME] […" at bounding box center [244, 439] width 107 height 27
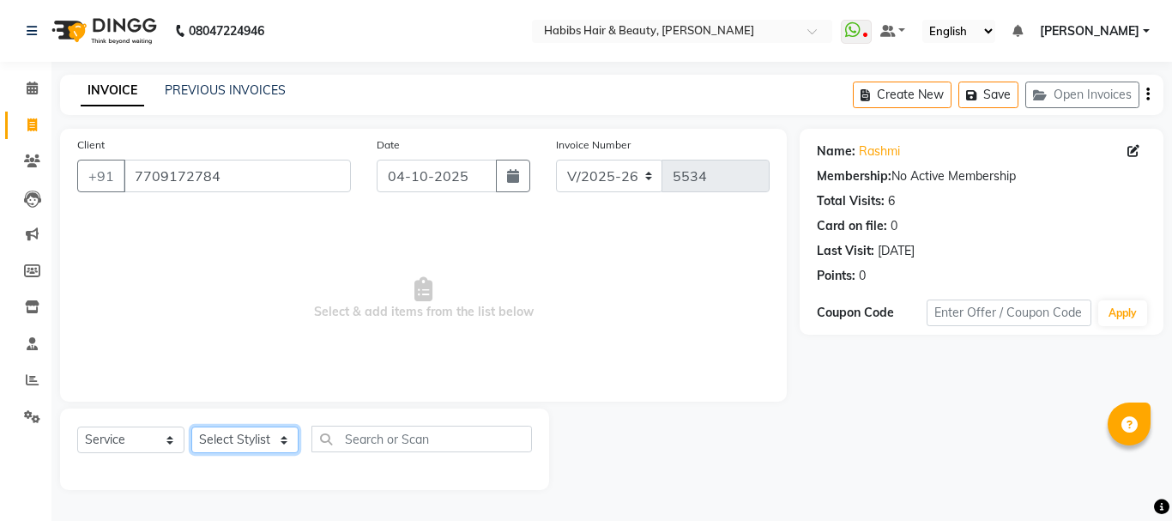
select select "24540"
click at [191, 426] on select "Select Stylist Admin Akshay [PERSON_NAME] [PERSON_NAME] Pallavi [PERSON_NAME] […" at bounding box center [244, 439] width 107 height 27
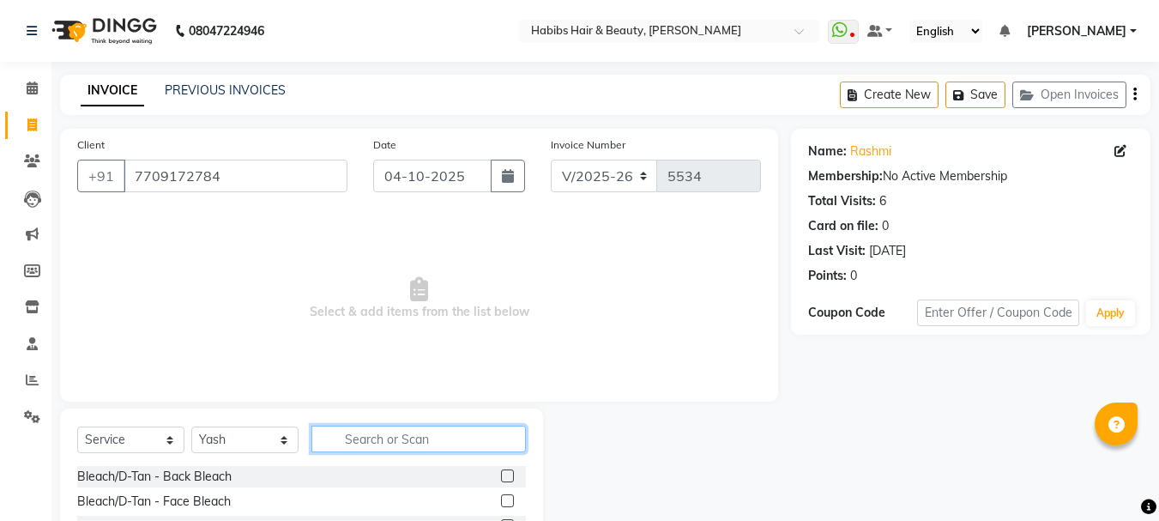
click at [352, 439] on input "text" at bounding box center [418, 439] width 215 height 27
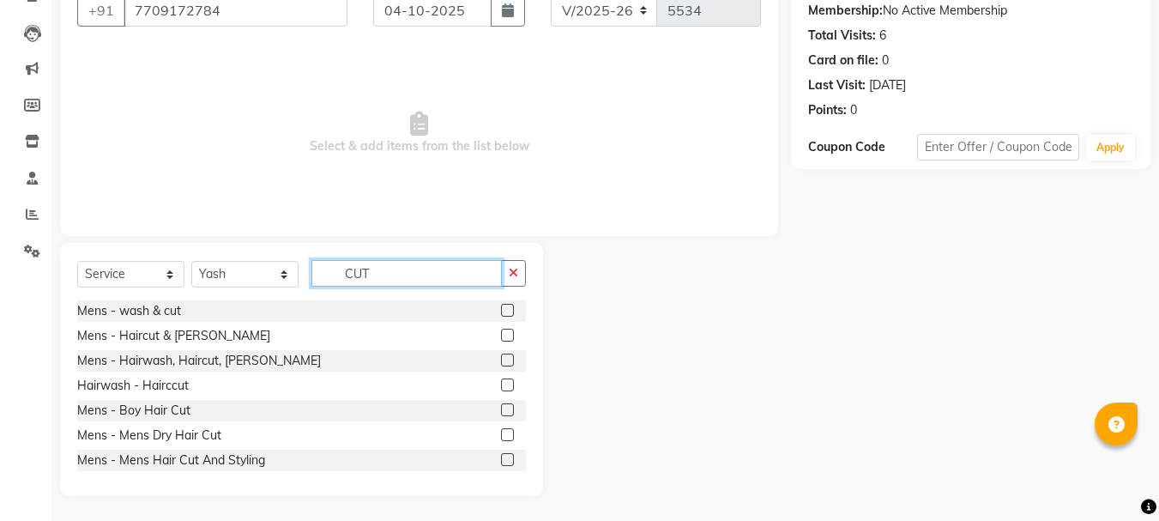
scroll to position [166, 0]
type input "CUT"
click at [487, 436] on div "Mens - Mens Dry Hair Cut" at bounding box center [301, 434] width 449 height 21
click at [501, 435] on label at bounding box center [507, 433] width 13 height 13
click at [501, 435] on input "checkbox" at bounding box center [506, 434] width 11 height 11
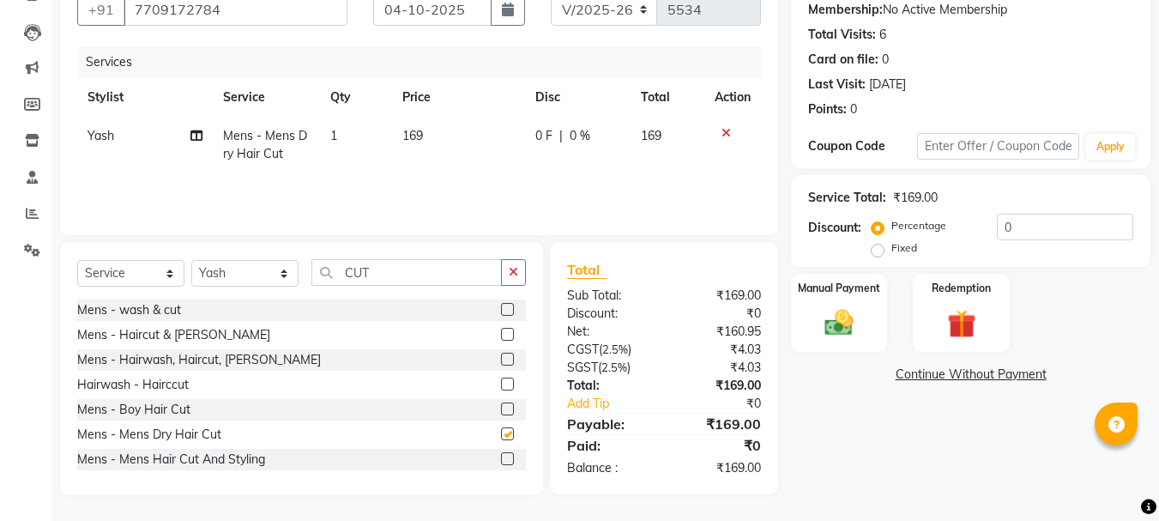
checkbox input "false"
click at [416, 134] on span "169" at bounding box center [412, 135] width 21 height 15
click at [416, 134] on td "169" at bounding box center [458, 145] width 133 height 57
select select "24540"
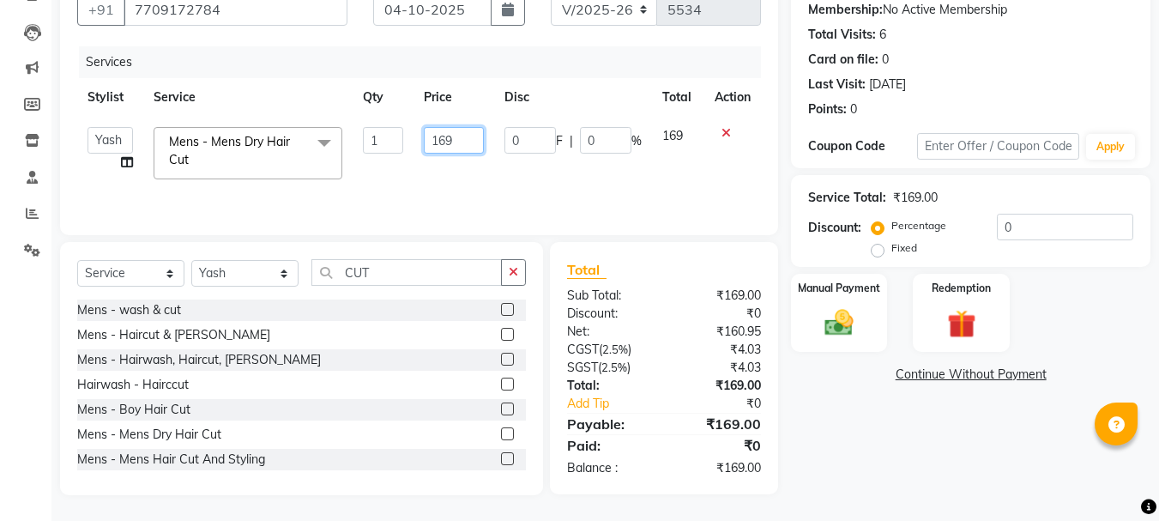
click at [439, 140] on input "169" at bounding box center [453, 140] width 59 height 27
type input "350"
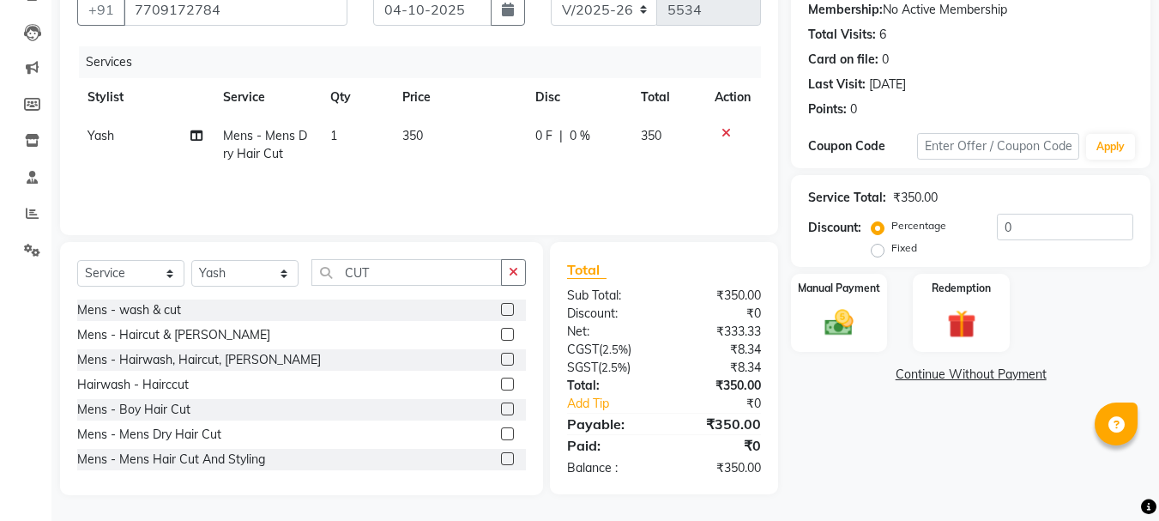
click at [489, 110] on th "Price" at bounding box center [458, 97] width 133 height 39
click at [818, 317] on img at bounding box center [839, 322] width 48 height 34
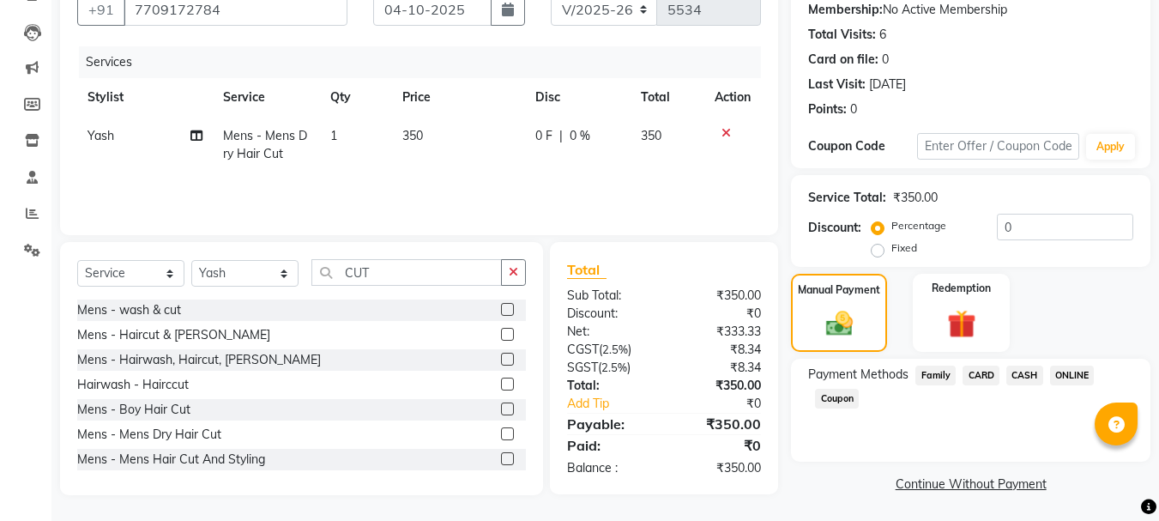
click at [1076, 378] on span "ONLINE" at bounding box center [1072, 376] width 45 height 20
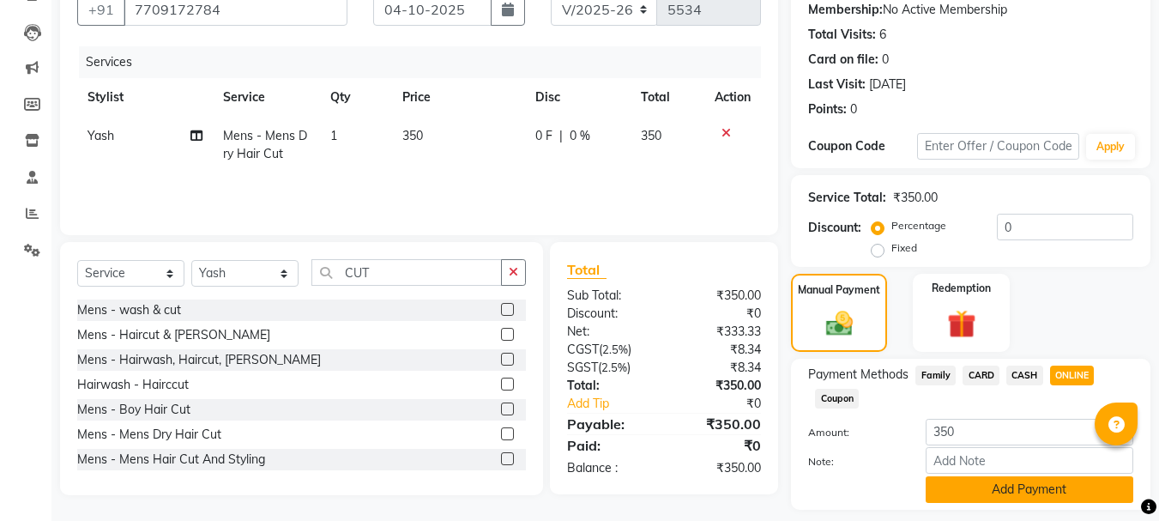
click at [1010, 496] on button "Add Payment" at bounding box center [1030, 489] width 208 height 27
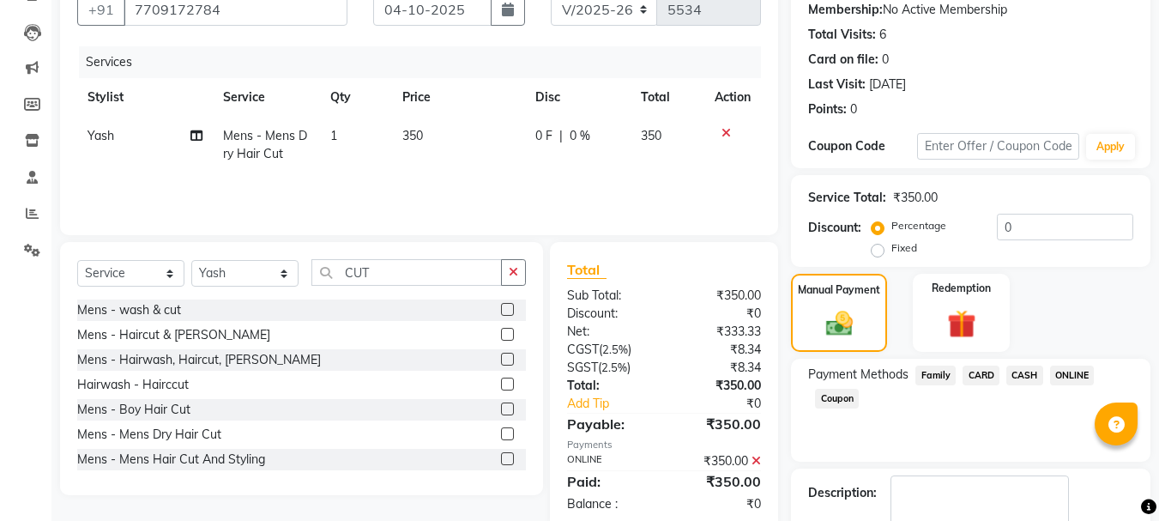
scroll to position [265, 0]
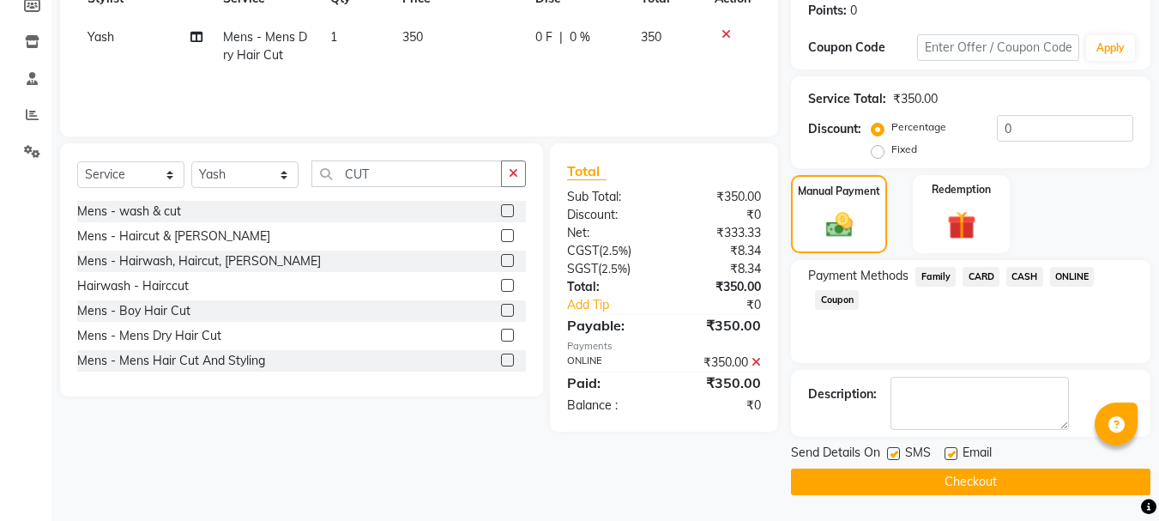
click at [979, 475] on button "Checkout" at bounding box center [971, 482] width 360 height 27
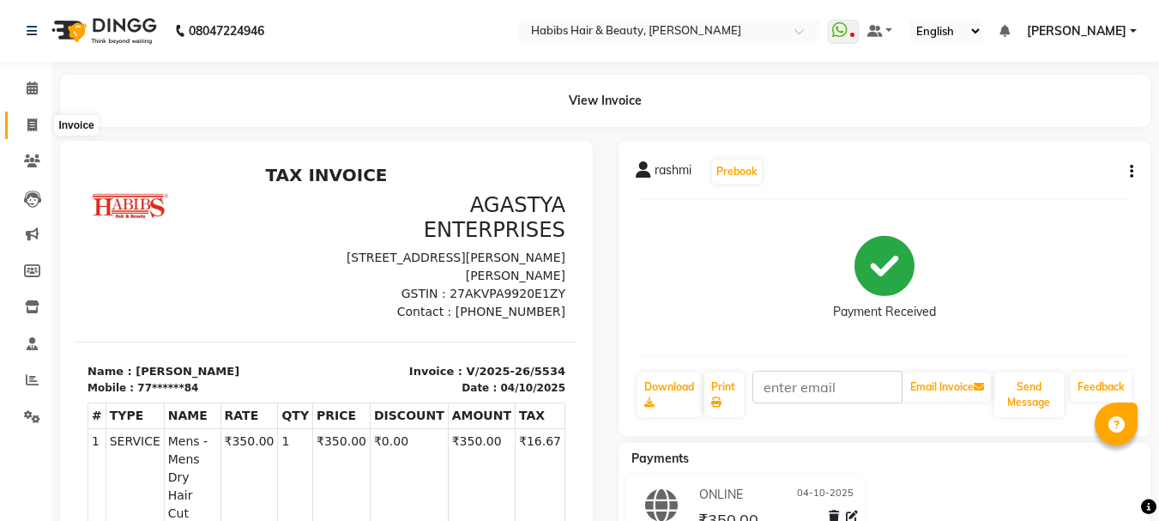
click at [27, 130] on icon at bounding box center [31, 124] width 9 height 13
select select "service"
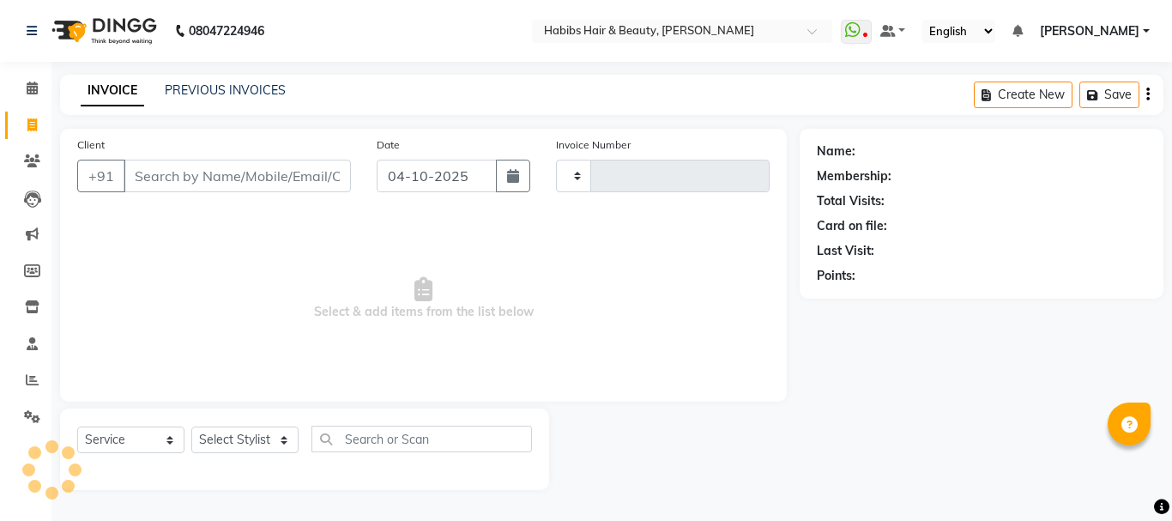
type input "5535"
click at [260, 174] on input "Client" at bounding box center [237, 176] width 227 height 33
select select "3712"
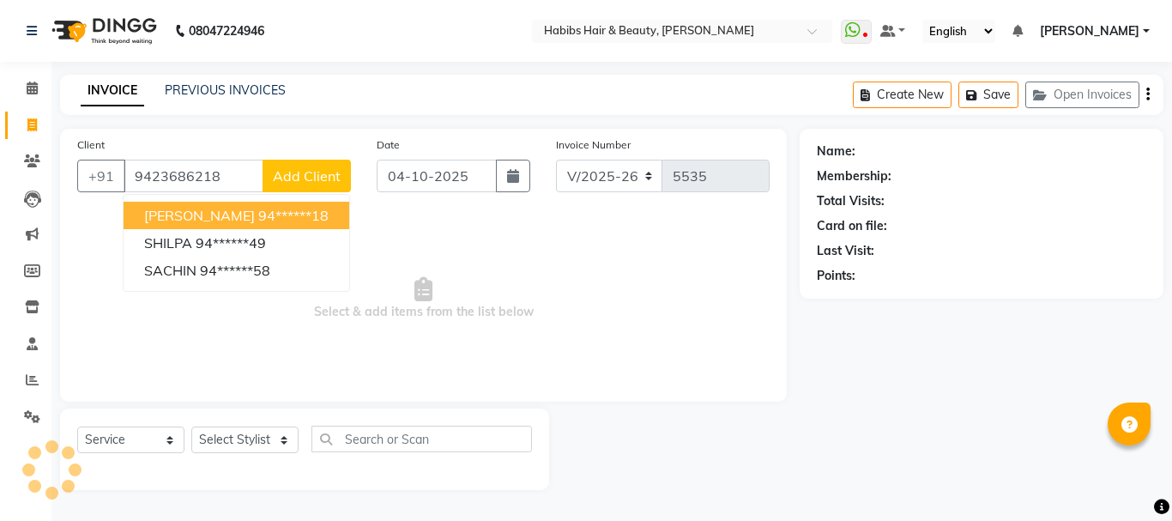
type input "9423686218"
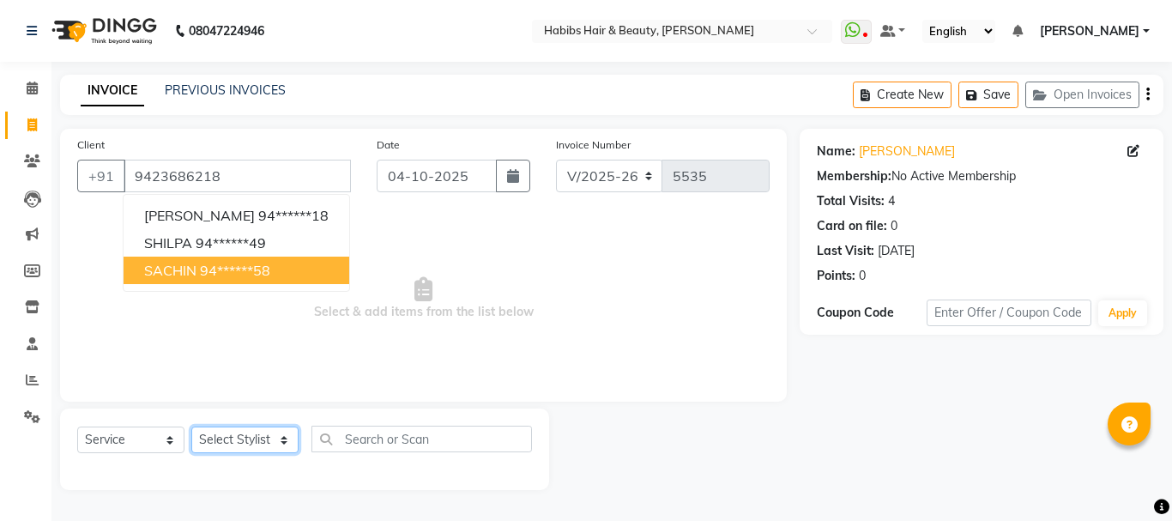
click at [253, 440] on select "Select Stylist Admin Akshay [PERSON_NAME] [PERSON_NAME] Pallavi [PERSON_NAME] […" at bounding box center [244, 439] width 107 height 27
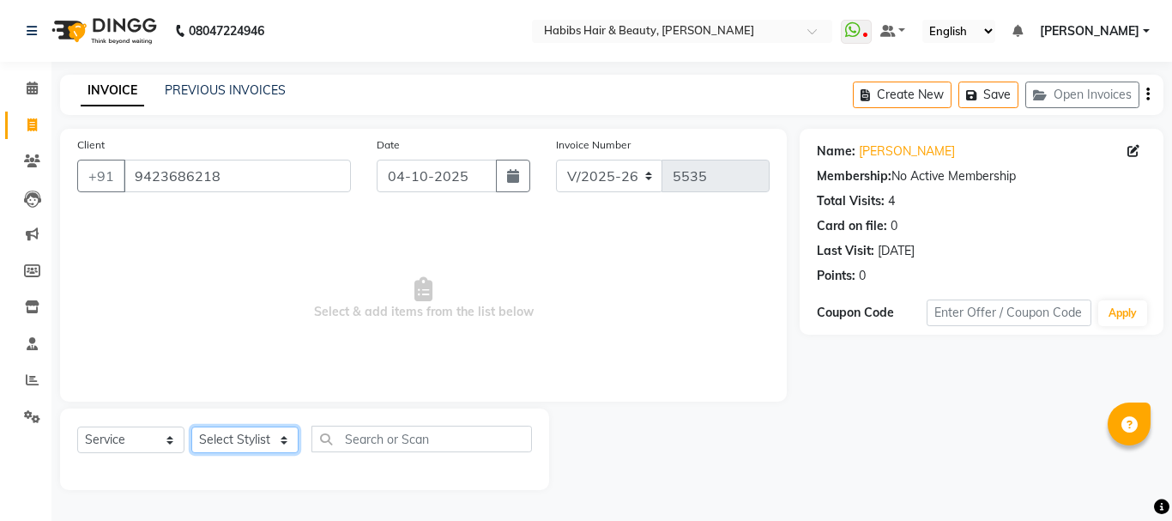
select select "17830"
click at [191, 426] on select "Select Stylist Admin Akshay [PERSON_NAME] [PERSON_NAME] Pallavi [PERSON_NAME] […" at bounding box center [244, 439] width 107 height 27
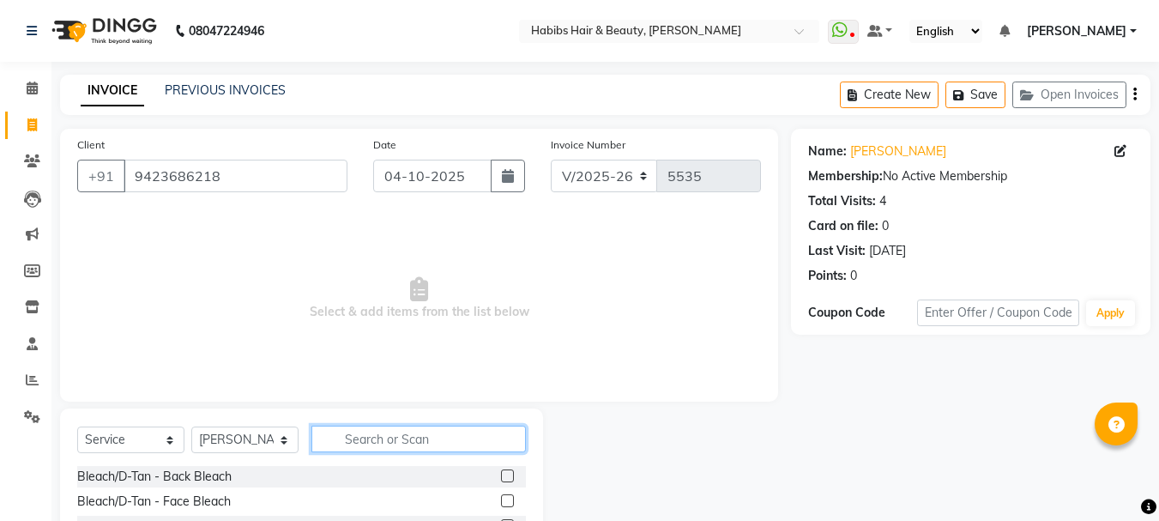
click at [378, 448] on input "text" at bounding box center [418, 439] width 215 height 27
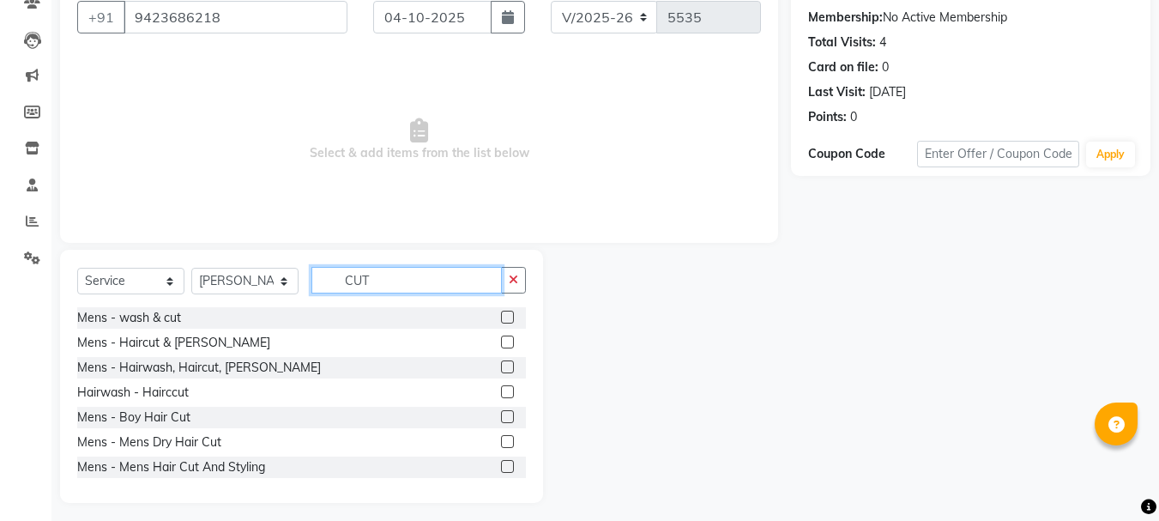
scroll to position [166, 0]
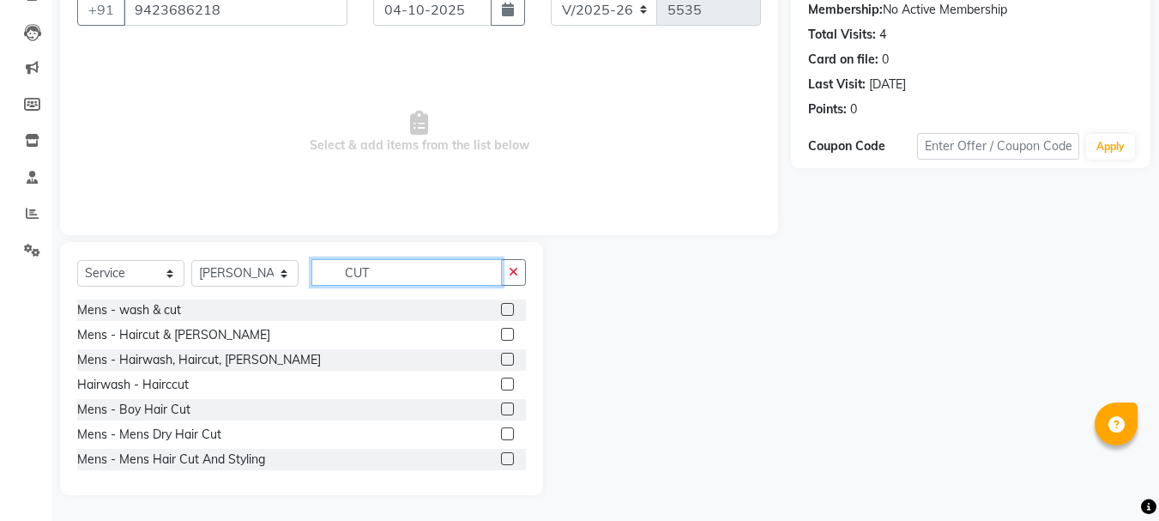
type input "CUT"
click at [501, 431] on label at bounding box center [507, 433] width 13 height 13
click at [501, 431] on input "checkbox" at bounding box center [506, 434] width 11 height 11
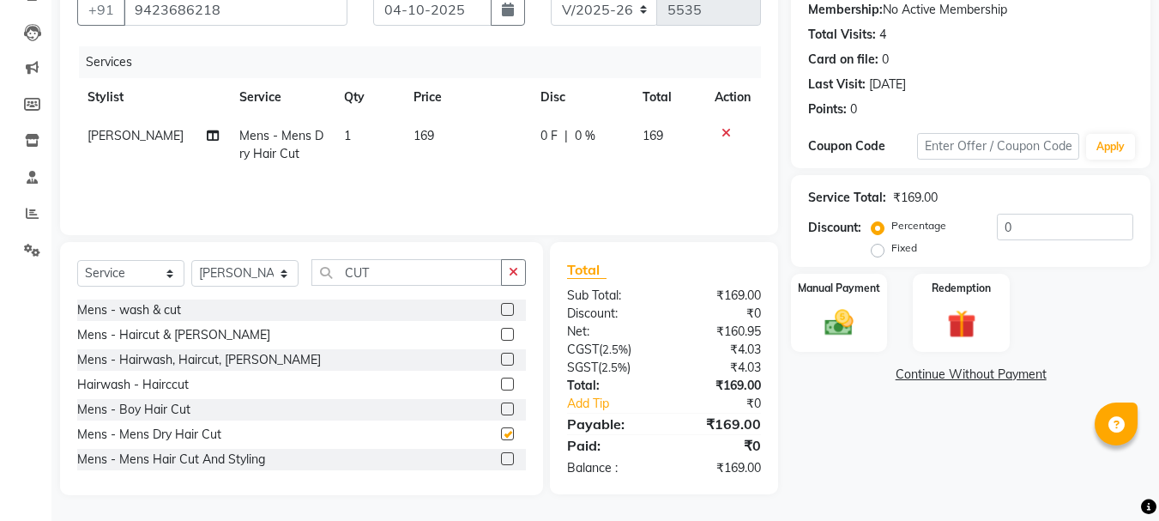
checkbox input "false"
click at [349, 270] on input "CUT" at bounding box center [406, 272] width 190 height 27
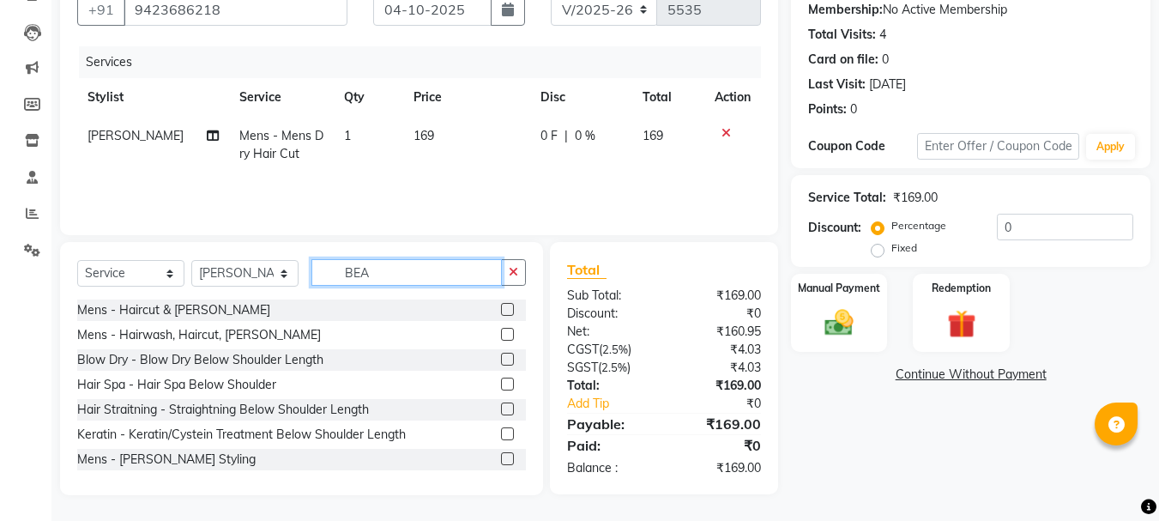
scroll to position [166, 0]
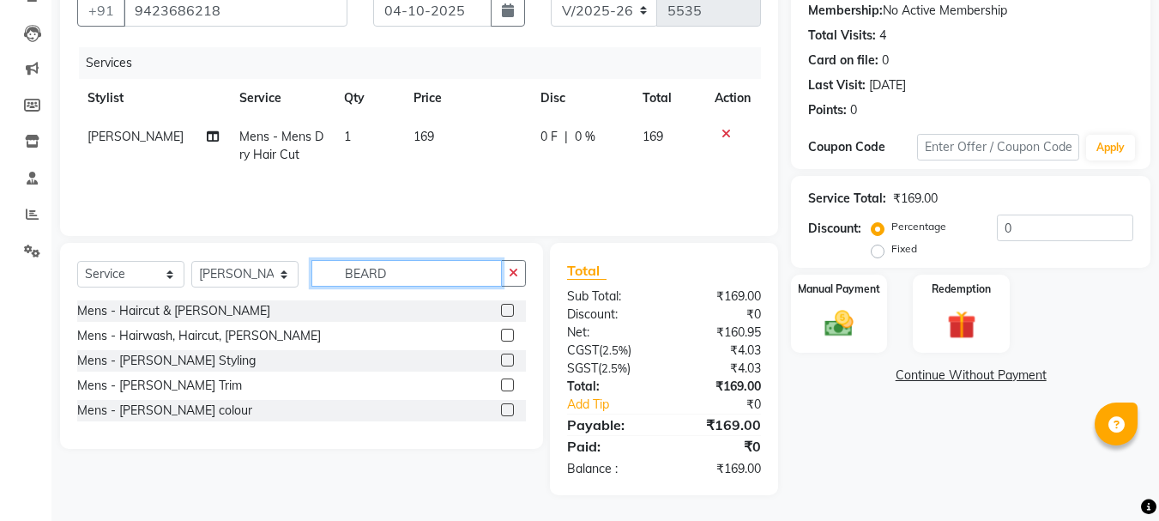
type input "BEARD"
click at [505, 380] on div at bounding box center [513, 385] width 25 height 21
click at [505, 380] on label at bounding box center [507, 384] width 13 height 13
click at [505, 380] on input "checkbox" at bounding box center [506, 385] width 11 height 11
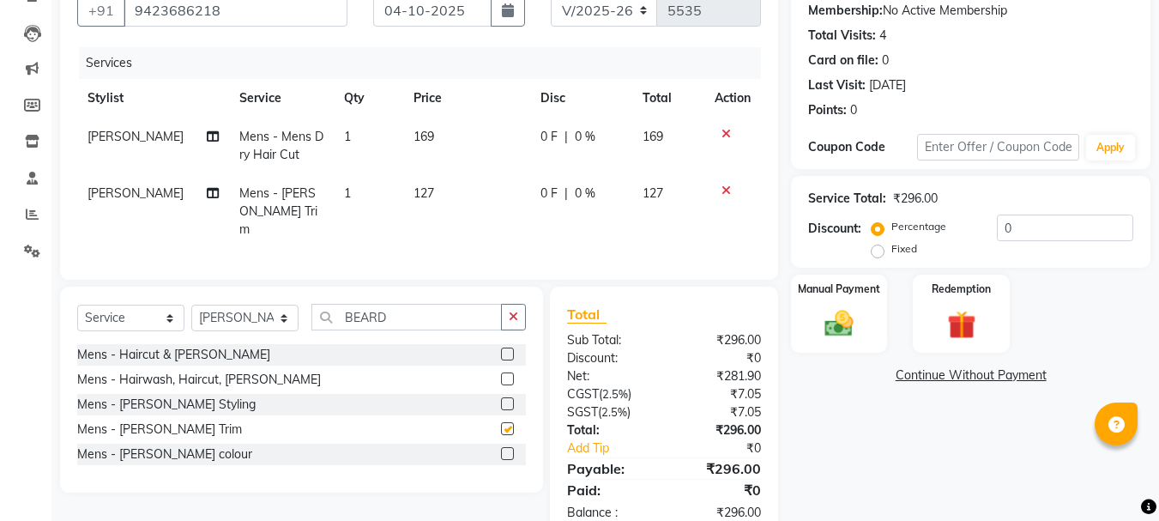
checkbox input "false"
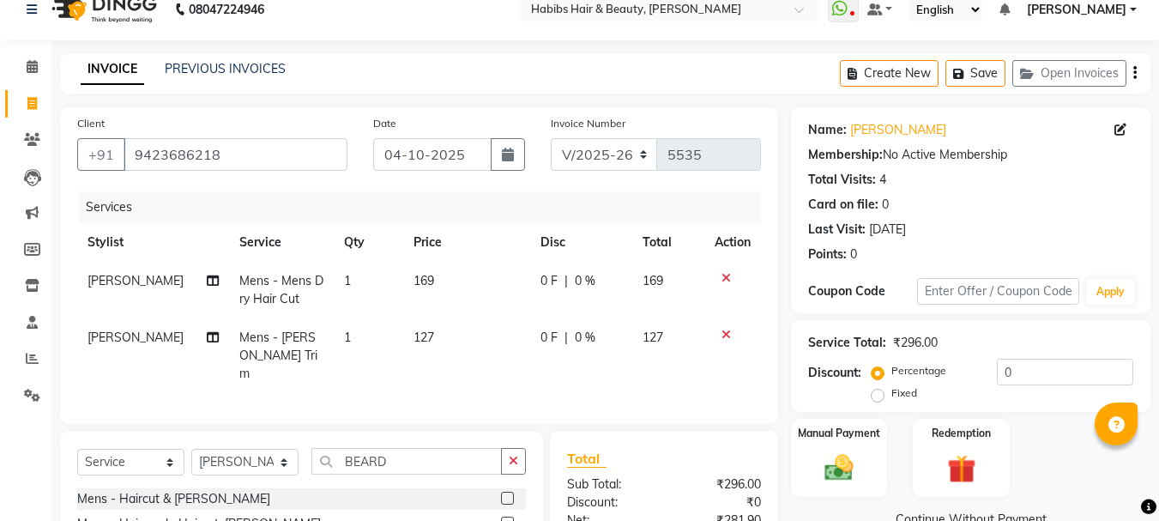
scroll to position [0, 0]
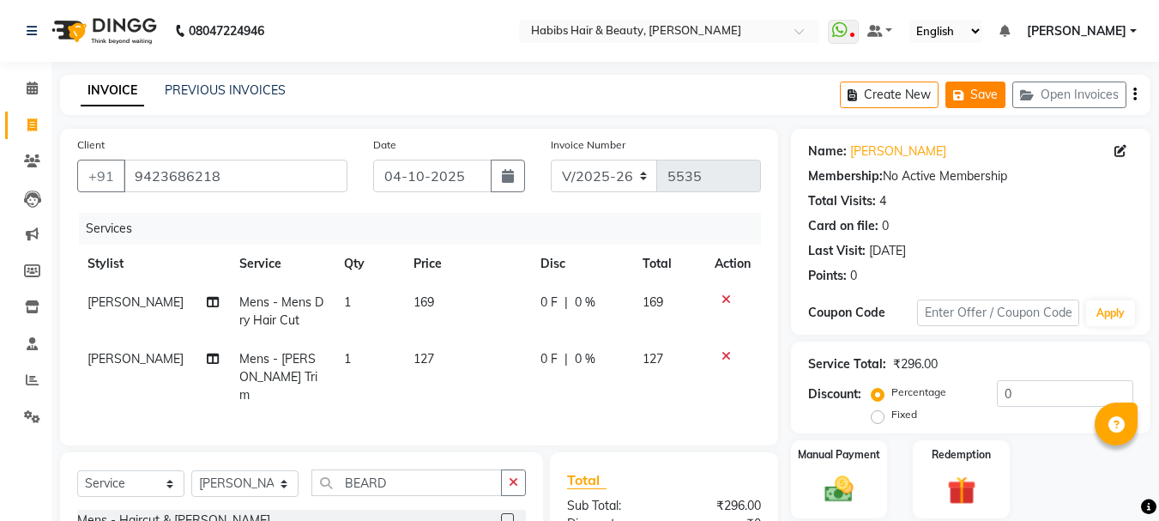
click at [981, 99] on button "Save" at bounding box center [976, 95] width 60 height 27
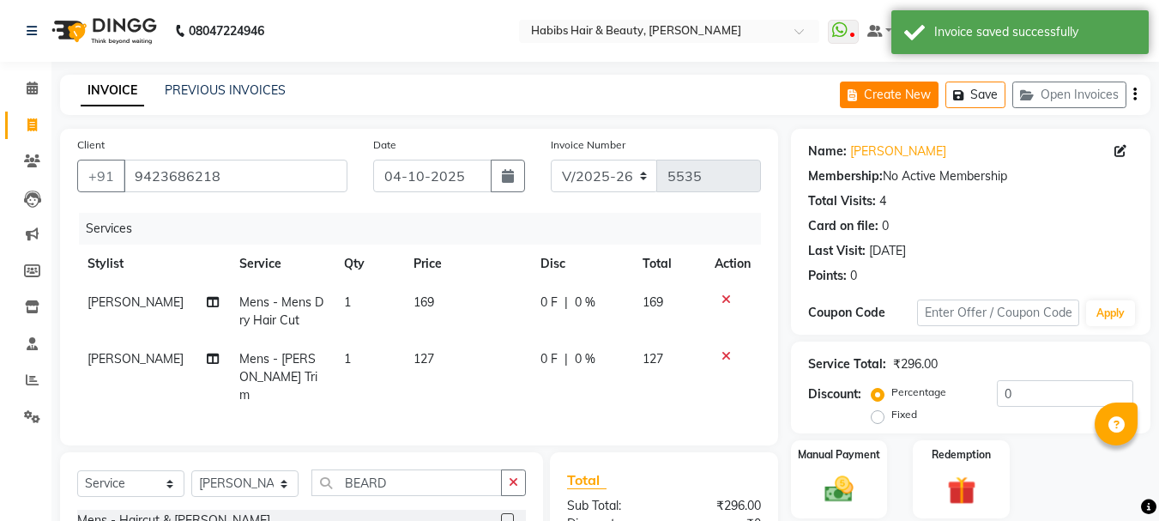
click at [915, 90] on button "Create New" at bounding box center [889, 95] width 99 height 27
select select "service"
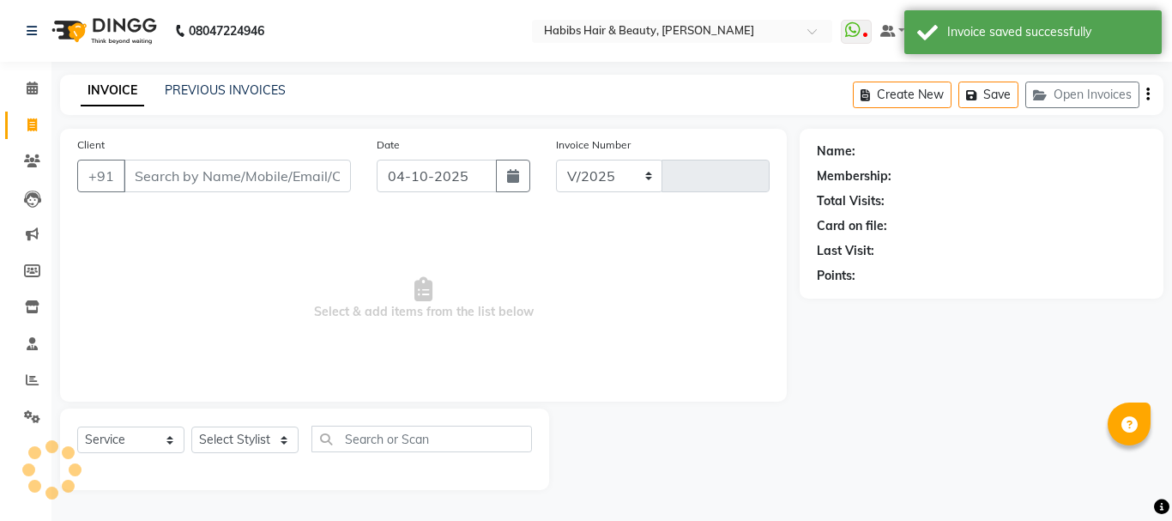
select select "3712"
type input "5535"
click at [213, 175] on input "Client" at bounding box center [237, 176] width 227 height 33
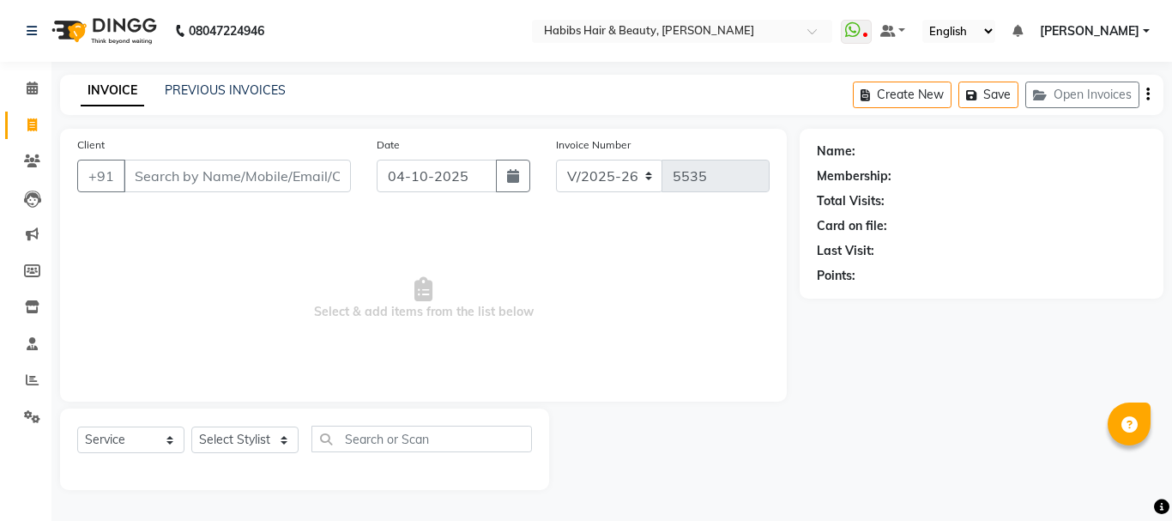
click at [222, 176] on input "Client" at bounding box center [237, 176] width 227 height 33
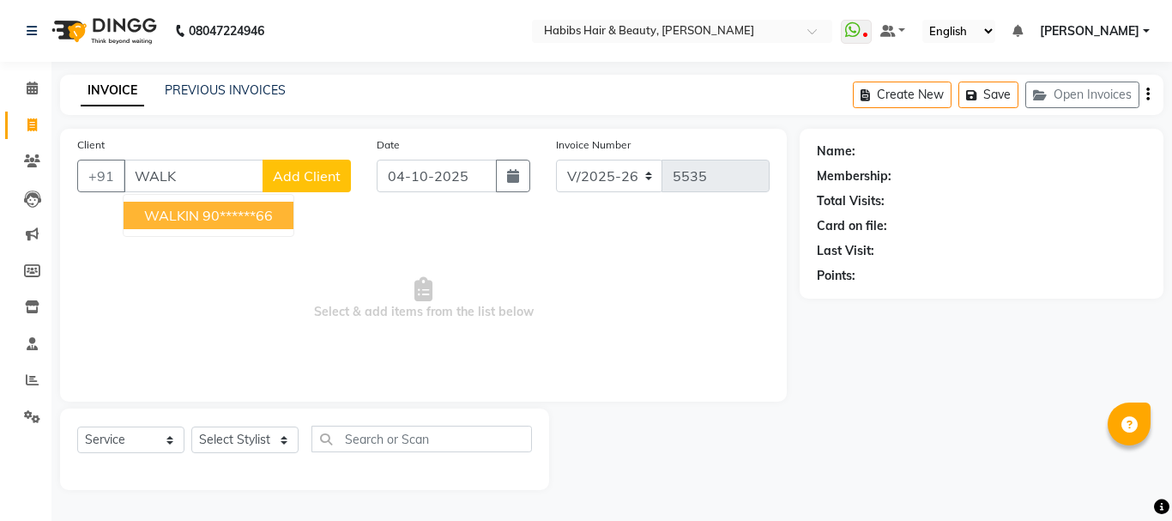
click at [203, 221] on ngb-highlight "90******66" at bounding box center [238, 215] width 70 height 17
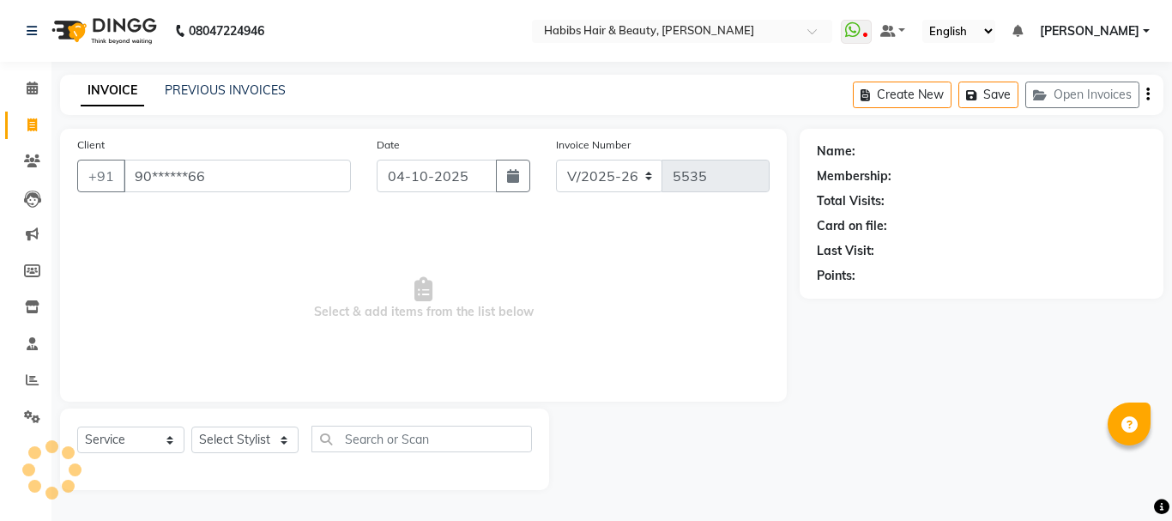
type input "90******66"
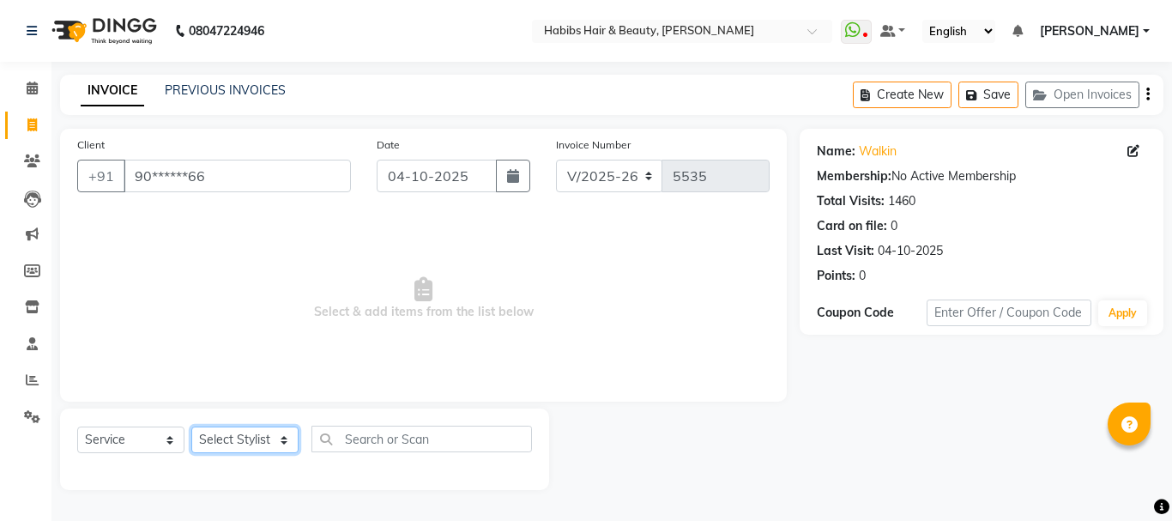
click at [239, 444] on select "Select Stylist Admin Akshay [PERSON_NAME] [PERSON_NAME] Pallavi [PERSON_NAME] […" at bounding box center [244, 439] width 107 height 27
select select "17833"
click at [191, 426] on select "Select Stylist Admin Akshay [PERSON_NAME] [PERSON_NAME] Pallavi [PERSON_NAME] […" at bounding box center [244, 439] width 107 height 27
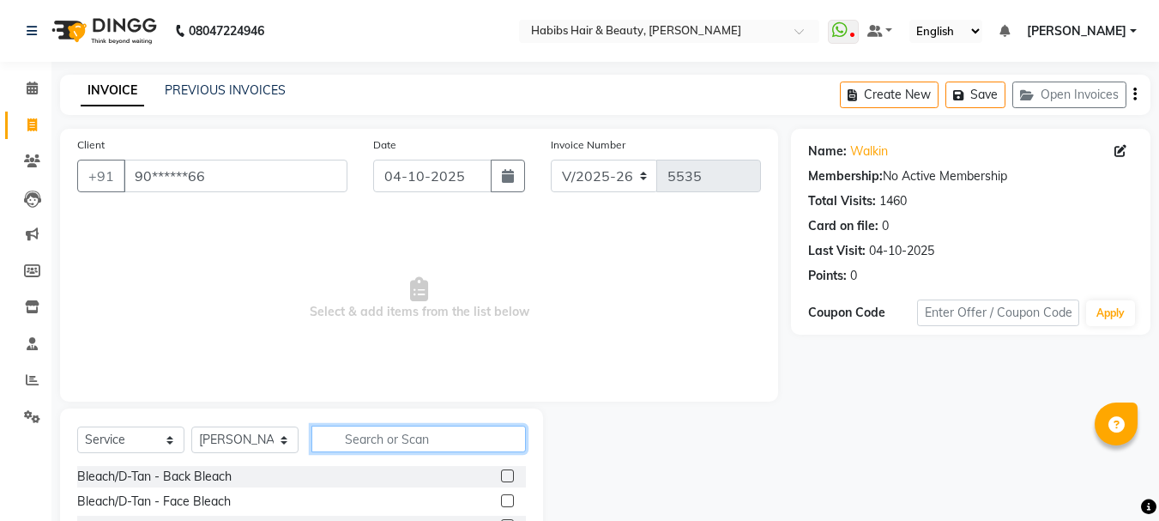
click at [359, 438] on input "text" at bounding box center [418, 439] width 215 height 27
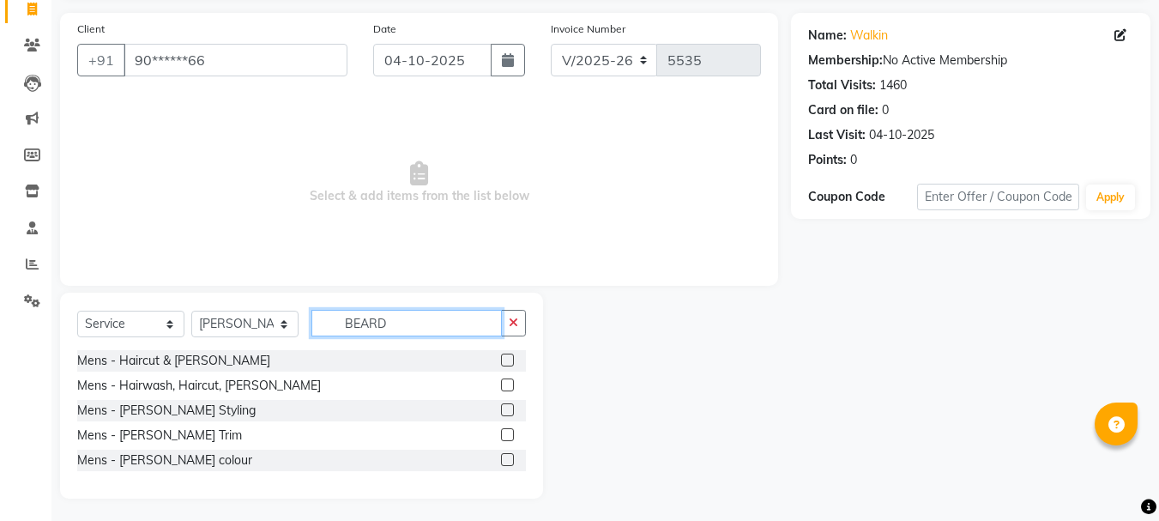
scroll to position [119, 0]
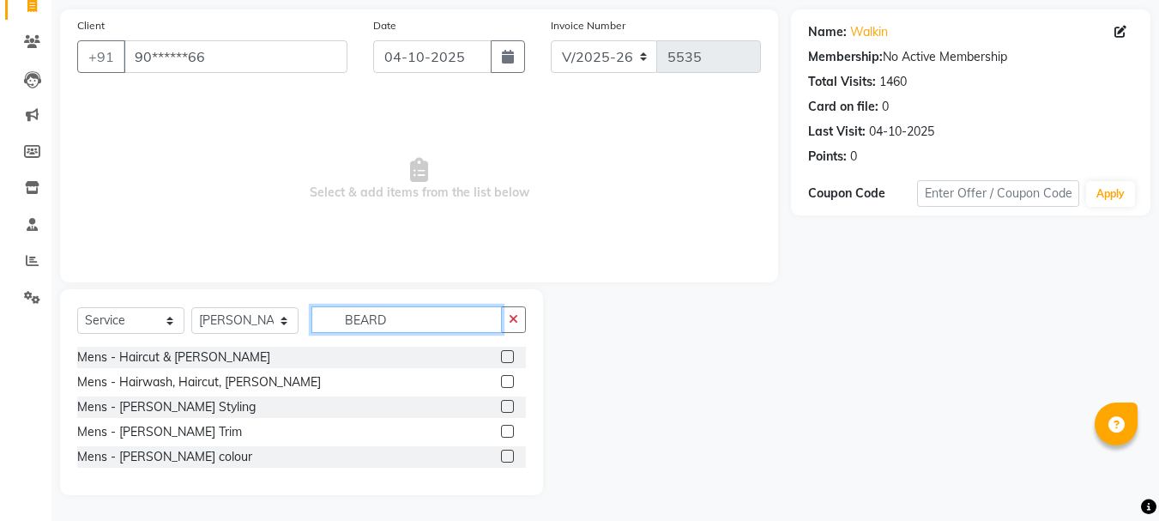
type input "BEARD"
click at [506, 429] on label at bounding box center [507, 431] width 13 height 13
click at [506, 429] on input "checkbox" at bounding box center [506, 431] width 11 height 11
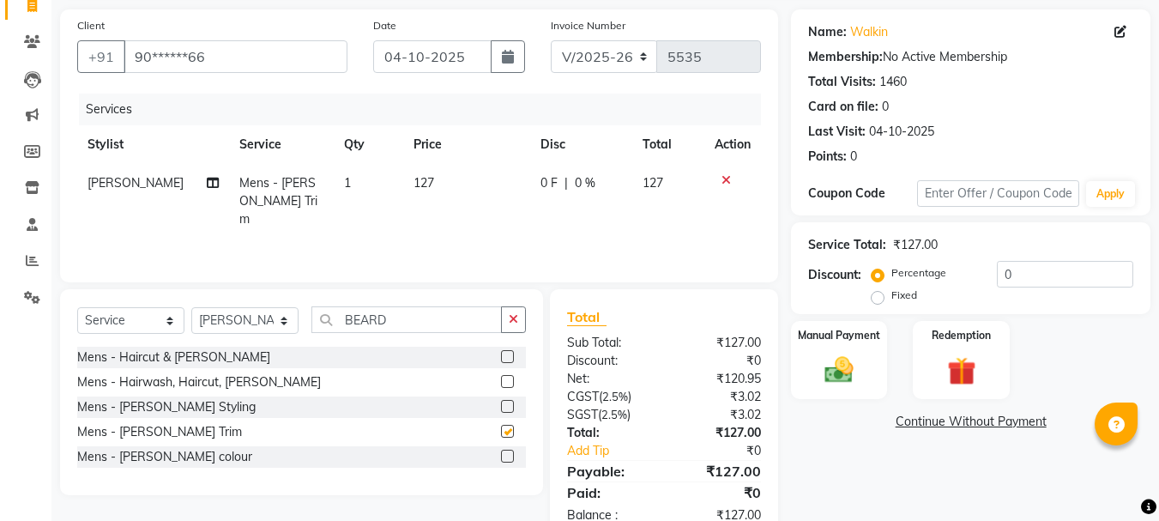
checkbox input "false"
click at [423, 186] on span "127" at bounding box center [424, 182] width 21 height 15
click at [423, 186] on td "127" at bounding box center [466, 201] width 127 height 75
select select "17833"
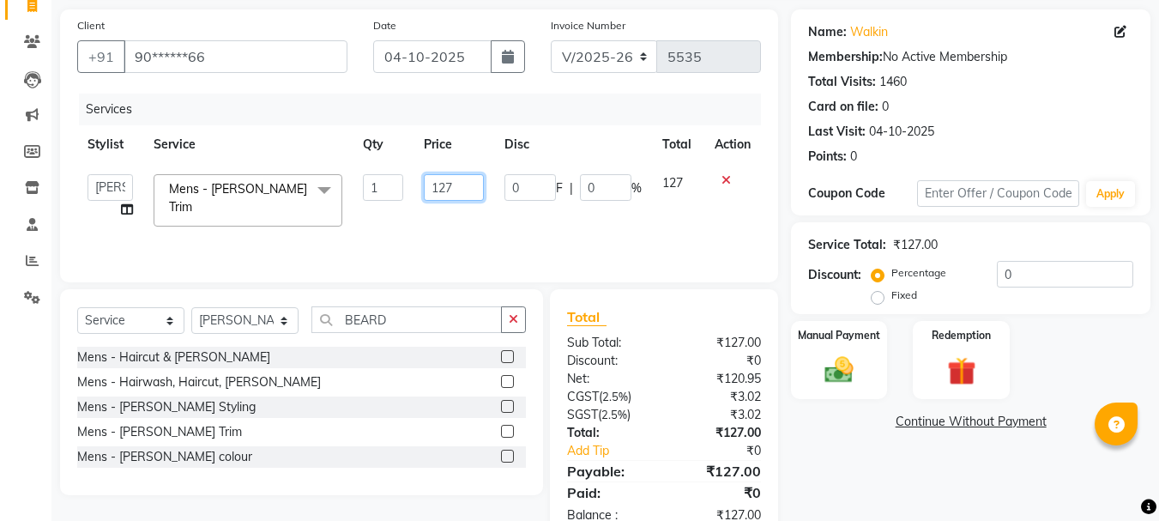
click at [437, 186] on input "127" at bounding box center [453, 187] width 59 height 27
type input "200"
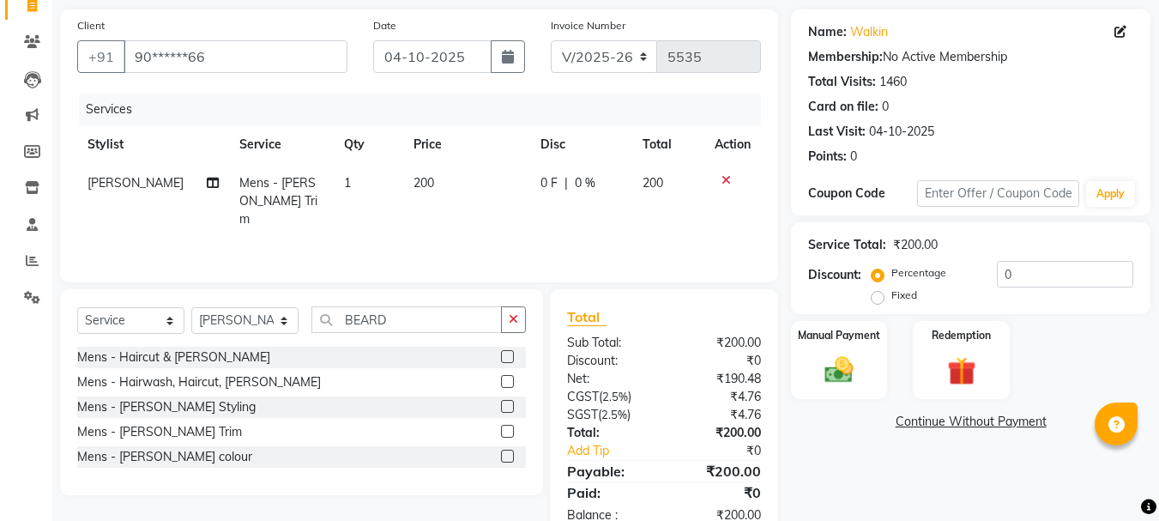
click at [526, 117] on div "Services" at bounding box center [426, 110] width 695 height 32
click at [868, 355] on div "Manual Payment" at bounding box center [839, 360] width 100 height 82
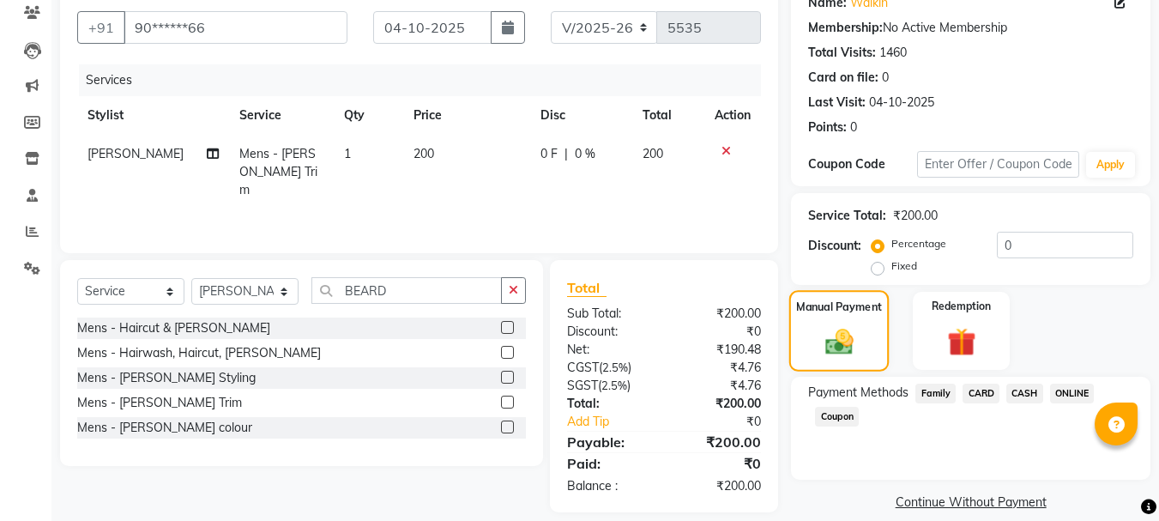
scroll to position [168, 0]
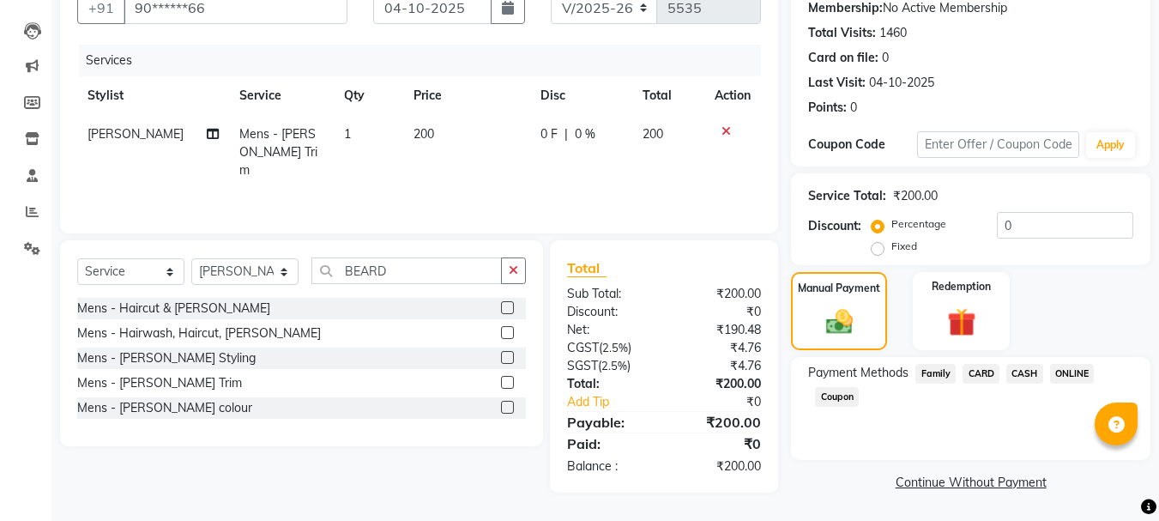
click at [1074, 372] on span "ONLINE" at bounding box center [1072, 374] width 45 height 20
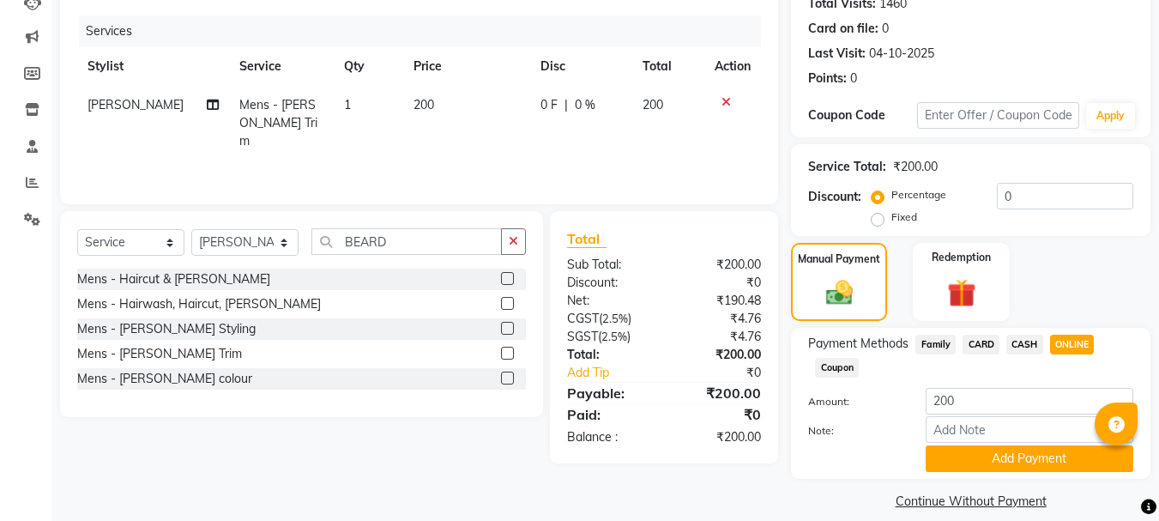
scroll to position [216, 0]
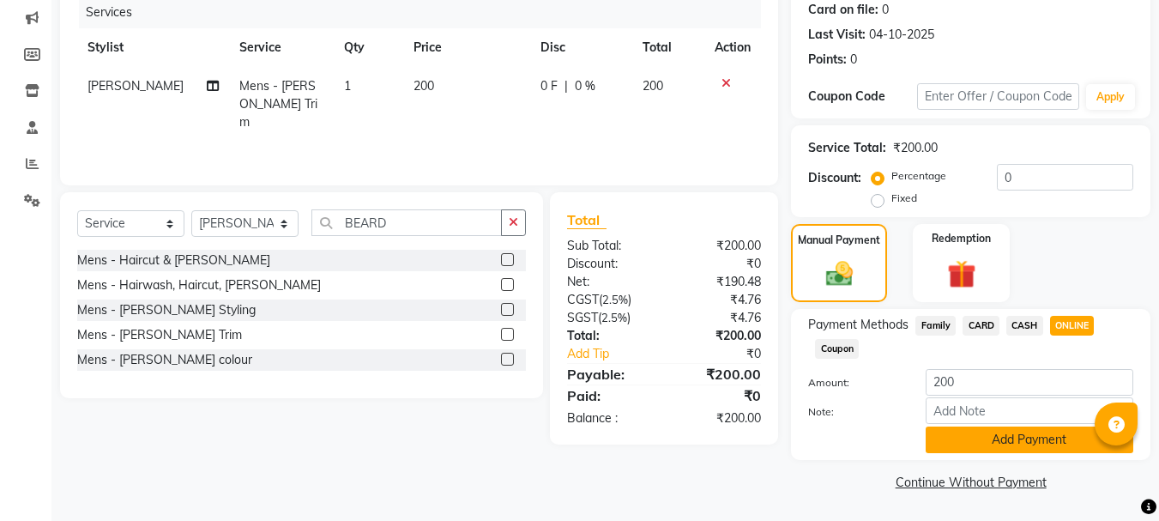
click at [1028, 436] on button "Add Payment" at bounding box center [1030, 439] width 208 height 27
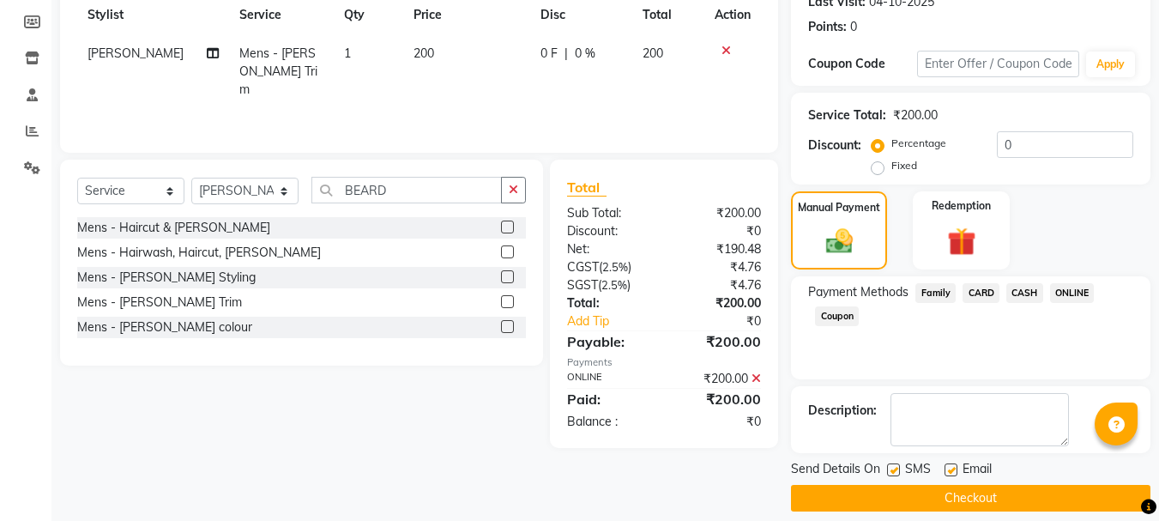
scroll to position [265, 0]
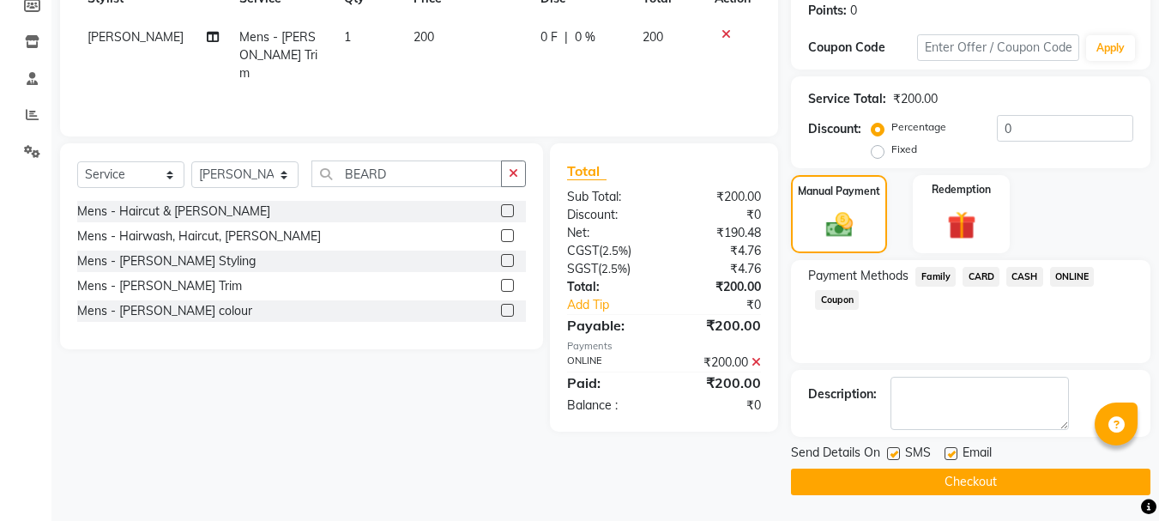
click at [996, 475] on button "Checkout" at bounding box center [971, 482] width 360 height 27
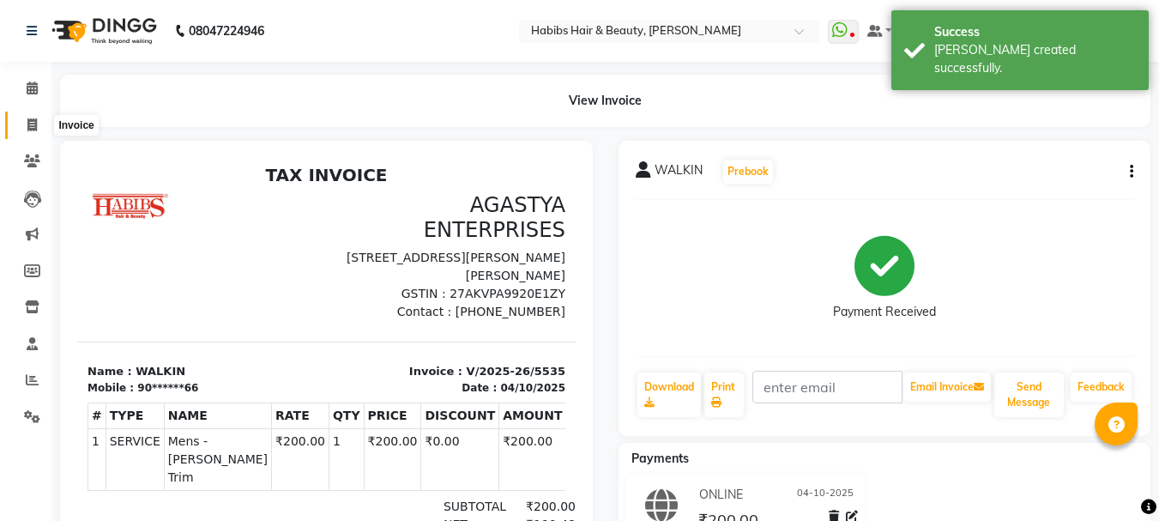
click at [33, 124] on icon at bounding box center [31, 124] width 9 height 13
select select "service"
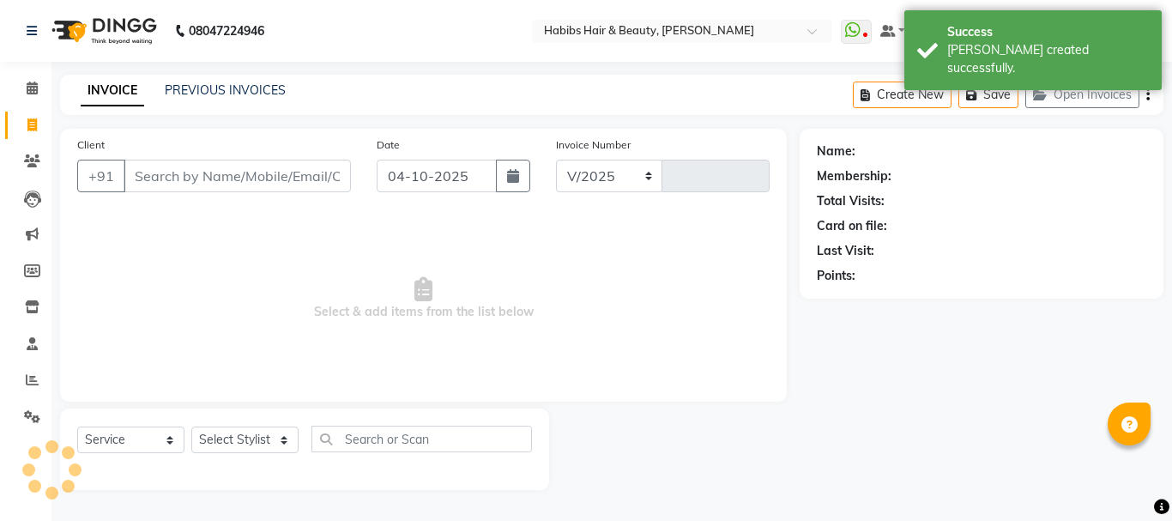
select select "3712"
type input "5536"
click at [159, 187] on input "Client" at bounding box center [237, 176] width 227 height 33
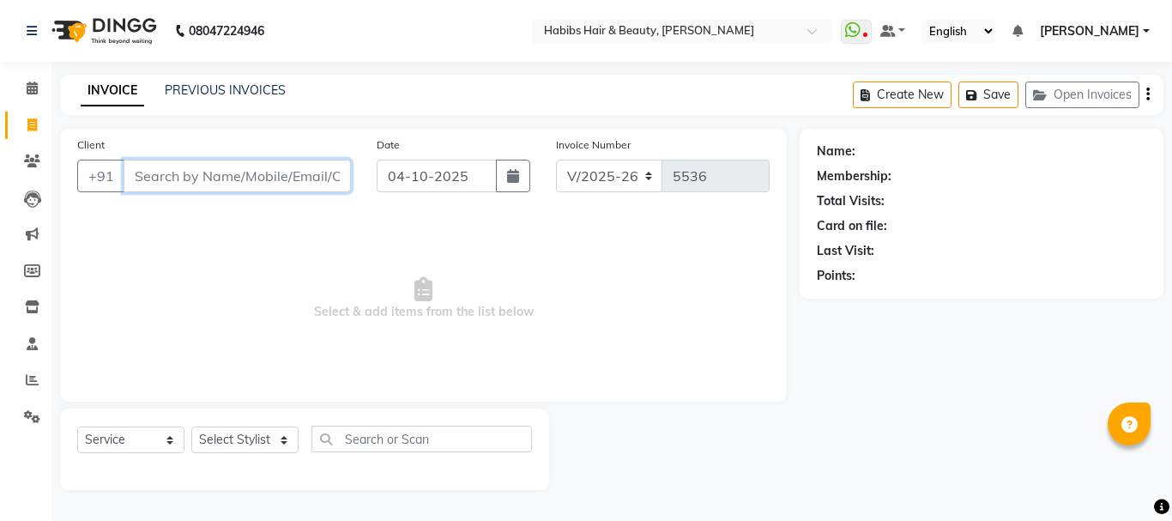
click at [244, 172] on input "Client" at bounding box center [237, 176] width 227 height 33
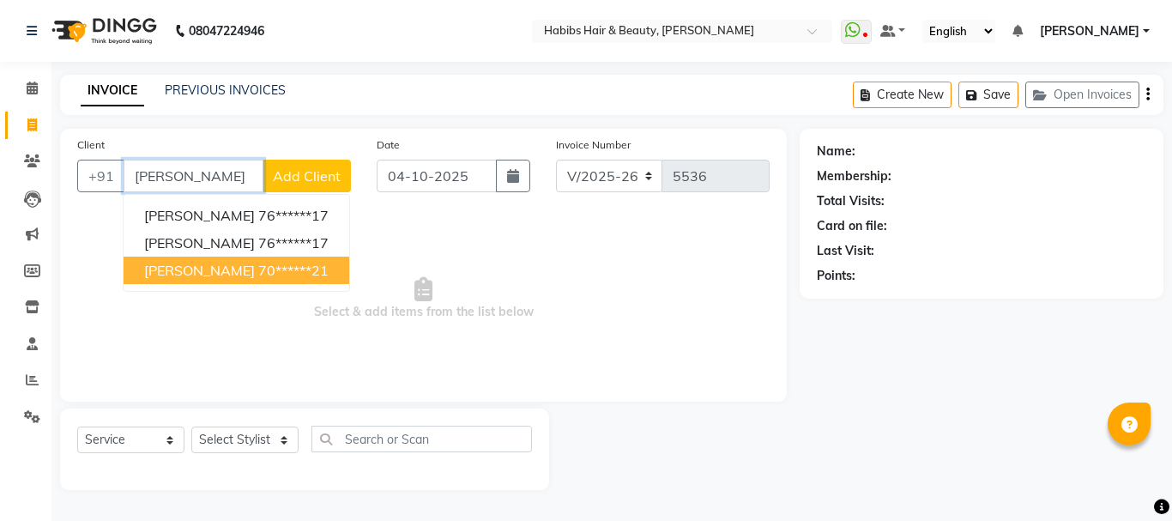
click at [231, 283] on button "[PERSON_NAME] 70******21" at bounding box center [237, 270] width 226 height 27
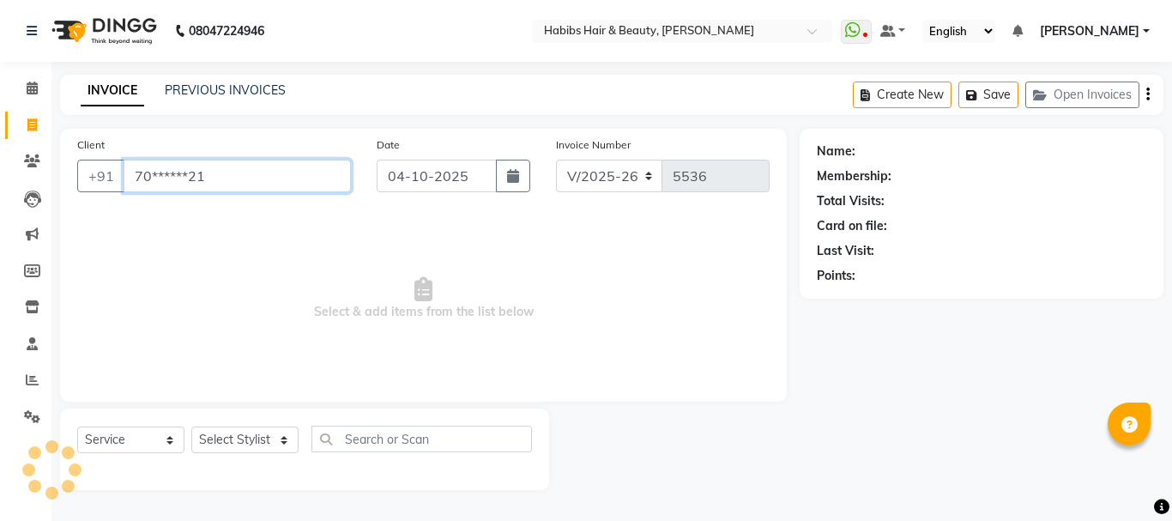
type input "70******21"
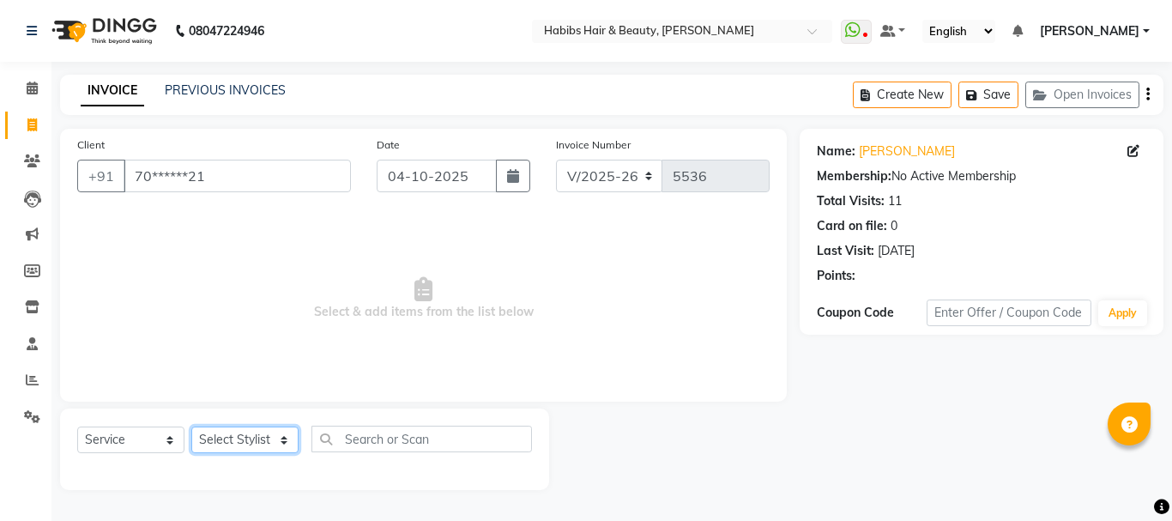
click at [250, 442] on select "Select Stylist Admin Akshay [PERSON_NAME] [PERSON_NAME] Pallavi [PERSON_NAME] […" at bounding box center [244, 439] width 107 height 27
select select "17830"
click at [191, 426] on select "Select Stylist Admin Akshay [PERSON_NAME] [PERSON_NAME] Pallavi [PERSON_NAME] […" at bounding box center [244, 439] width 107 height 27
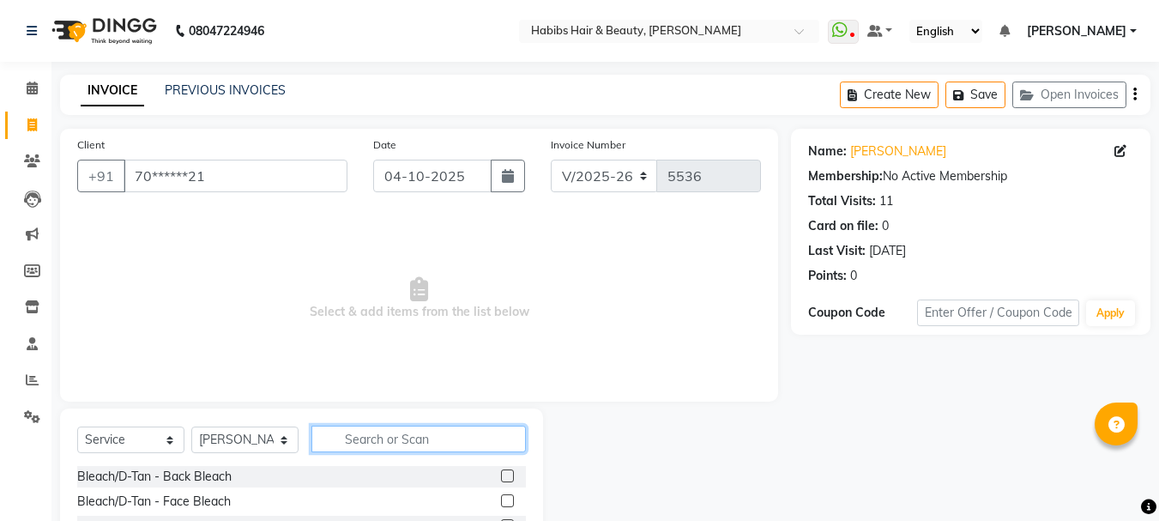
click at [369, 435] on input "text" at bounding box center [418, 439] width 215 height 27
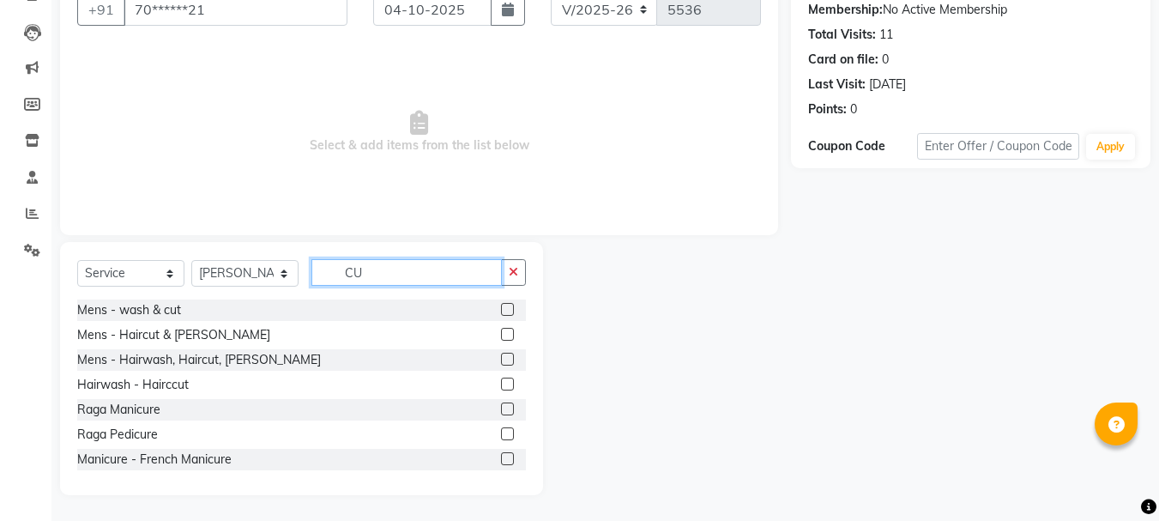
type input "C"
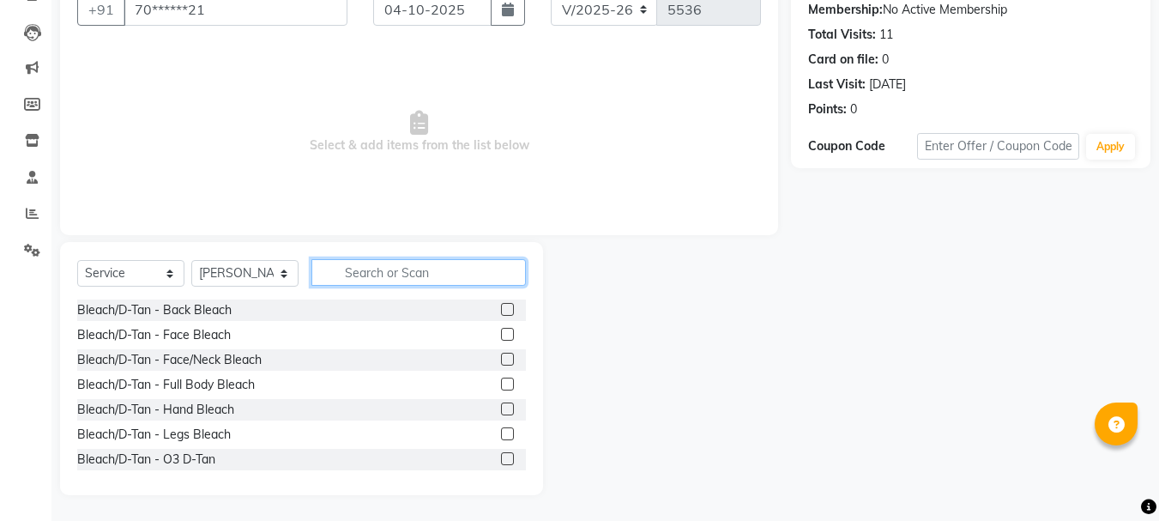
type input "N"
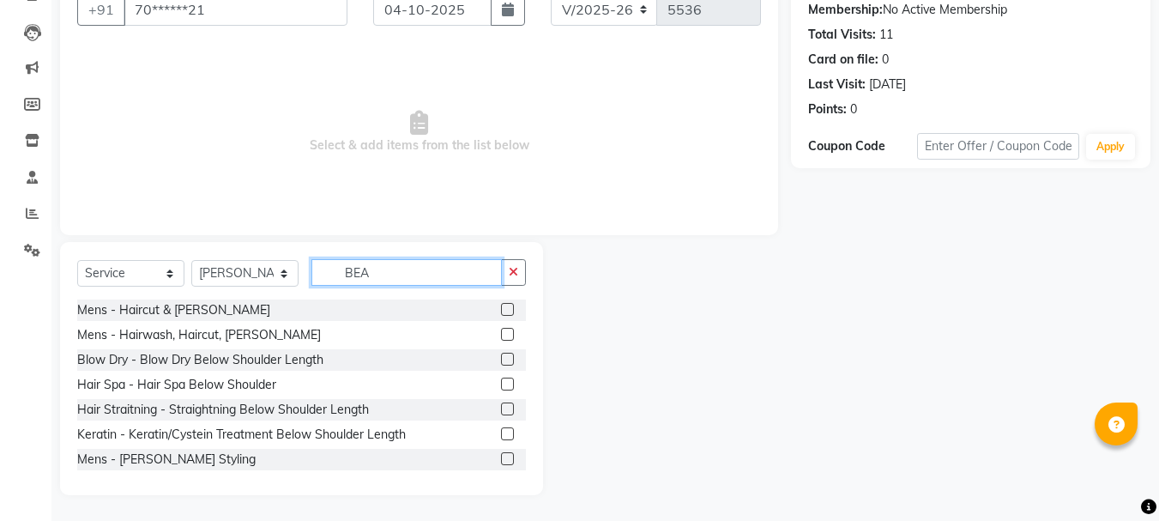
scroll to position [119, 0]
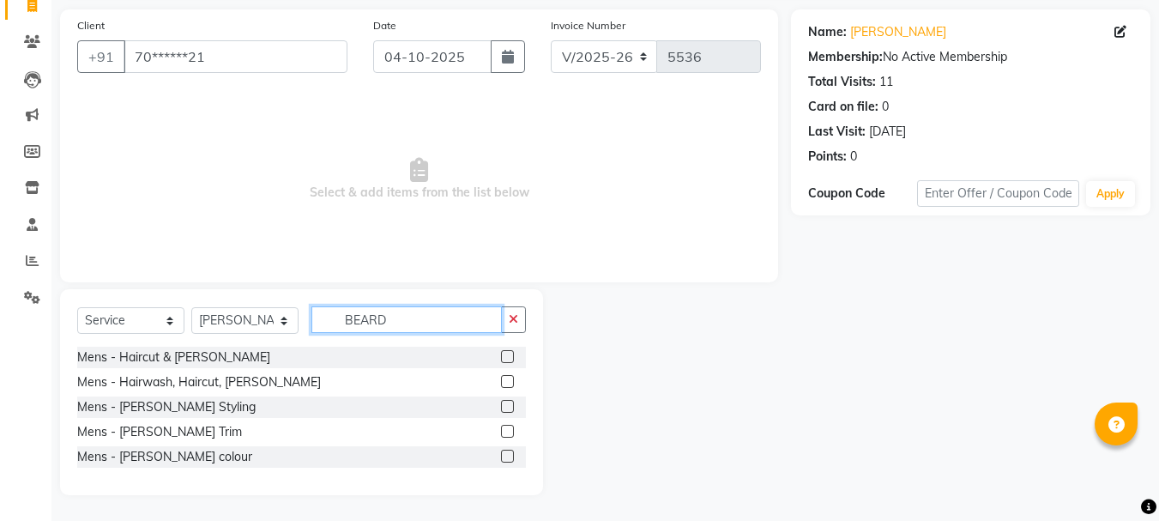
type input "BEARD"
click at [510, 433] on label at bounding box center [507, 431] width 13 height 13
click at [510, 433] on input "checkbox" at bounding box center [506, 431] width 11 height 11
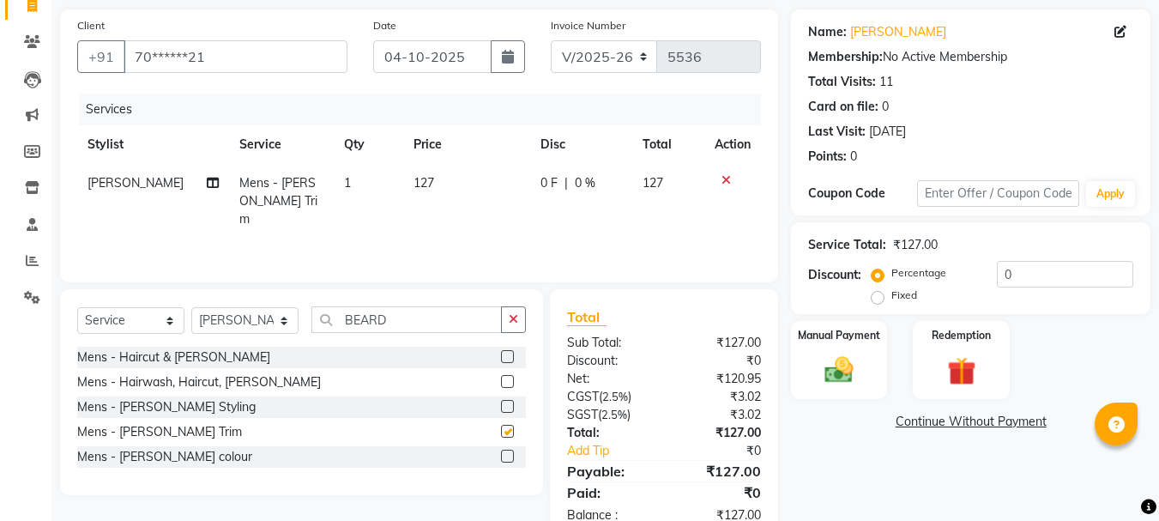
checkbox input "false"
click at [414, 190] on span "127" at bounding box center [424, 182] width 21 height 15
click at [403, 190] on td "1" at bounding box center [369, 201] width 70 height 75
select select "17830"
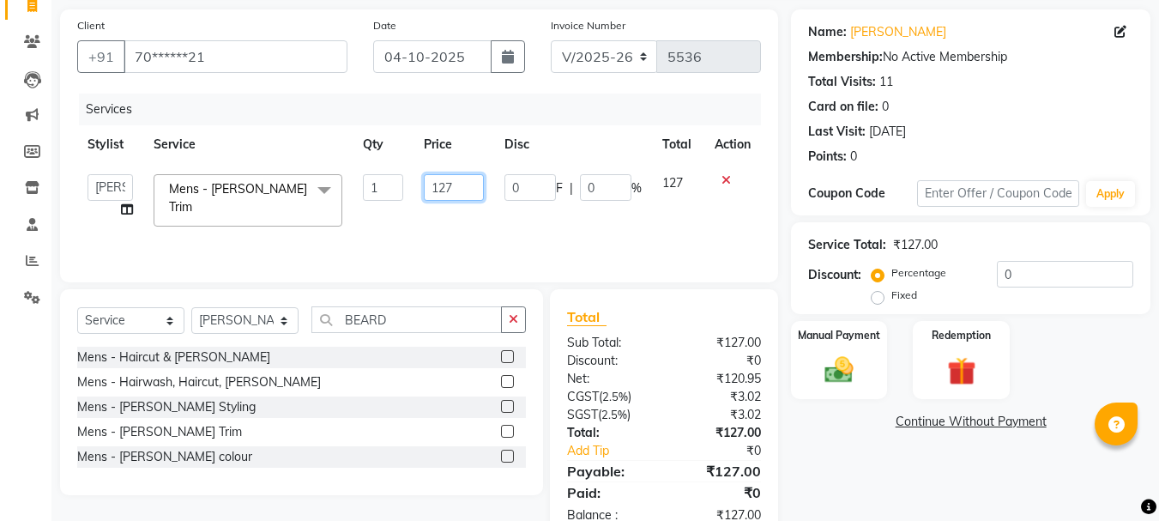
click at [427, 190] on input "127" at bounding box center [453, 187] width 59 height 27
type input "200"
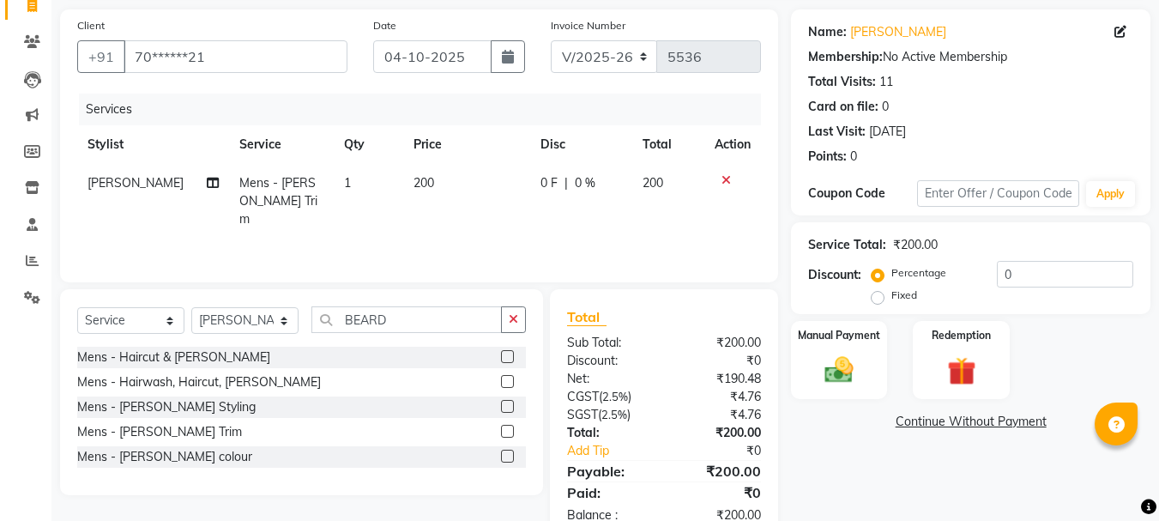
click at [480, 162] on th "Price" at bounding box center [466, 144] width 127 height 39
click at [876, 370] on div "Manual Payment" at bounding box center [839, 360] width 100 height 82
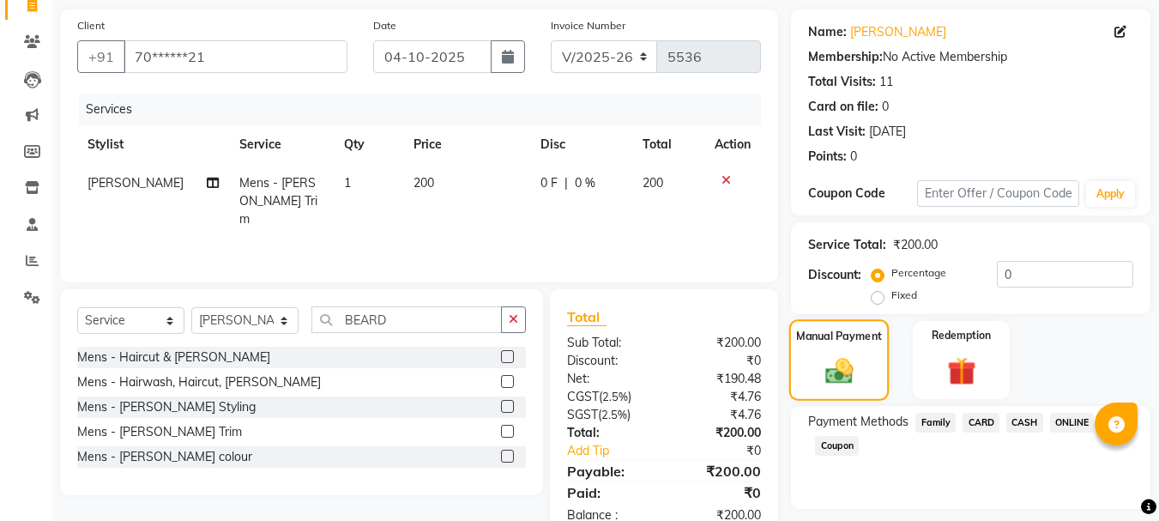
scroll to position [168, 0]
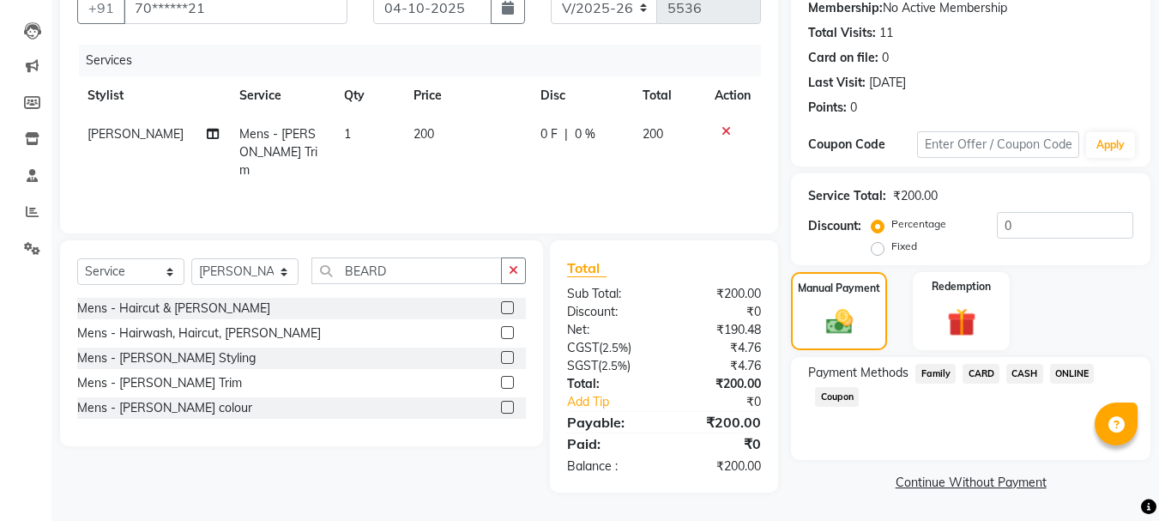
click at [1057, 372] on span "ONLINE" at bounding box center [1072, 374] width 45 height 20
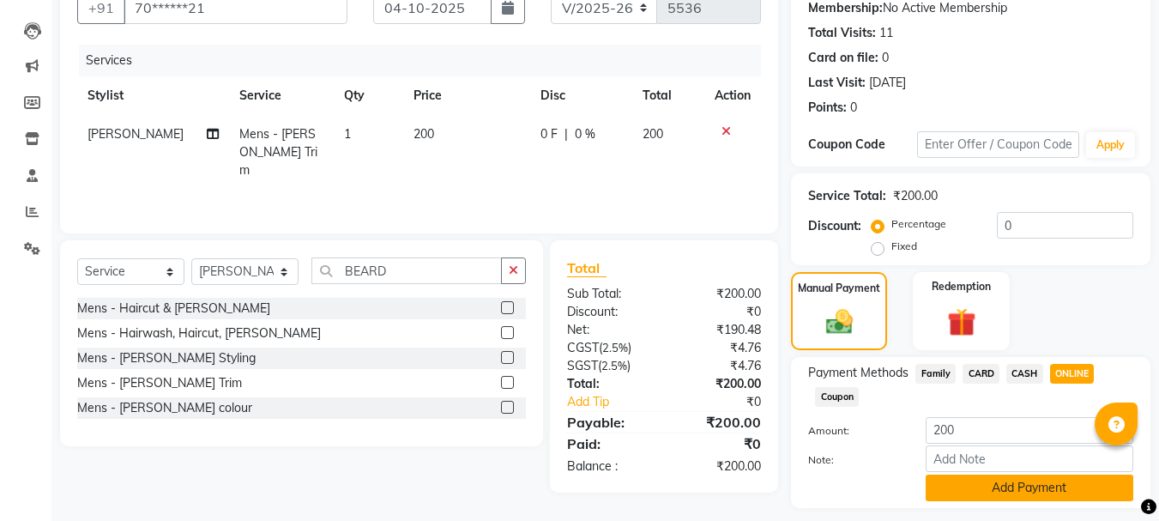
click at [1013, 490] on button "Add Payment" at bounding box center [1030, 488] width 208 height 27
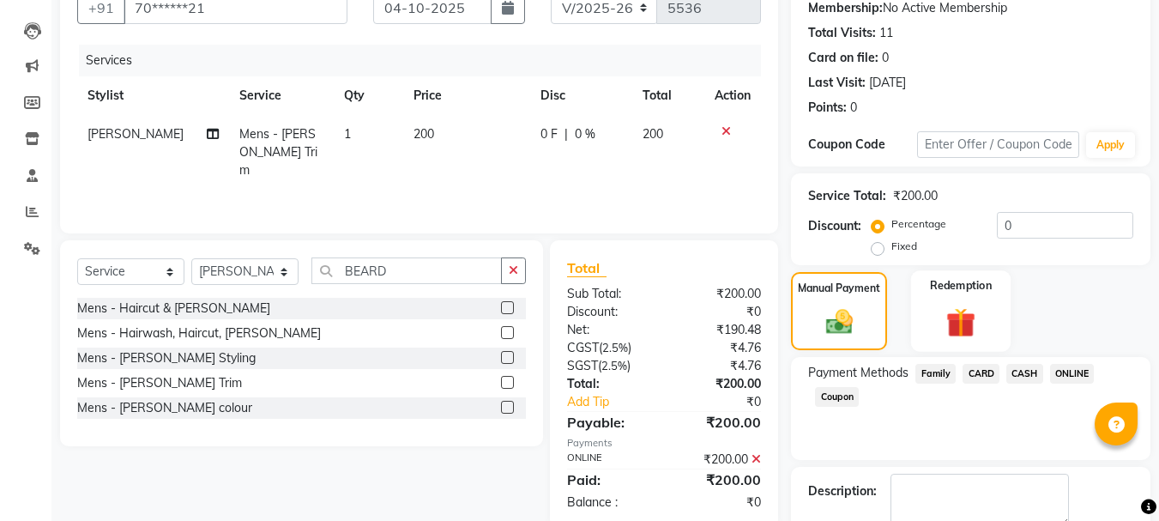
click at [1003, 306] on div "Redemption" at bounding box center [961, 311] width 100 height 82
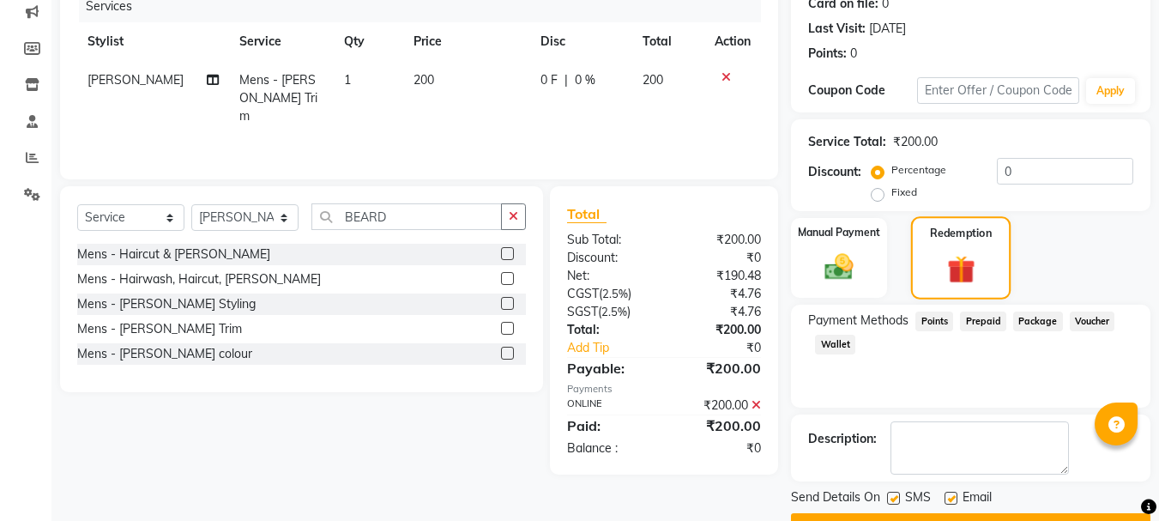
scroll to position [267, 0]
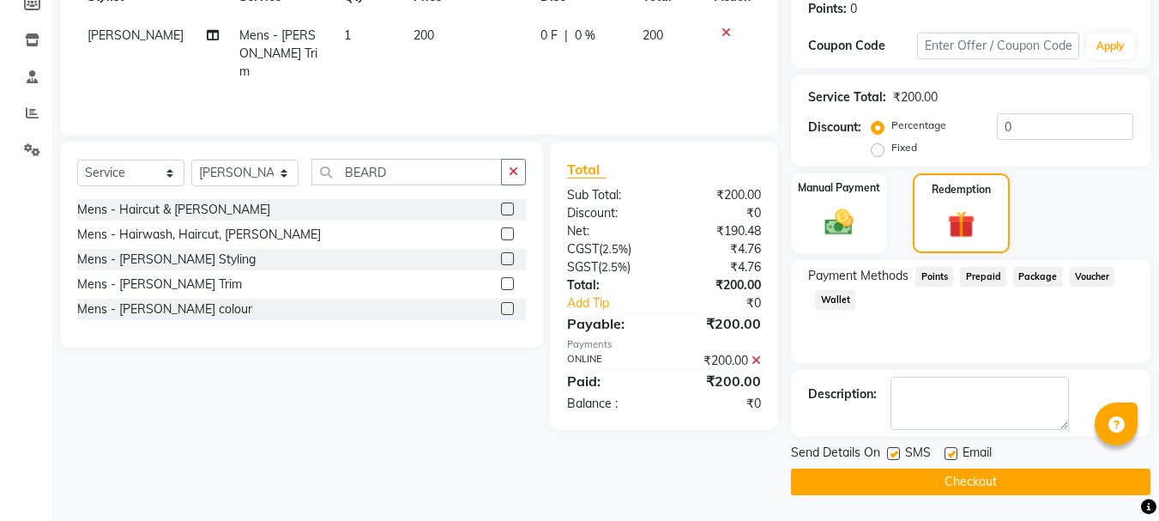
click at [959, 494] on button "Checkout" at bounding box center [971, 482] width 360 height 27
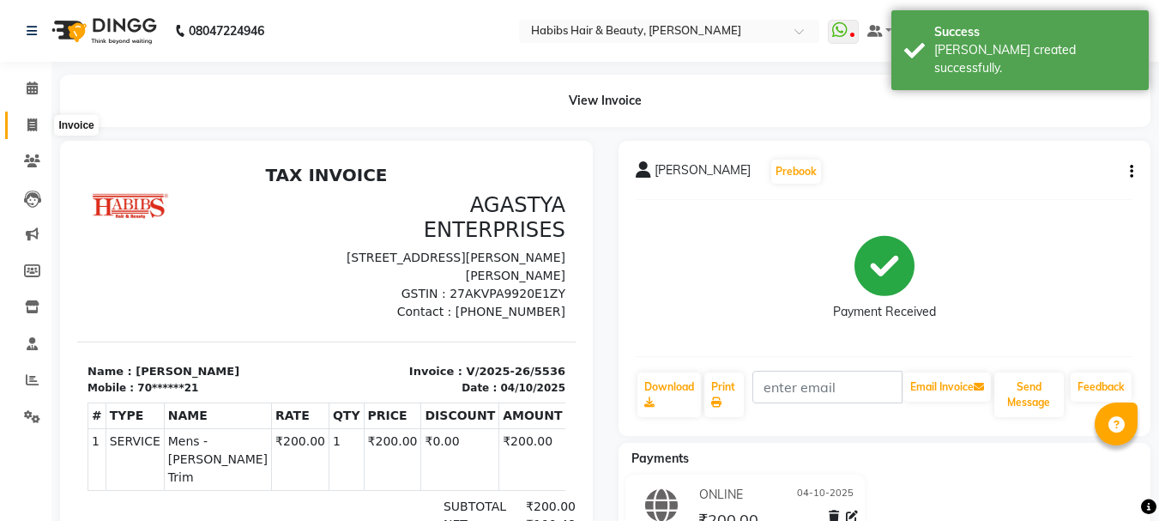
click at [30, 125] on icon at bounding box center [31, 124] width 9 height 13
select select "service"
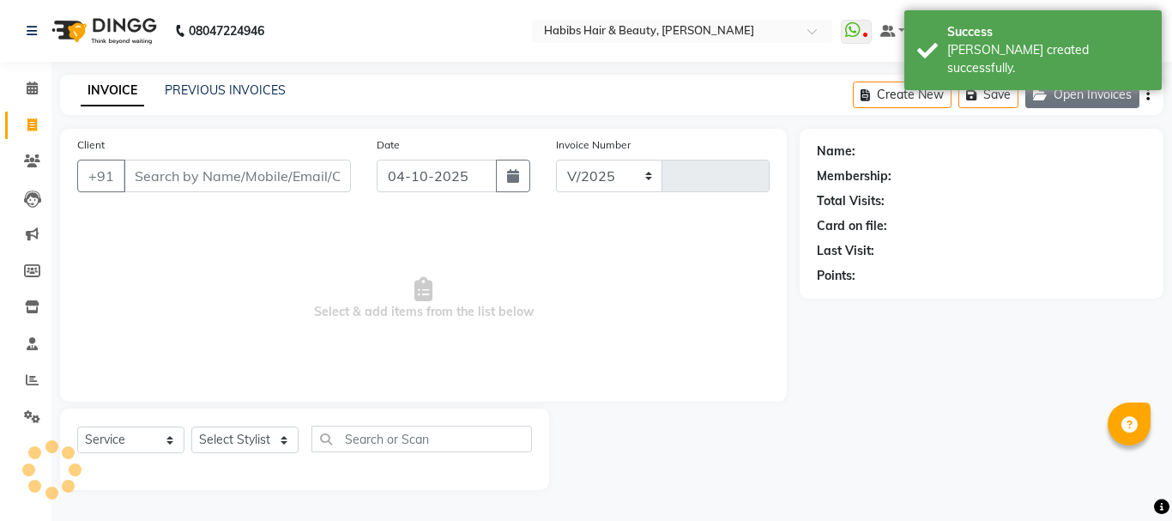
select select "3712"
type input "5537"
click at [1068, 88] on button "Open Invoices" at bounding box center [1082, 95] width 114 height 27
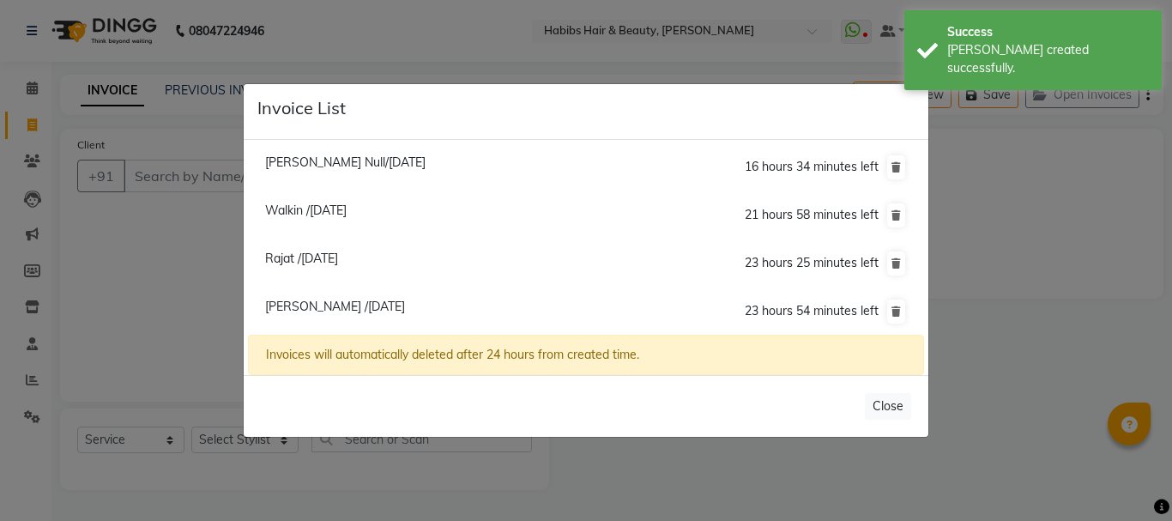
click at [363, 304] on span "[PERSON_NAME] /[DATE]" at bounding box center [335, 306] width 140 height 15
type input "94******18"
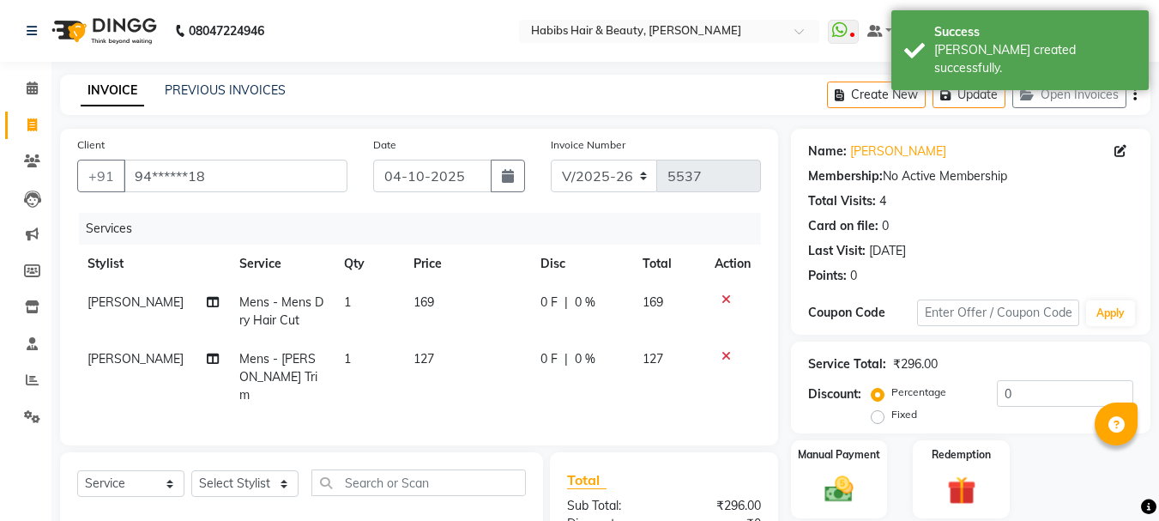
click at [106, 311] on td "[PERSON_NAME]" at bounding box center [153, 311] width 152 height 57
select select "17830"
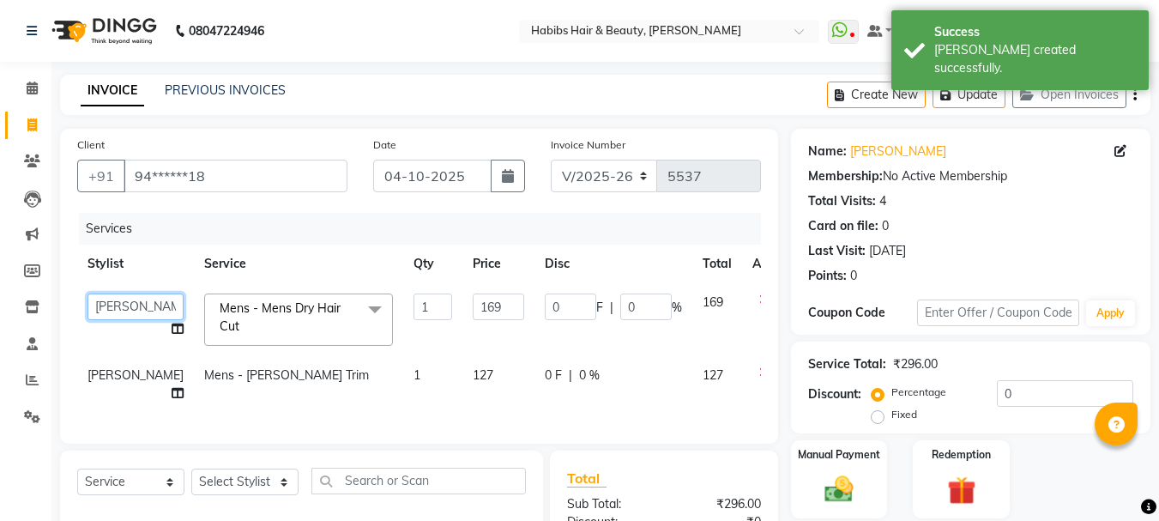
click at [112, 307] on select "[PERSON_NAME] [PERSON_NAME] [PERSON_NAME] Pallavi [PERSON_NAME] [PERSON_NAME][D…" at bounding box center [136, 306] width 96 height 27
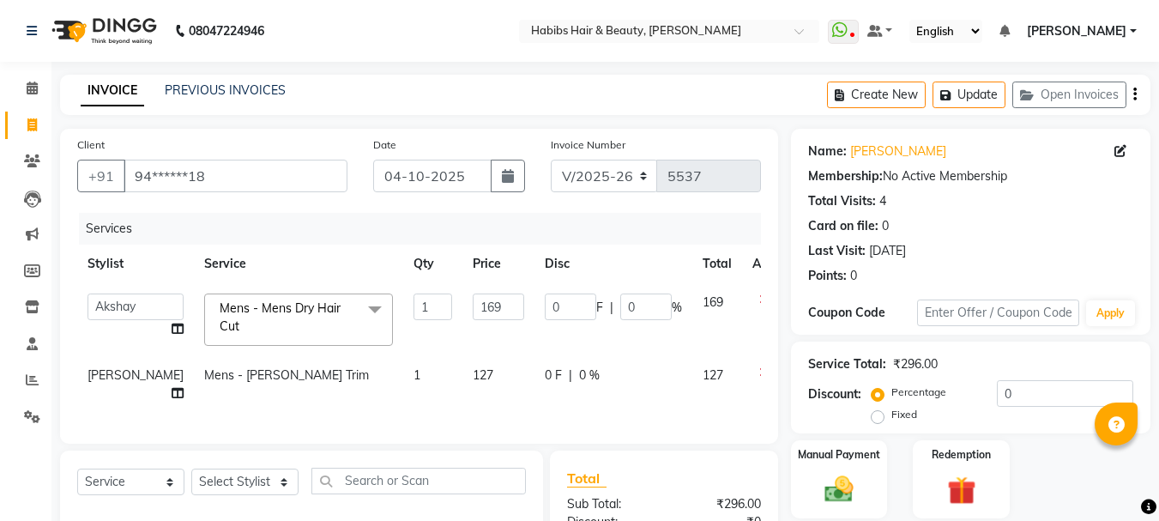
select select "23452"
click at [975, 97] on button "Update" at bounding box center [969, 95] width 73 height 27
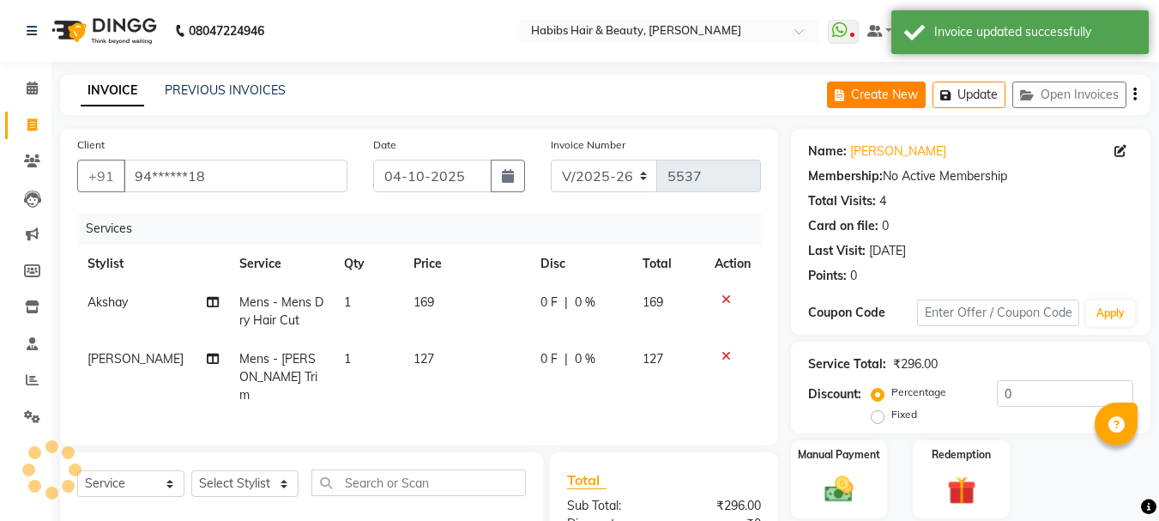
click at [888, 92] on button "Create New" at bounding box center [876, 95] width 99 height 27
select select "service"
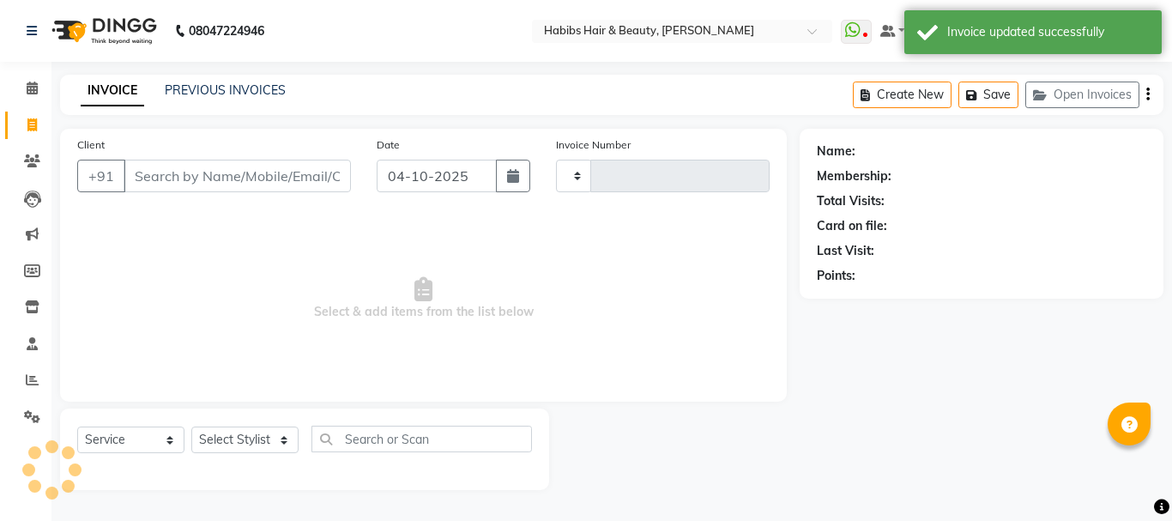
type input "5537"
select select "3712"
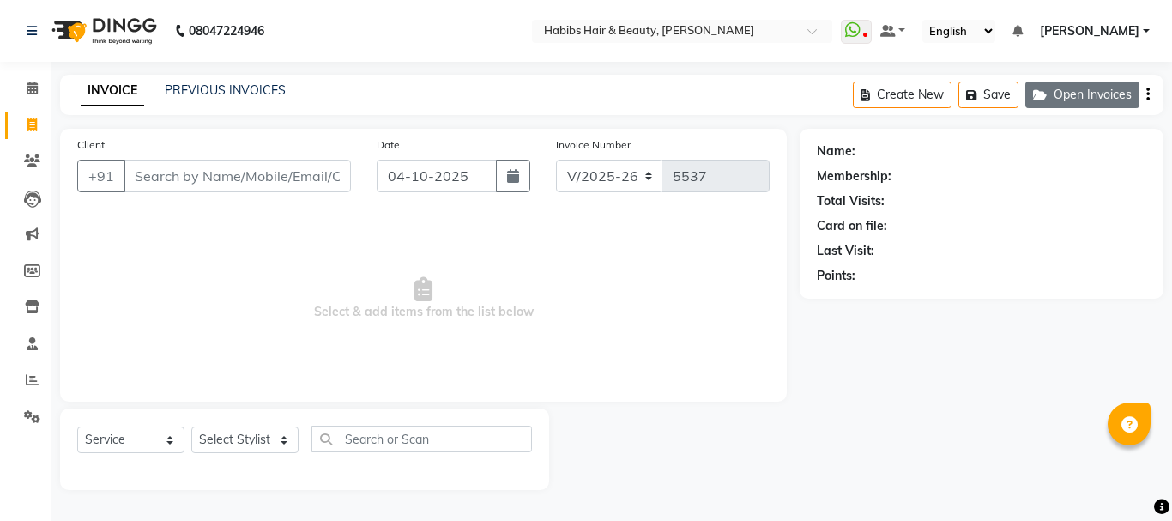
click at [1058, 100] on button "Open Invoices" at bounding box center [1082, 95] width 114 height 27
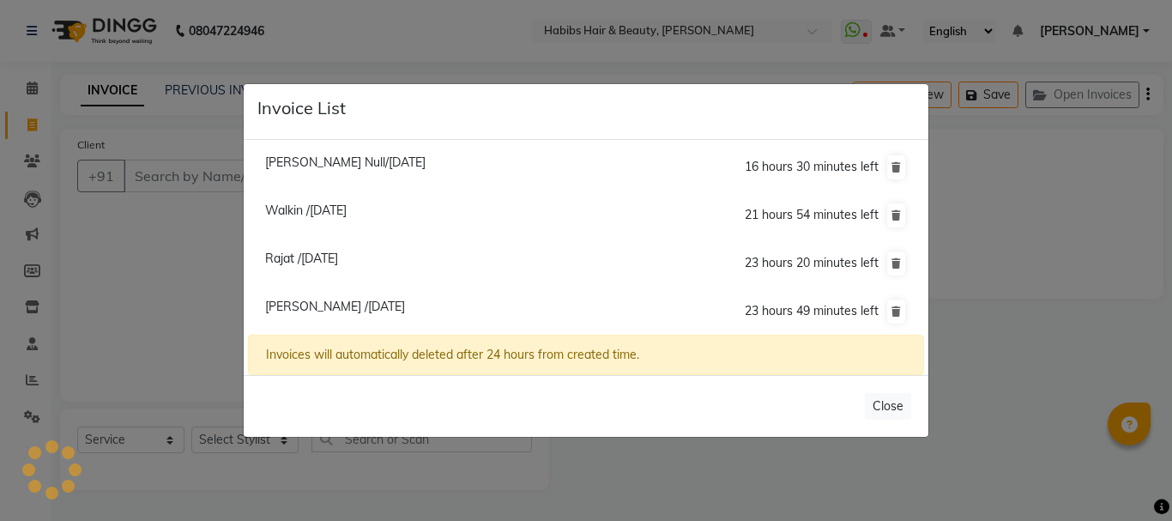
click at [343, 299] on span "[PERSON_NAME] /[DATE]" at bounding box center [335, 306] width 140 height 15
type input "94******18"
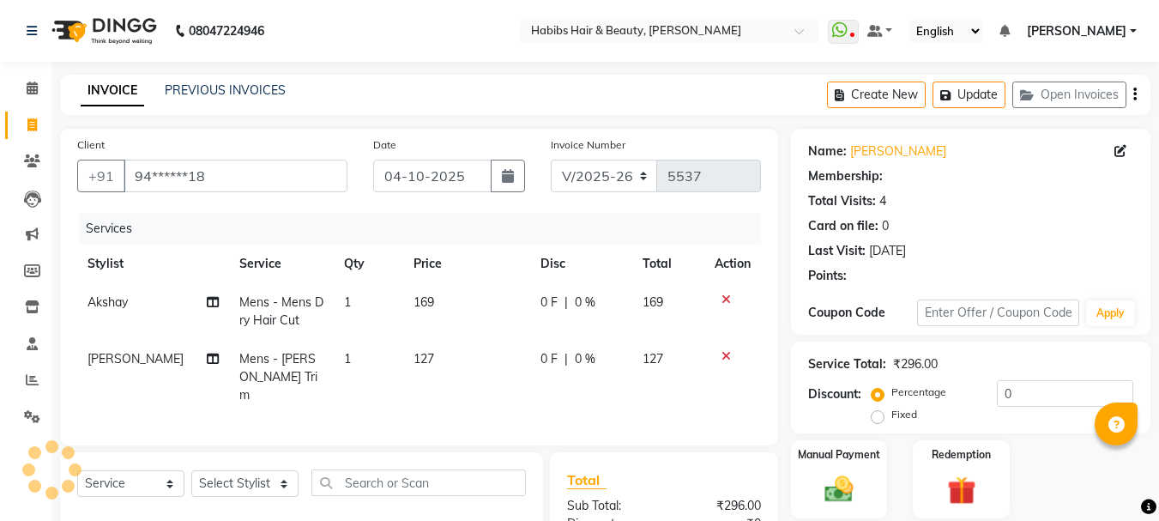
click at [403, 288] on td "169" at bounding box center [466, 311] width 127 height 57
click at [400, 288] on td "1" at bounding box center [369, 311] width 70 height 57
select select "23452"
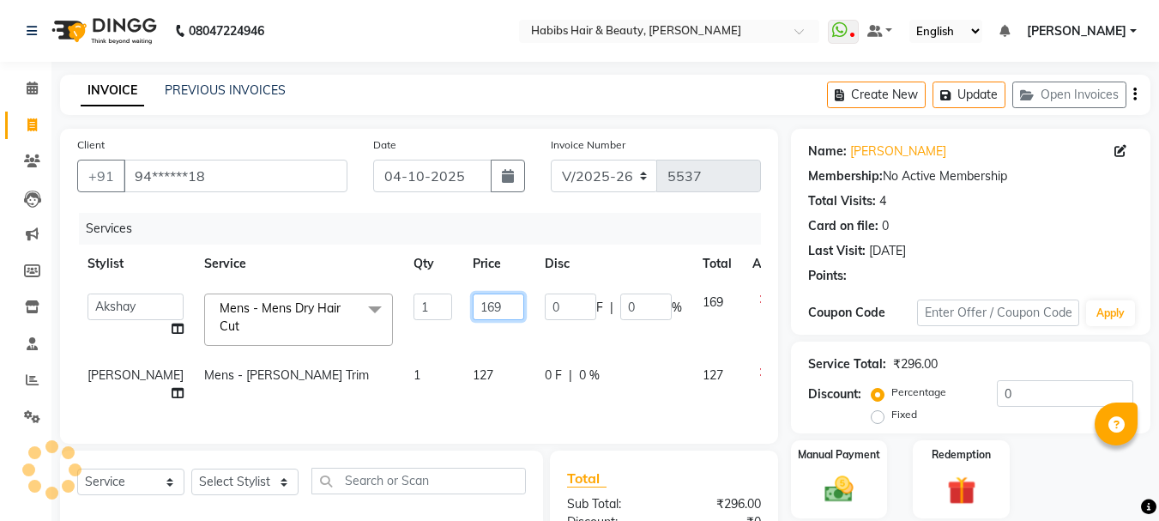
click at [473, 314] on input "169" at bounding box center [498, 306] width 51 height 27
type input "250"
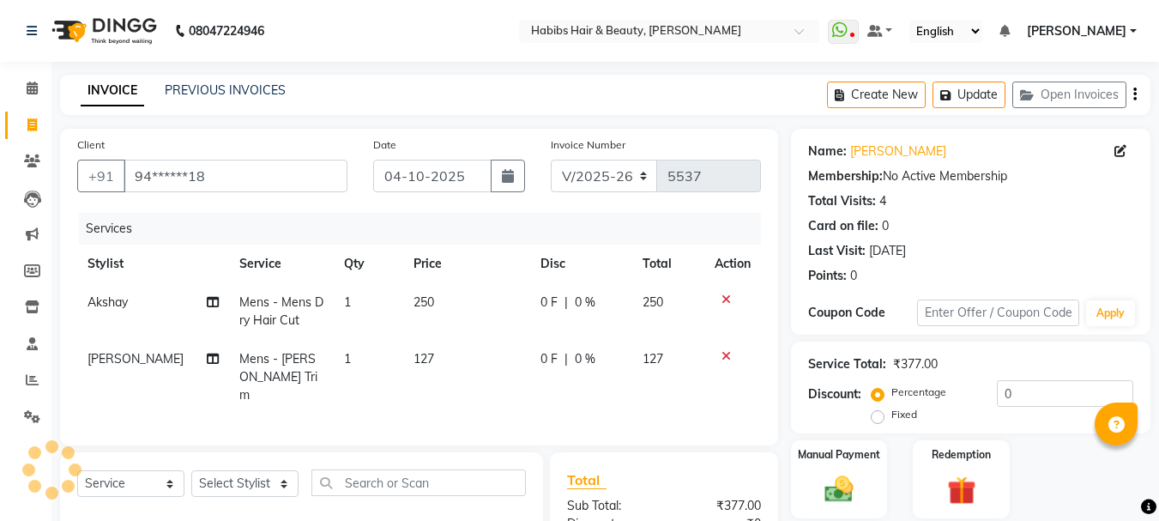
click at [511, 281] on tr "Stylist Service Qty Price Disc Total Action" at bounding box center [419, 264] width 684 height 39
click at [720, 354] on div at bounding box center [733, 356] width 36 height 12
click at [723, 354] on icon at bounding box center [726, 356] width 9 height 12
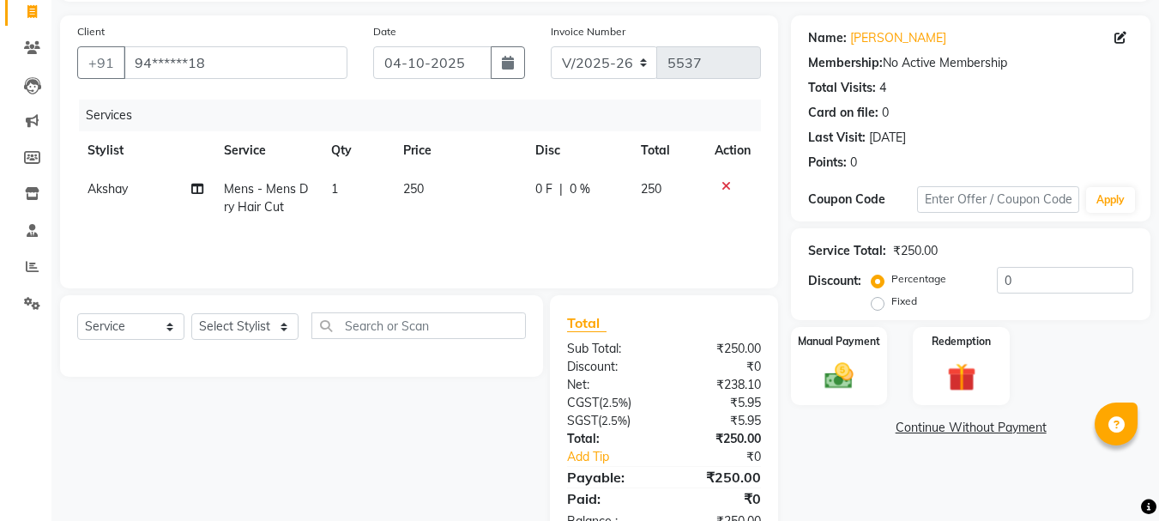
scroll to position [166, 0]
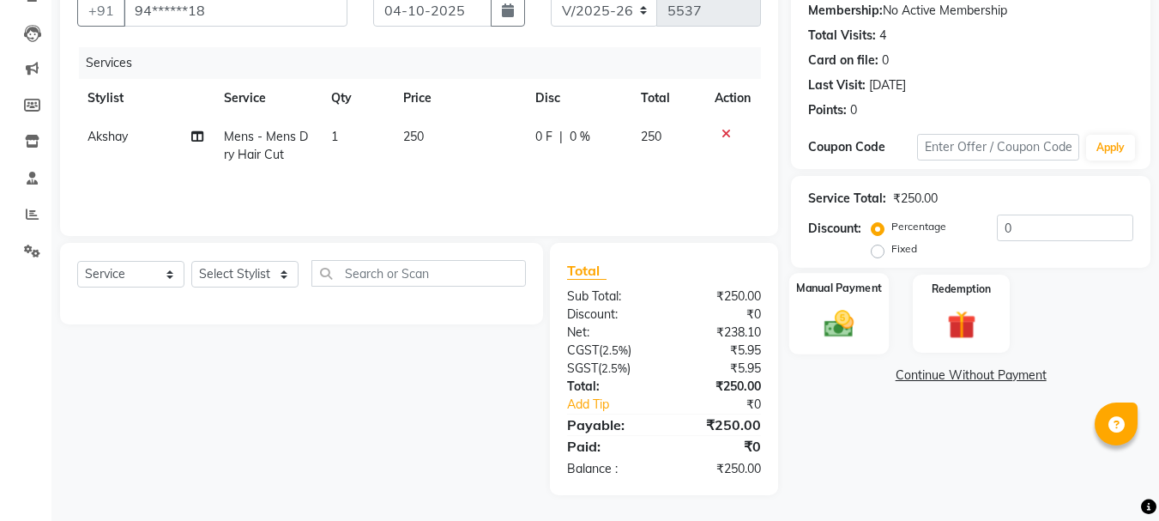
click at [849, 336] on img at bounding box center [839, 323] width 48 height 34
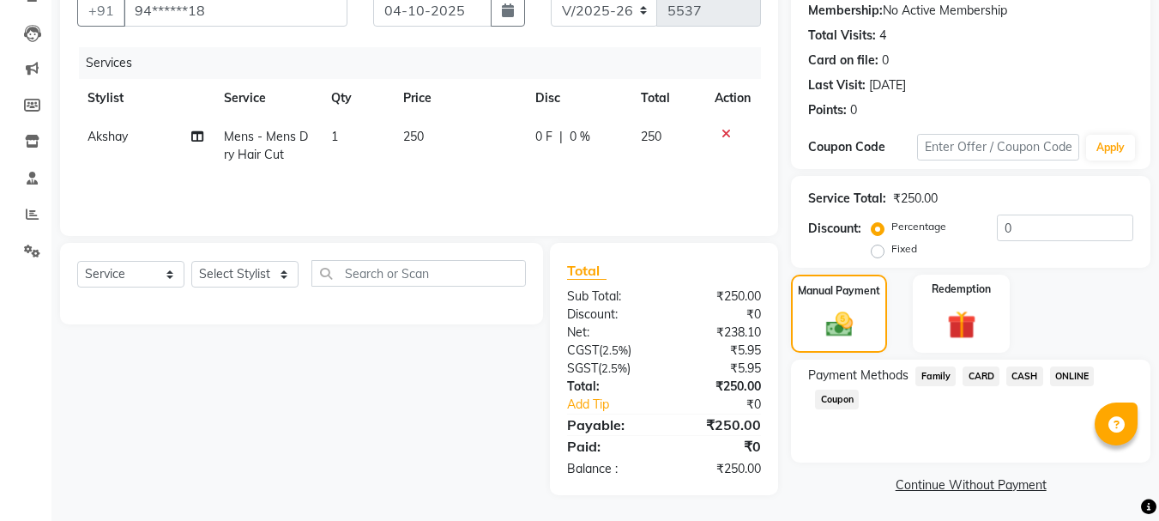
click at [1059, 378] on span "ONLINE" at bounding box center [1072, 376] width 45 height 20
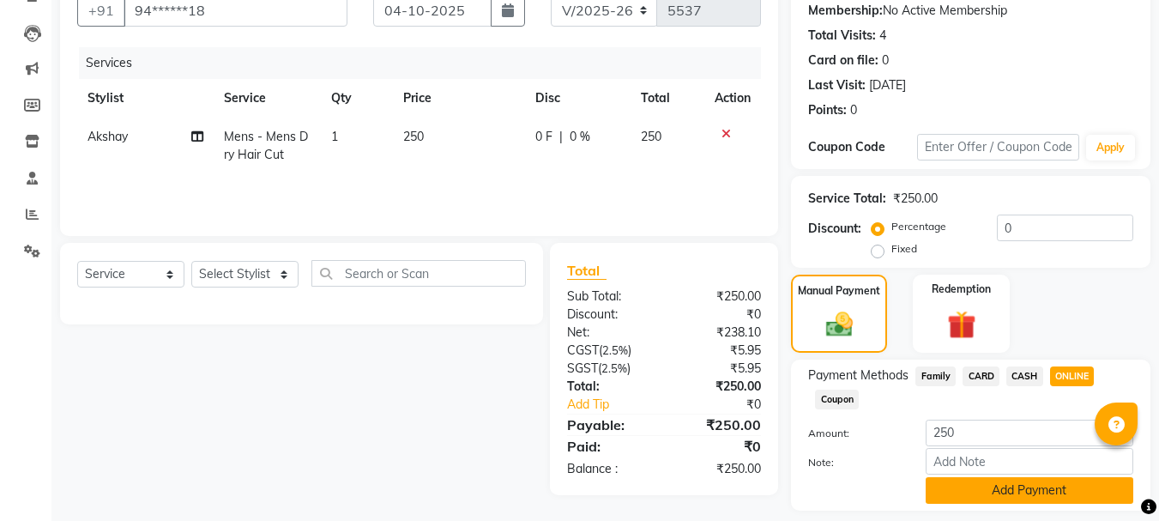
click at [989, 496] on button "Add Payment" at bounding box center [1030, 490] width 208 height 27
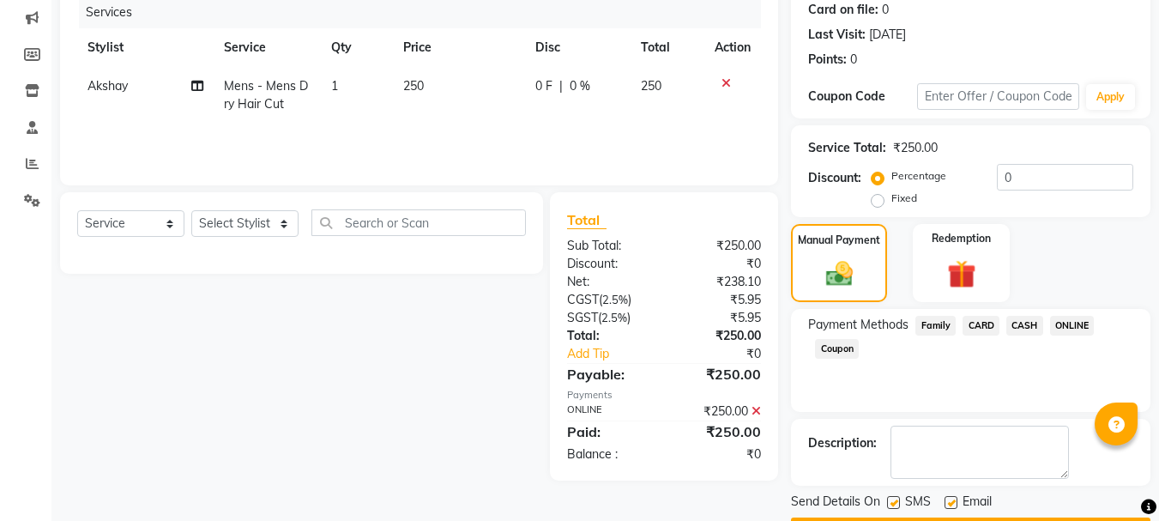
scroll to position [265, 0]
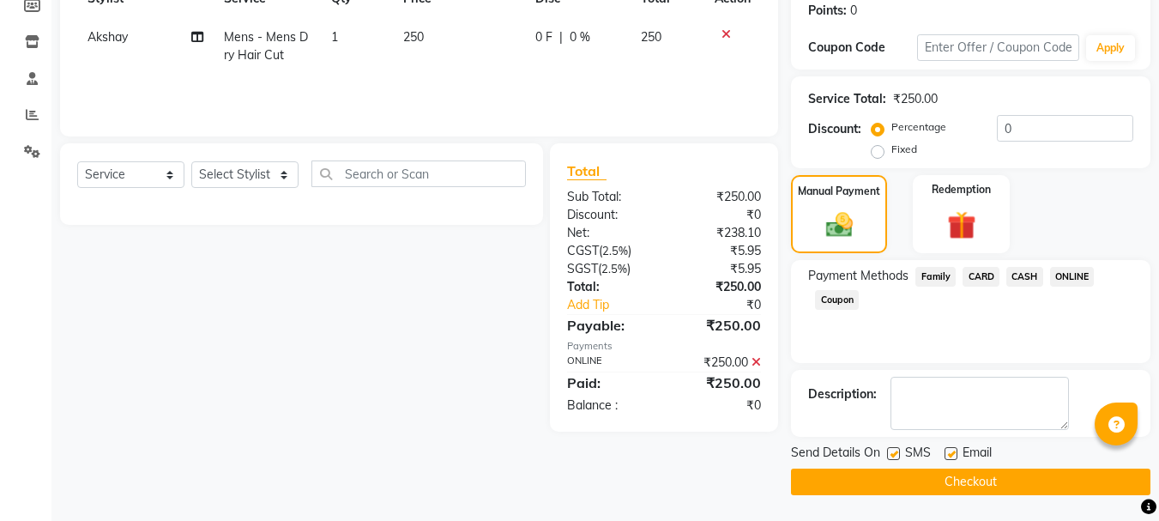
click at [964, 471] on button "Checkout" at bounding box center [971, 482] width 360 height 27
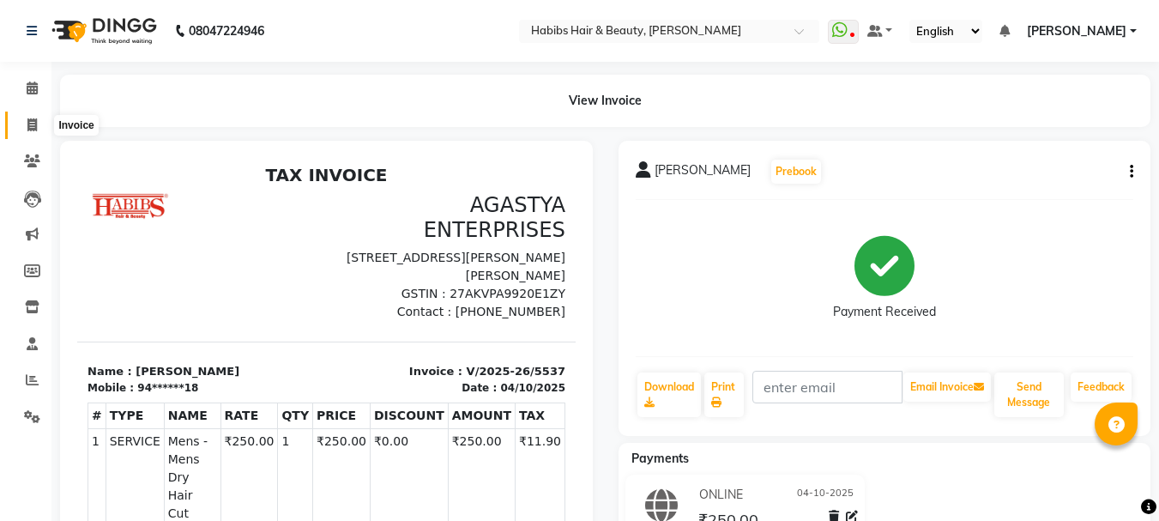
click at [33, 118] on icon at bounding box center [31, 124] width 9 height 13
select select "service"
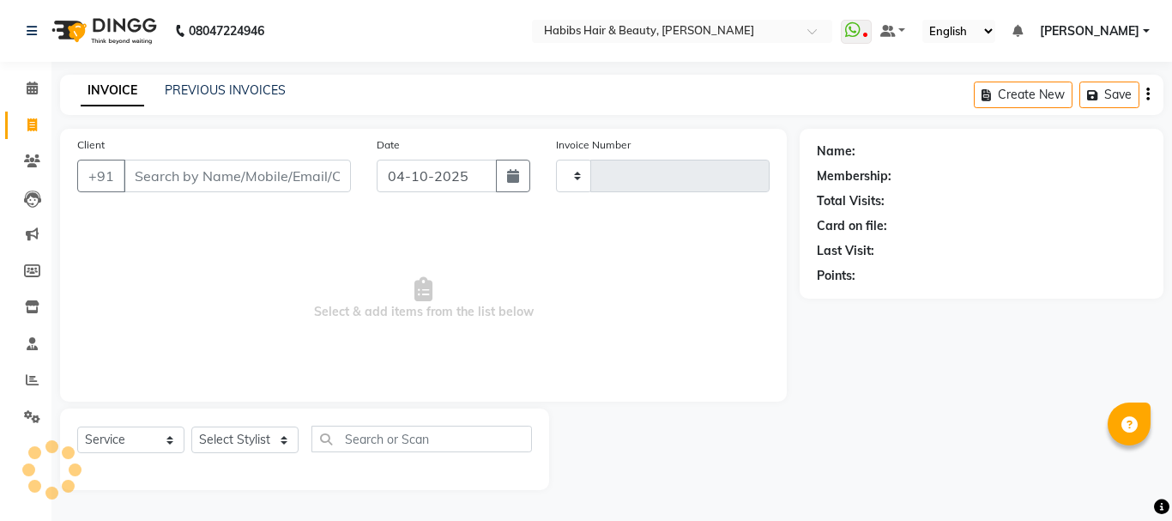
click at [170, 172] on input "Client" at bounding box center [237, 176] width 227 height 33
type input "5538"
select select "3712"
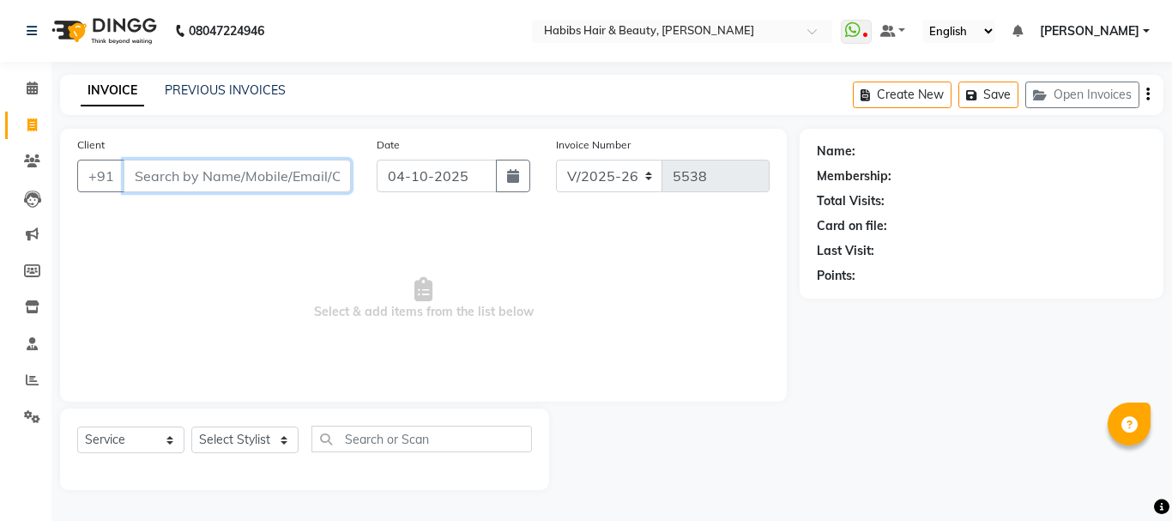
click at [227, 184] on input "Client" at bounding box center [237, 176] width 227 height 33
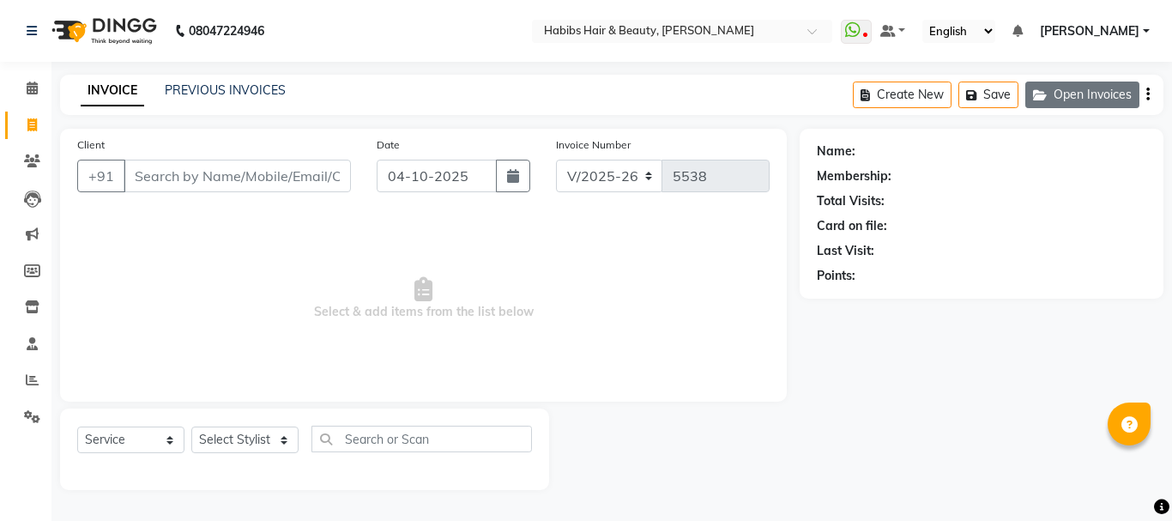
click at [1086, 96] on button "Open Invoices" at bounding box center [1082, 95] width 114 height 27
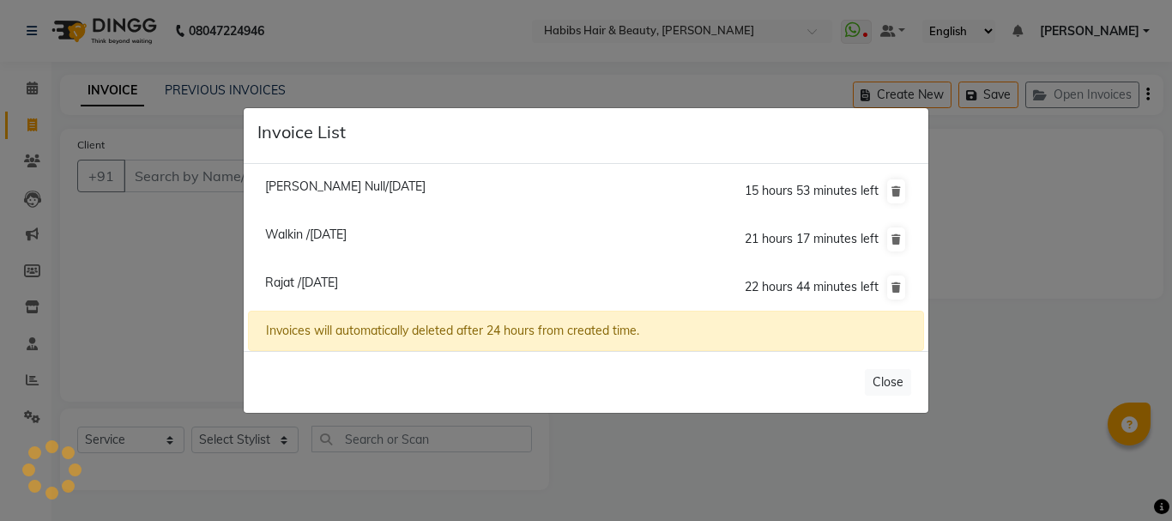
click at [132, 261] on ngb-modal-window "Invoice List [PERSON_NAME] Null/[DATE] 15 hours 53 minutes left Walkin /[DATE] …" at bounding box center [586, 260] width 1172 height 521
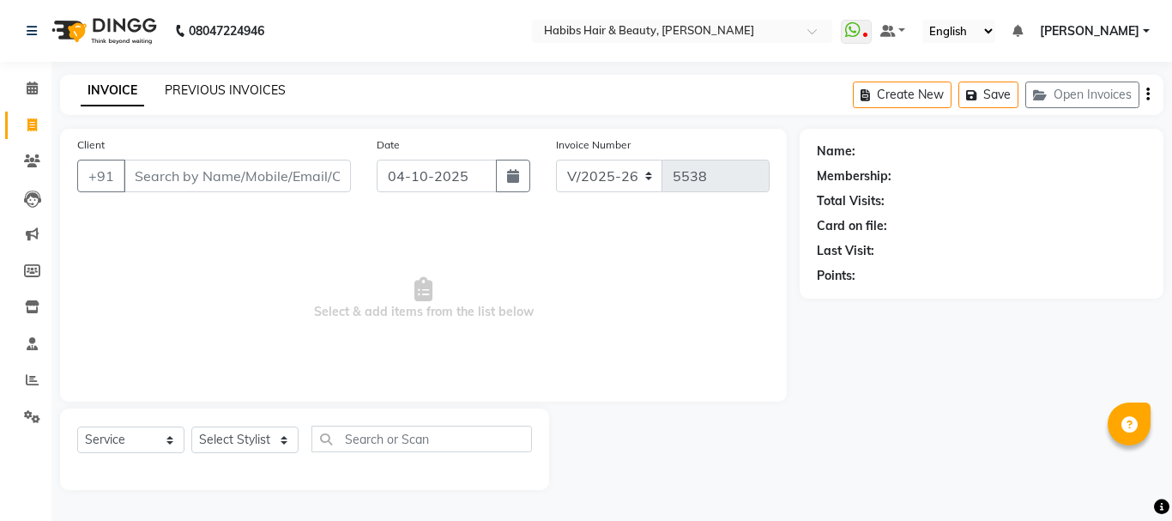
click at [221, 94] on link "PREVIOUS INVOICES" at bounding box center [225, 89] width 121 height 15
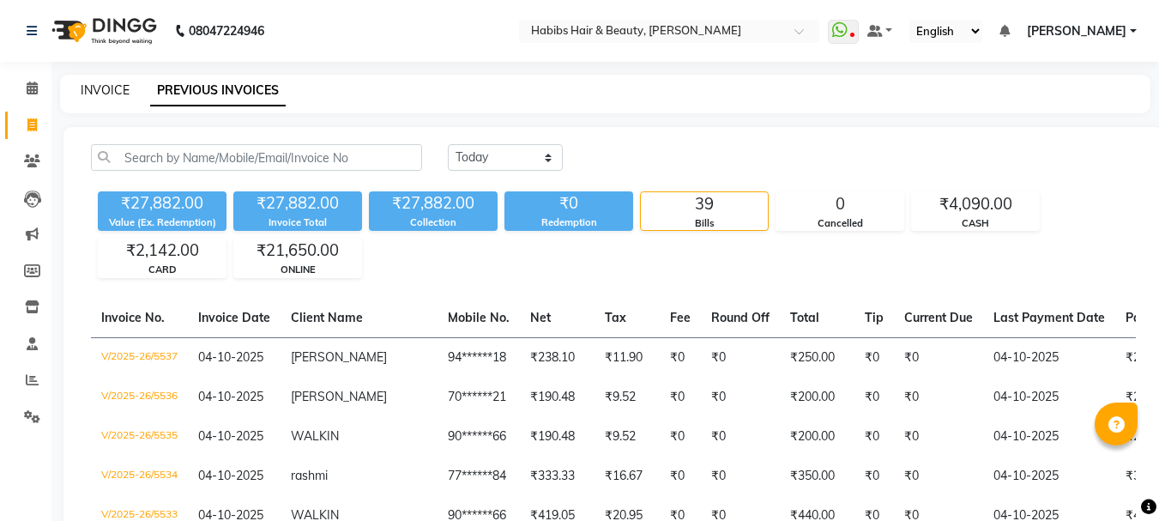
click at [108, 93] on link "INVOICE" at bounding box center [105, 89] width 49 height 15
select select "service"
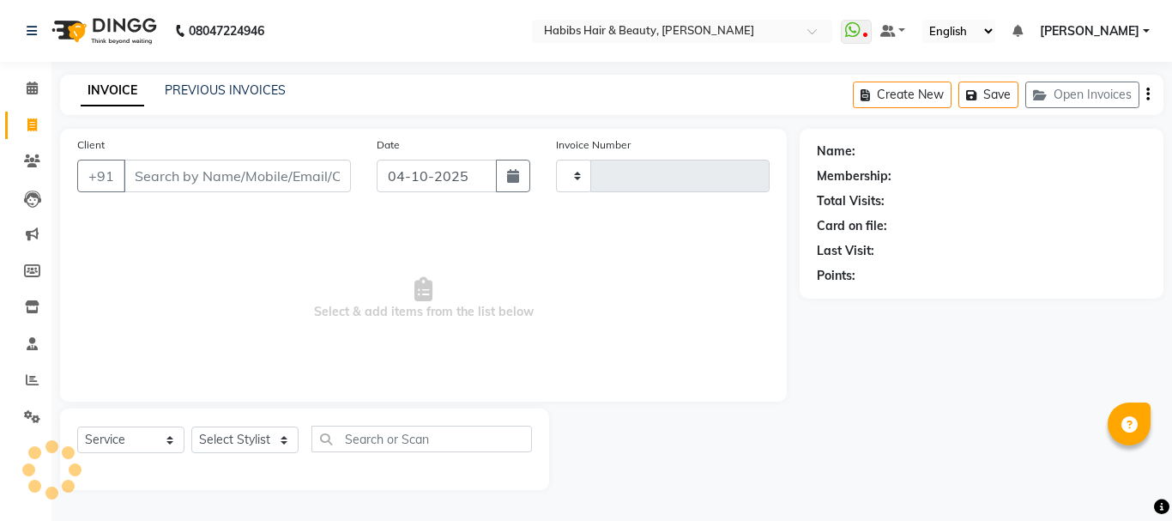
type input "5538"
select select "3712"
click at [247, 180] on input "Client" at bounding box center [237, 176] width 227 height 33
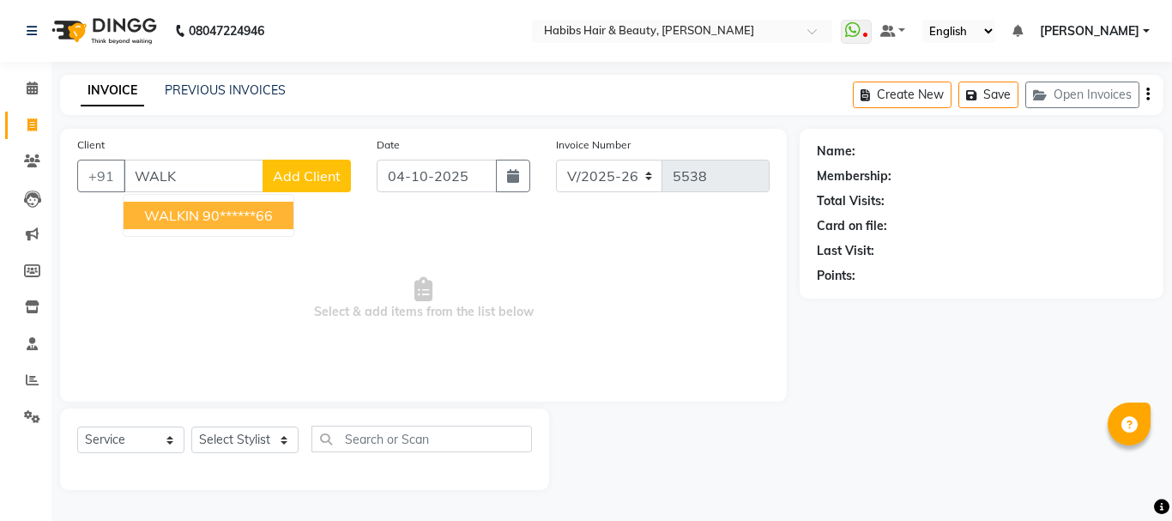
click at [227, 207] on ngb-highlight "90******66" at bounding box center [238, 215] width 70 height 17
type input "90******66"
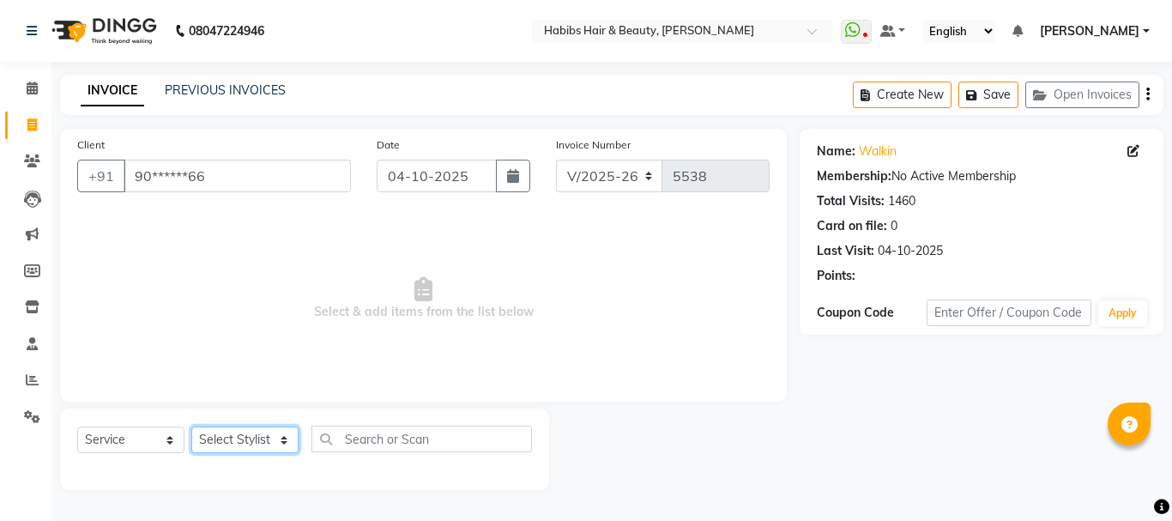
click at [234, 430] on select "Select Stylist Admin Akshay [PERSON_NAME] [PERSON_NAME] Pallavi [PERSON_NAME] […" at bounding box center [244, 439] width 107 height 27
select select "17833"
click at [191, 426] on select "Select Stylist Admin Akshay [PERSON_NAME] [PERSON_NAME] Pallavi [PERSON_NAME] […" at bounding box center [244, 439] width 107 height 27
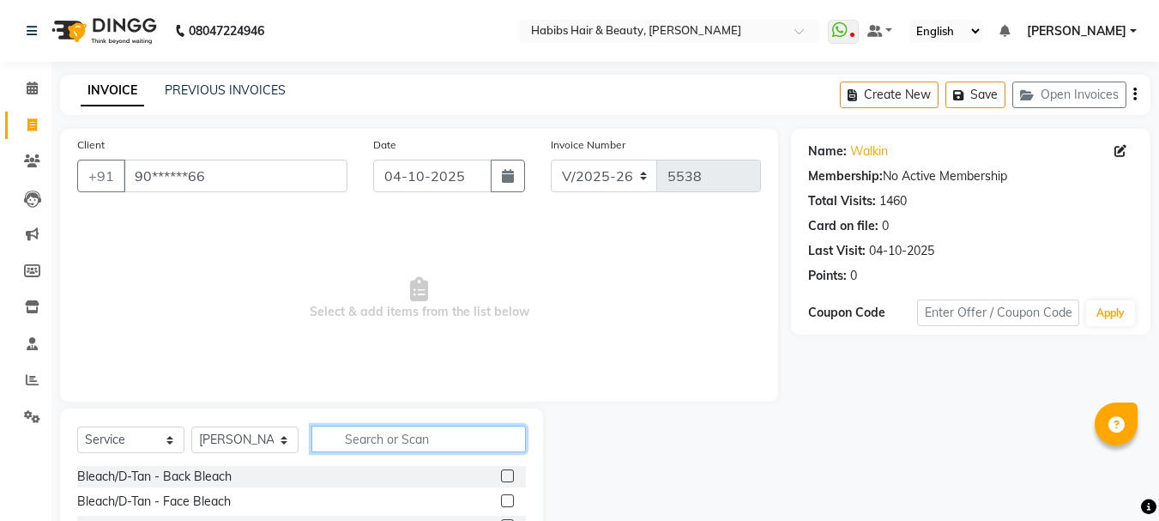
click at [414, 445] on input "text" at bounding box center [418, 439] width 215 height 27
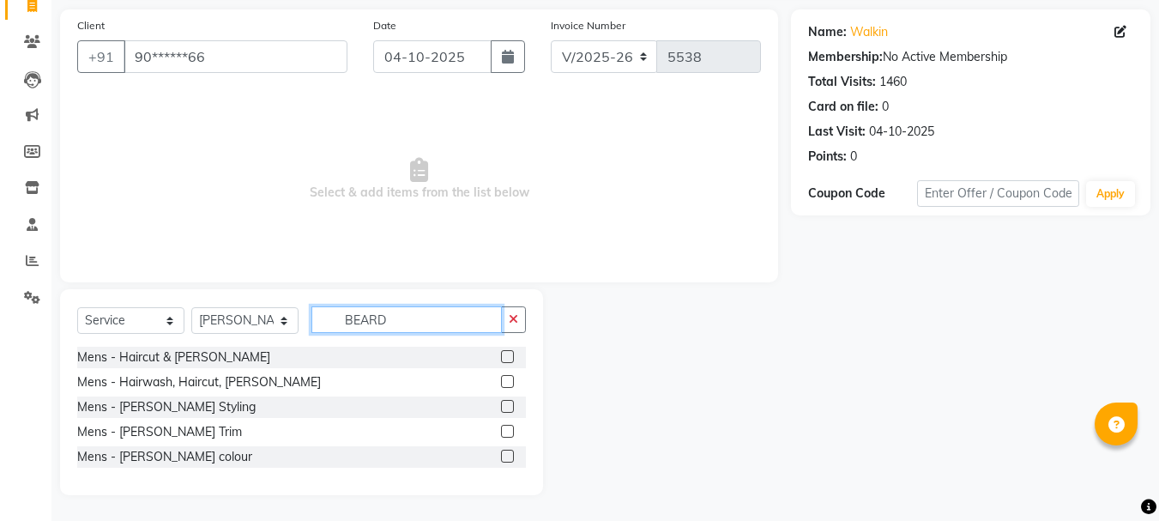
type input "BEARD"
click at [508, 437] on label at bounding box center [507, 431] width 13 height 13
click at [508, 437] on input "checkbox" at bounding box center [506, 431] width 11 height 11
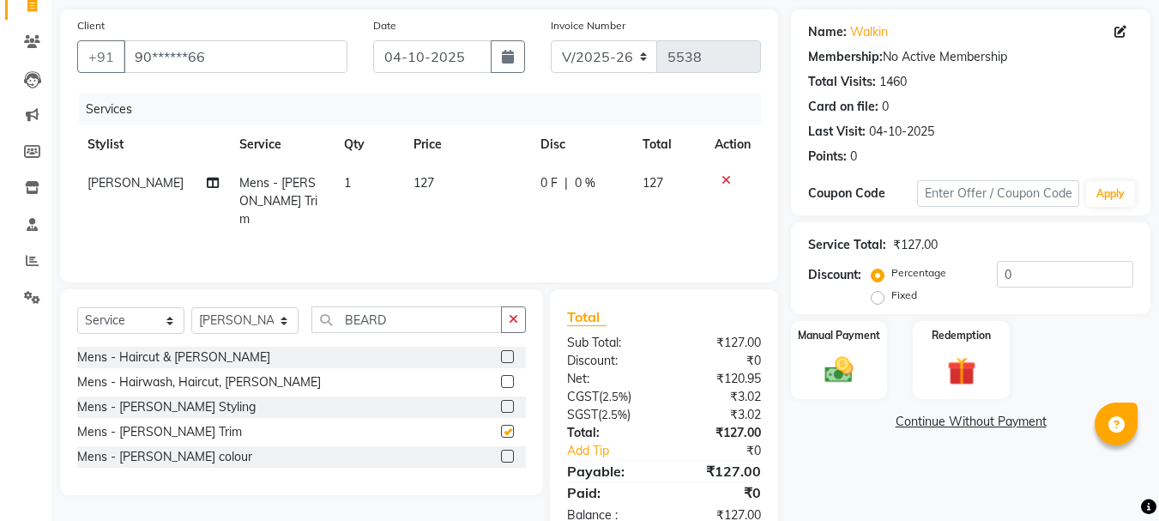
checkbox input "false"
click at [414, 176] on span "127" at bounding box center [424, 182] width 21 height 15
click at [403, 176] on td "1" at bounding box center [369, 201] width 70 height 75
select select "17833"
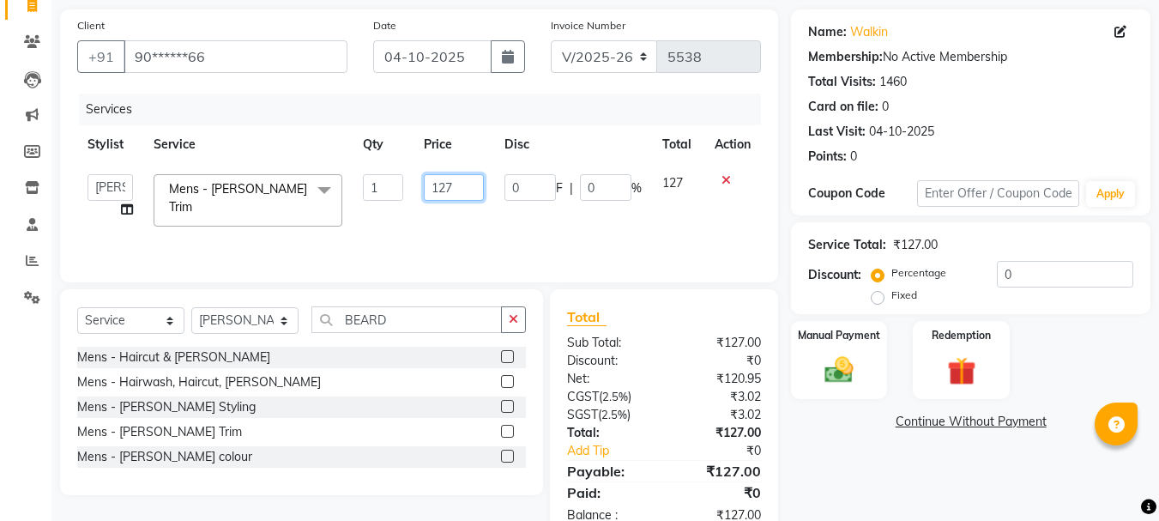
click at [444, 185] on input "127" at bounding box center [453, 187] width 59 height 27
type input "200"
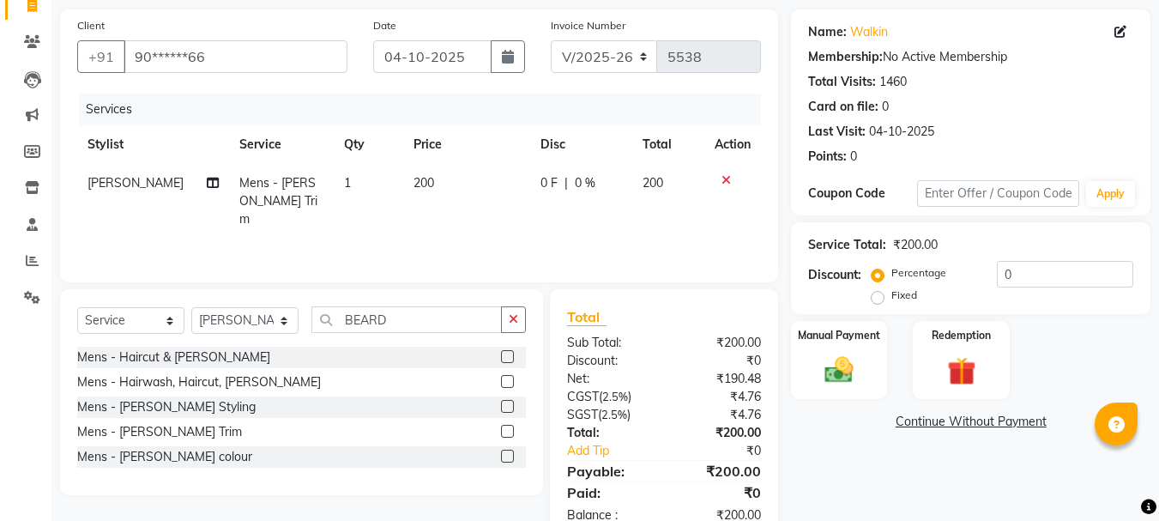
click at [548, 106] on div "Services" at bounding box center [426, 110] width 695 height 32
click at [832, 355] on img at bounding box center [839, 370] width 48 height 34
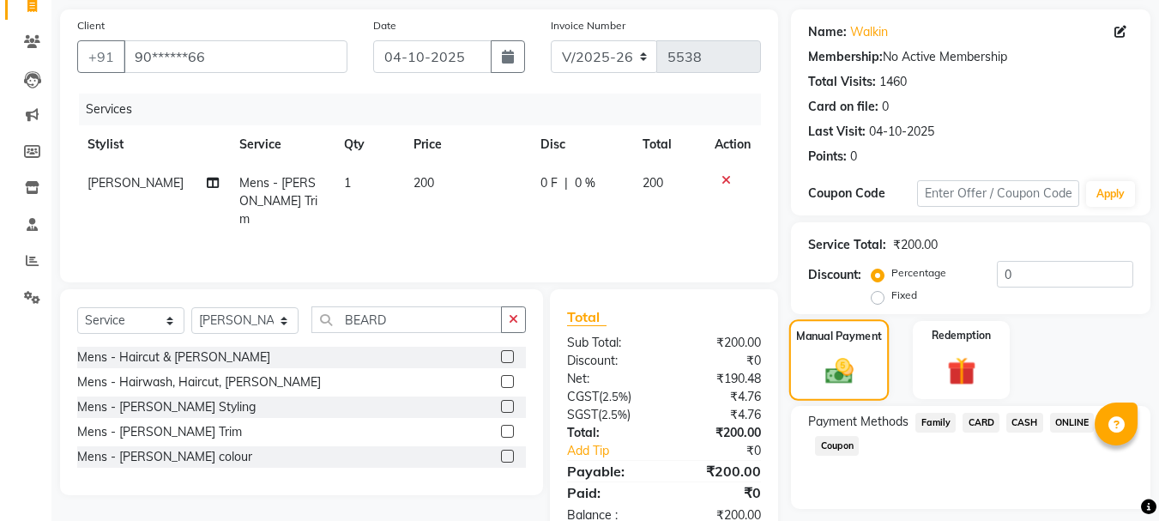
scroll to position [168, 0]
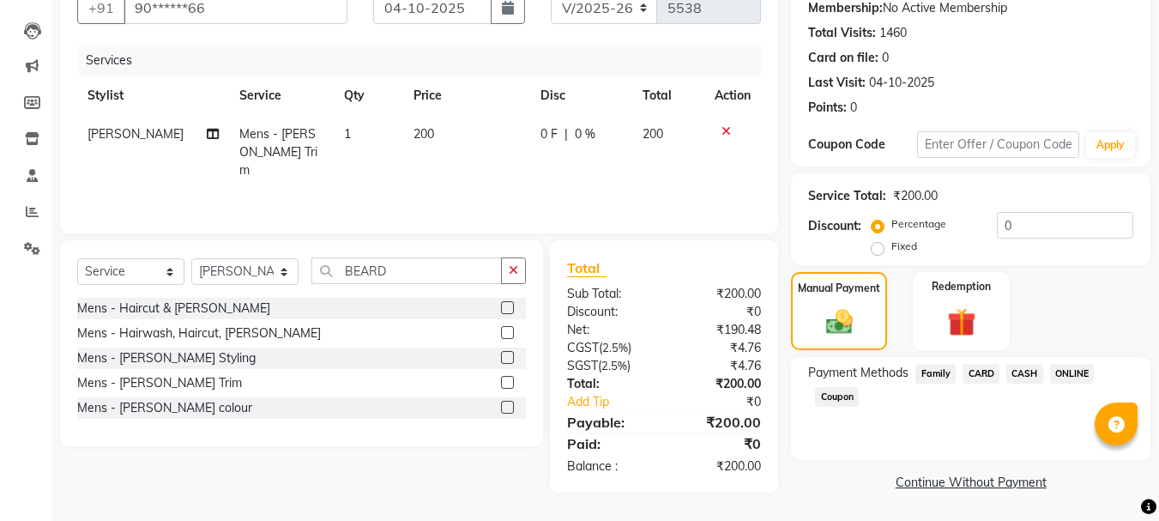
click at [1067, 366] on span "ONLINE" at bounding box center [1072, 374] width 45 height 20
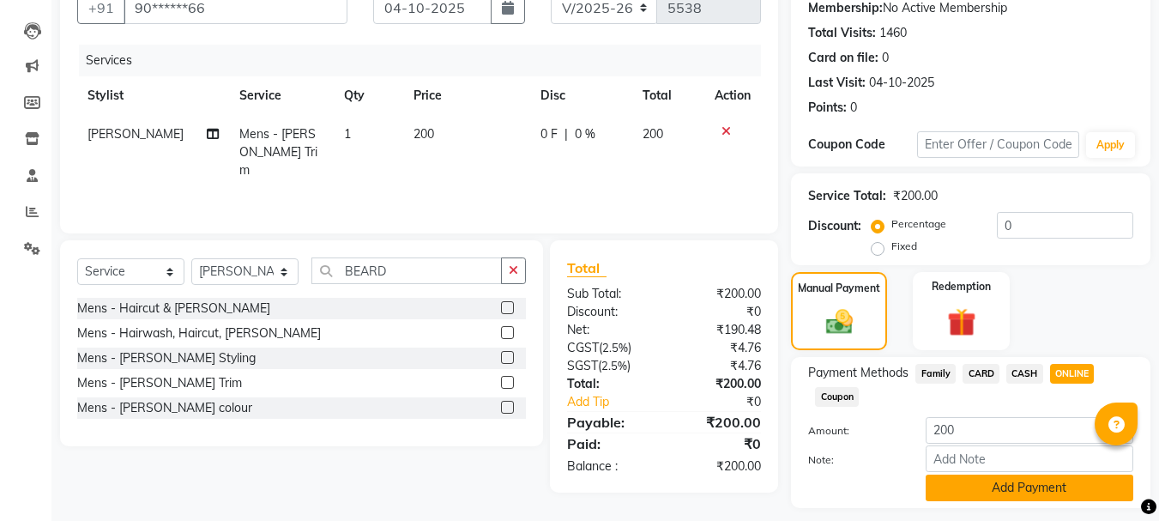
click at [1016, 479] on button "Add Payment" at bounding box center [1030, 488] width 208 height 27
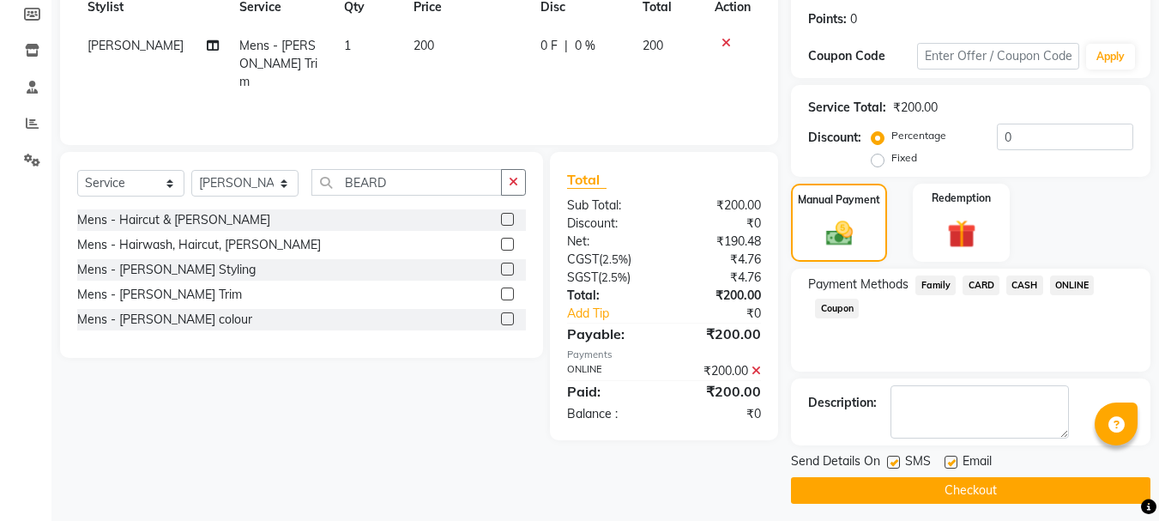
scroll to position [265, 0]
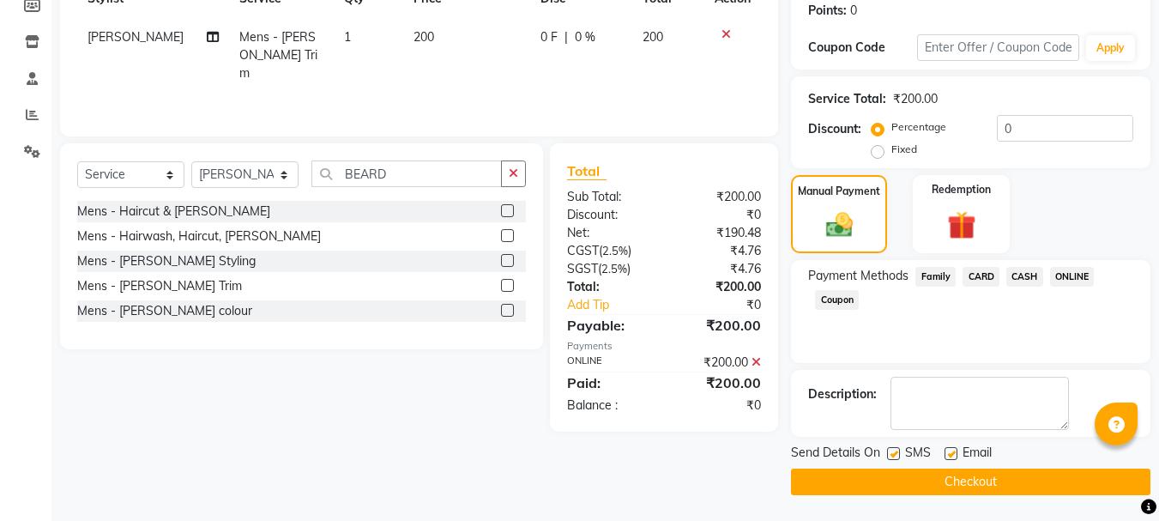
click at [966, 475] on button "Checkout" at bounding box center [971, 482] width 360 height 27
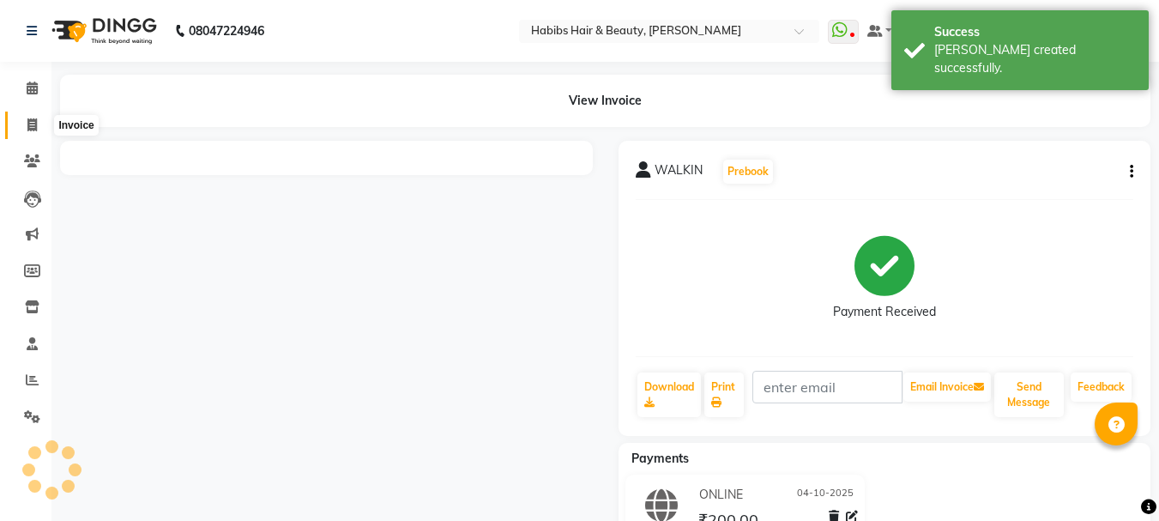
click at [33, 120] on icon at bounding box center [31, 124] width 9 height 13
select select "service"
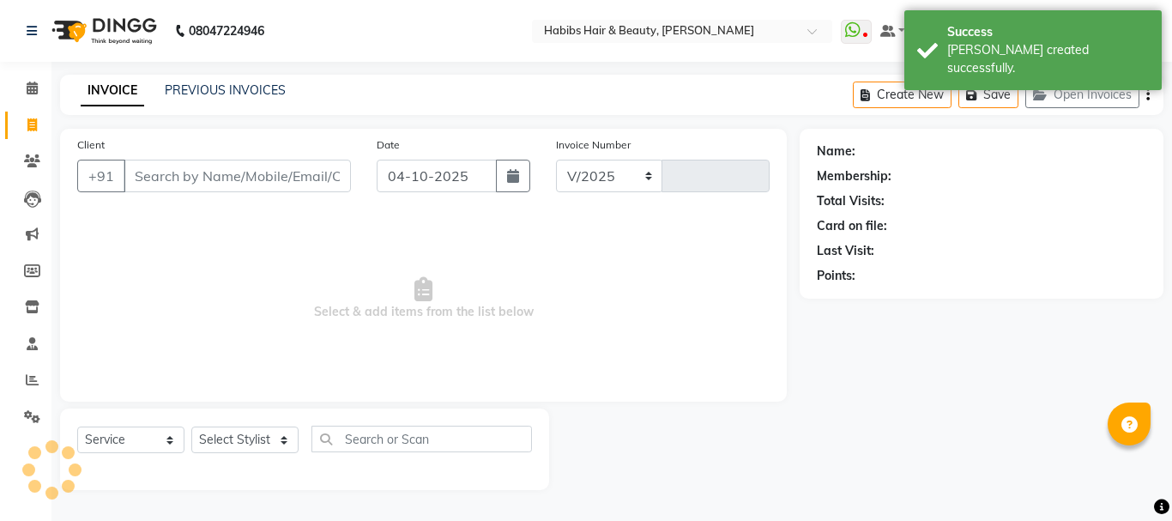
select select "3712"
type input "5539"
